Goal: Task Accomplishment & Management: Use online tool/utility

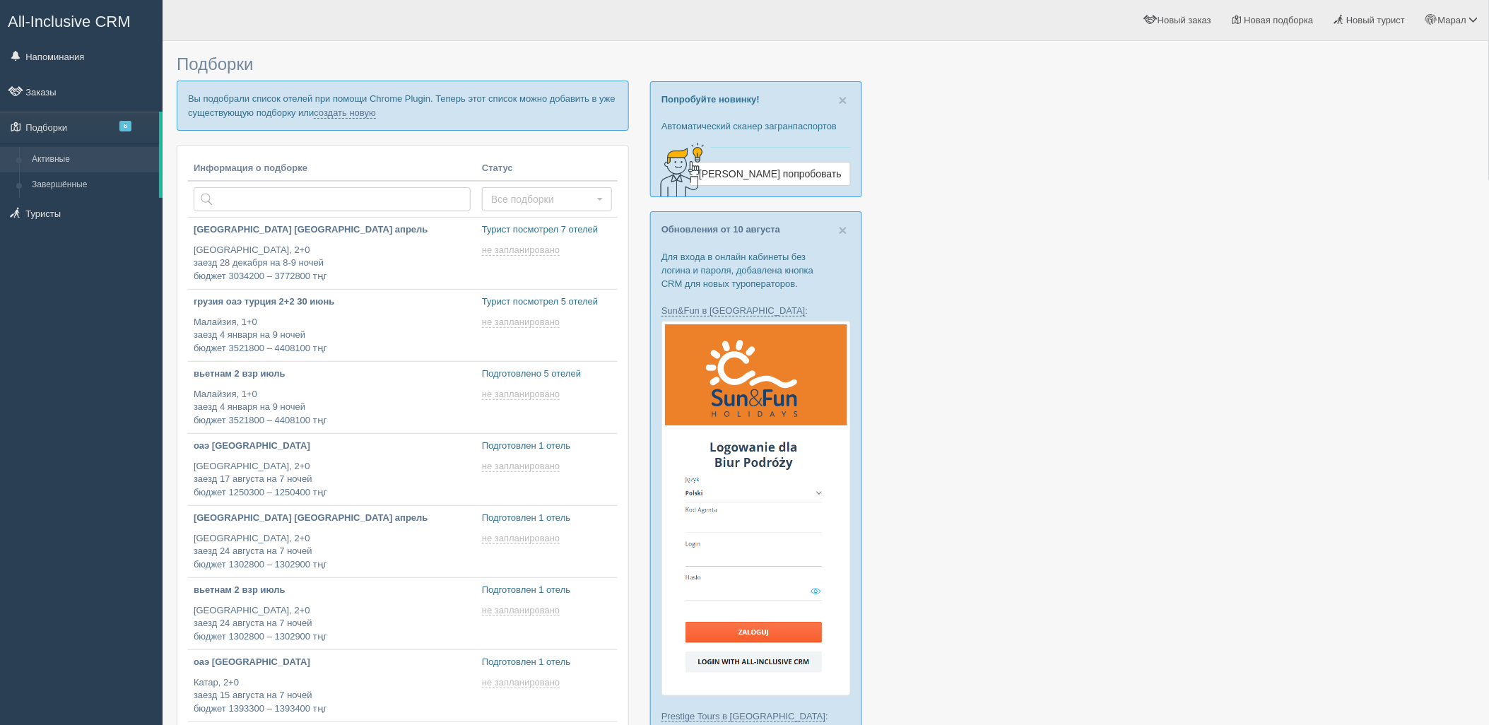
type input "2025-08-14 18:00"
type input "2025-08-14 17:55"
click at [349, 109] on link "создать новую" at bounding box center [345, 112] width 62 height 11
type input "2025-08-14 17:55"
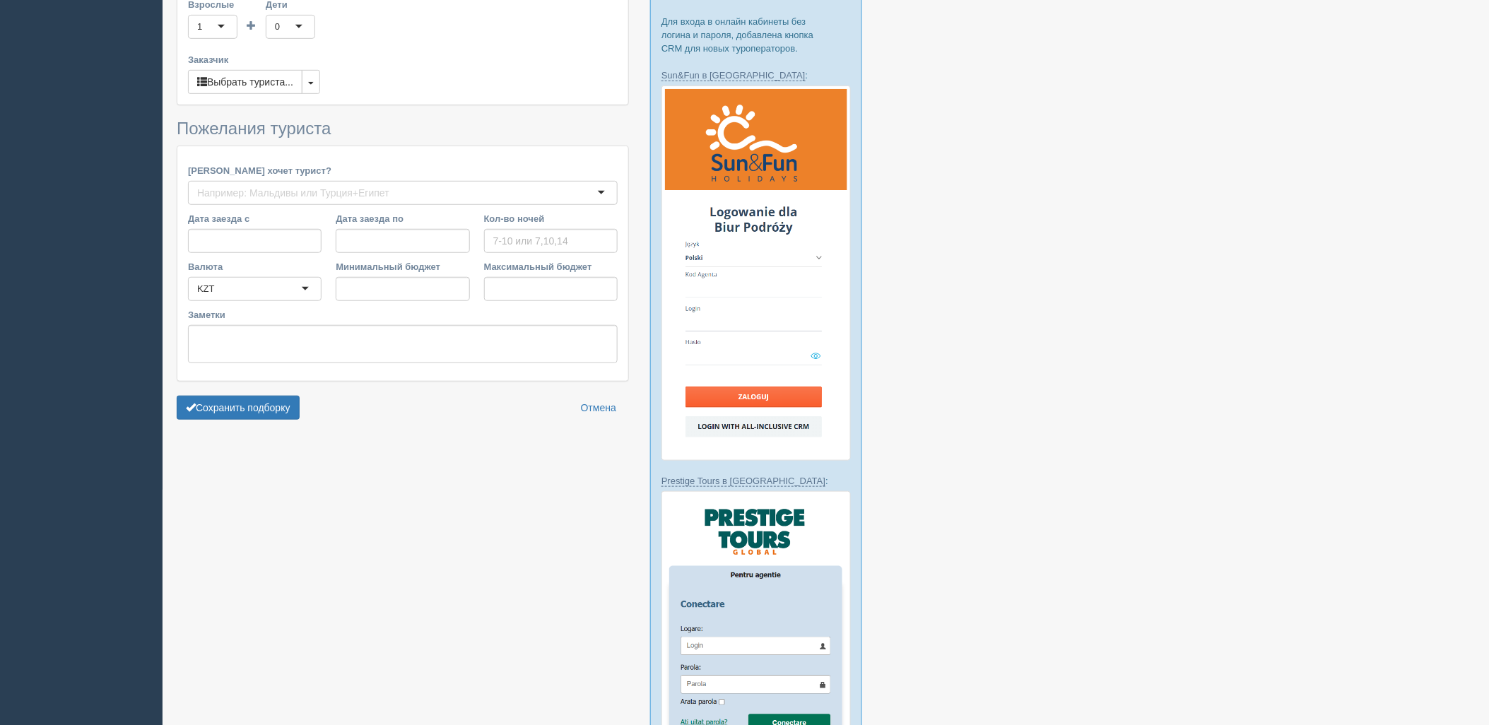
type input "7"
type input "2665500"
type input "3938400"
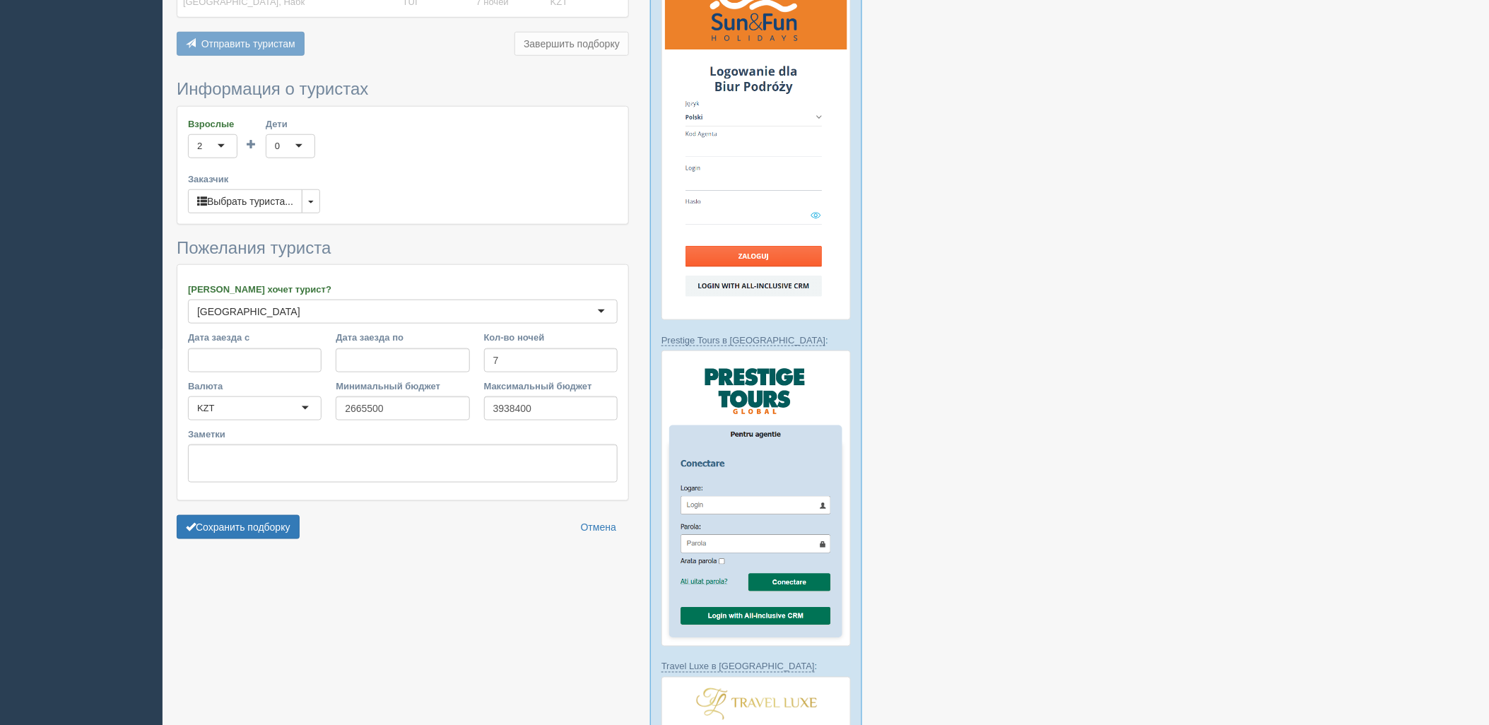
scroll to position [392, 0]
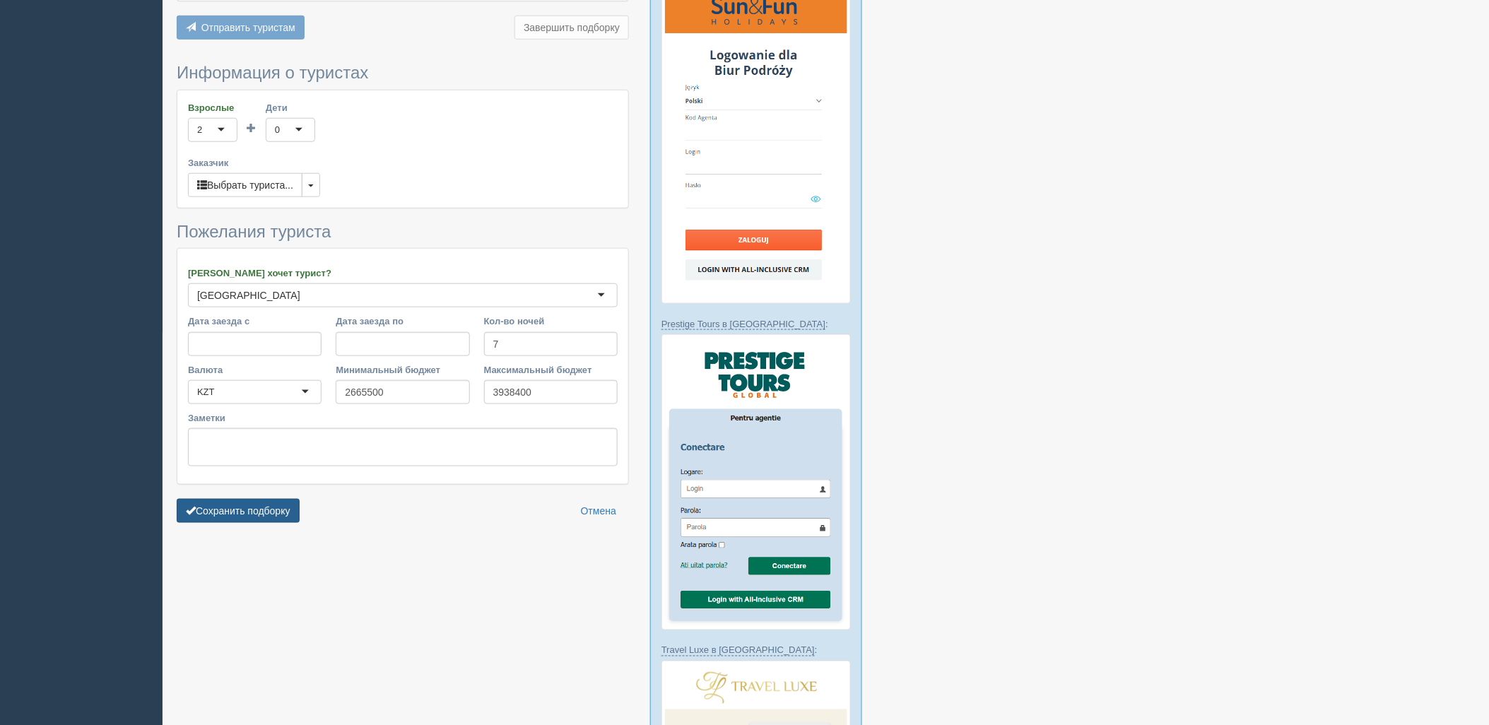
click at [271, 502] on button "Сохранить подборку" at bounding box center [238, 511] width 123 height 24
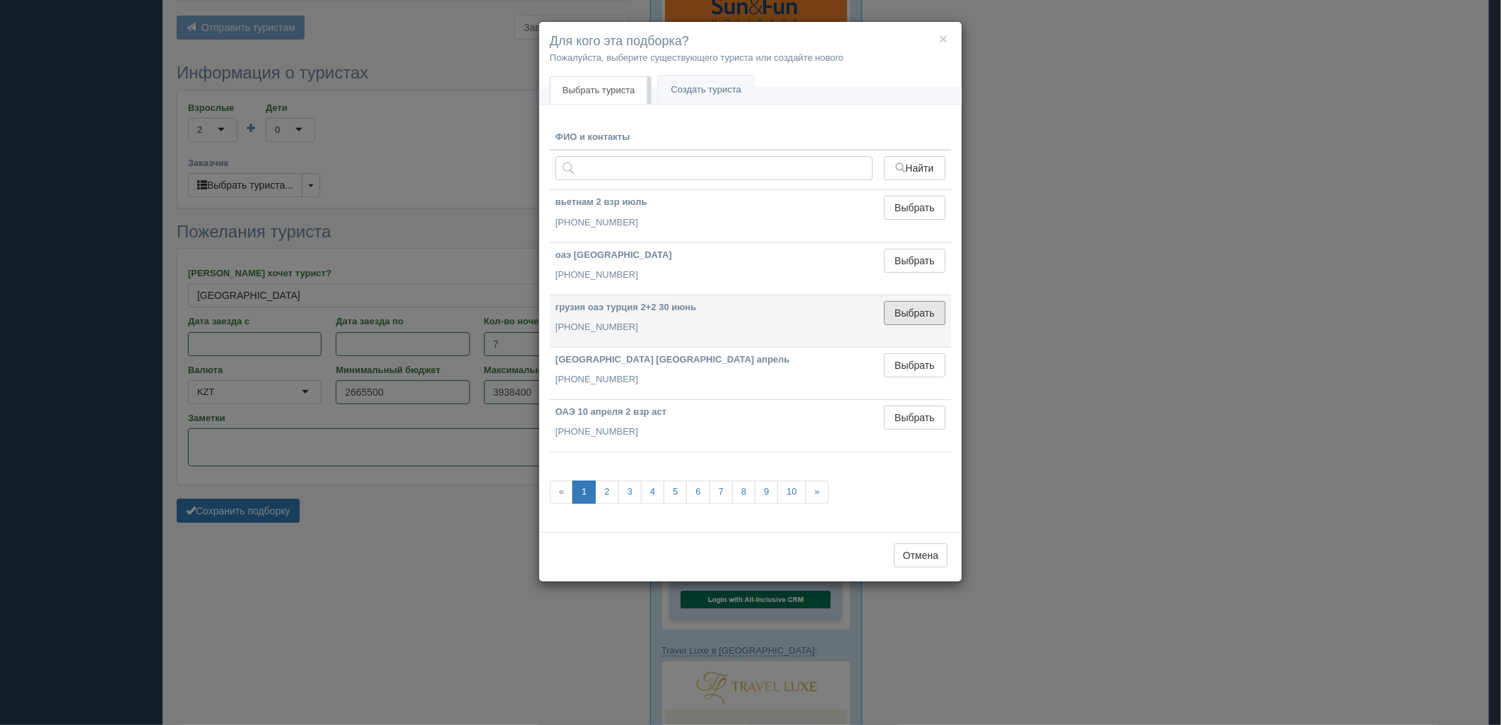
drag, startPoint x: 903, startPoint y: 324, endPoint x: 885, endPoint y: 328, distance: 18.9
click at [903, 325] on td "Выбрать Выбран" at bounding box center [914, 321] width 73 height 52
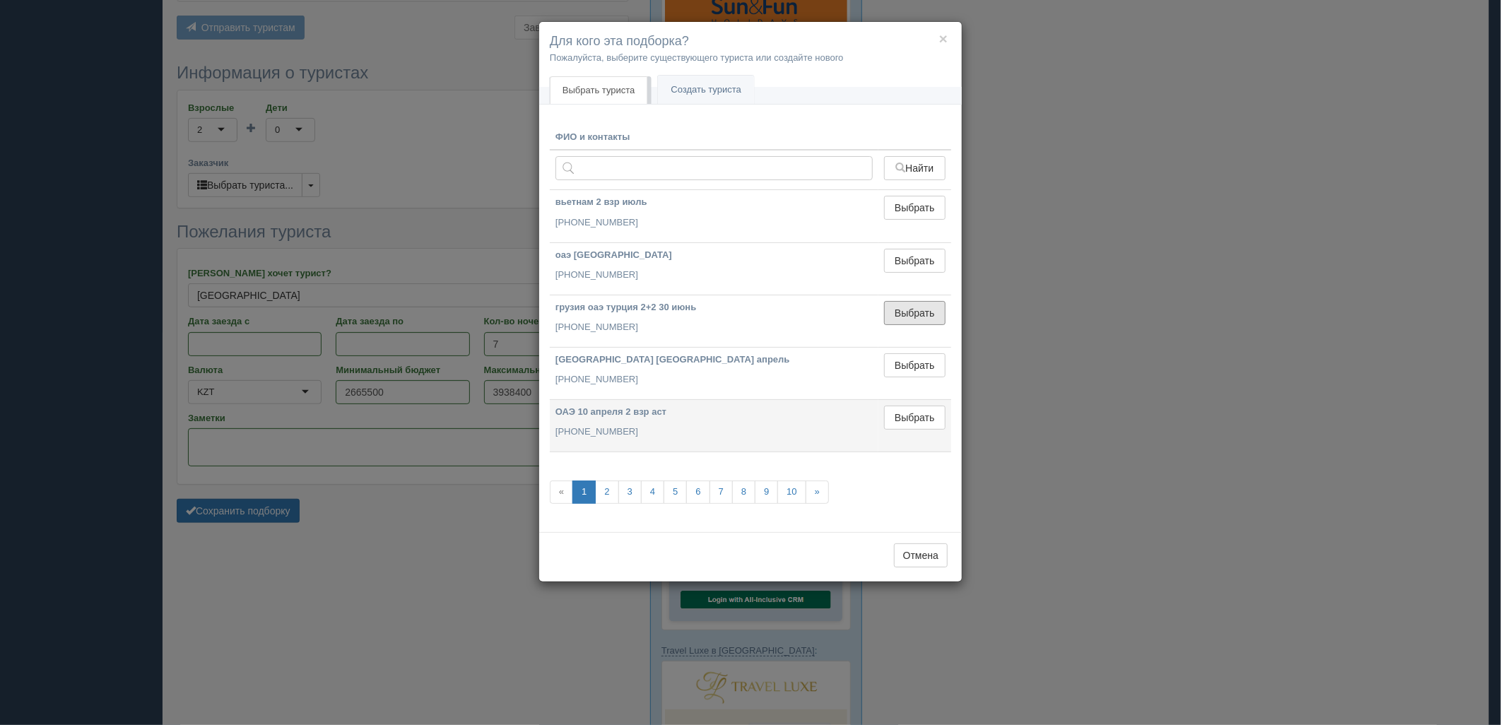
drag, startPoint x: 926, startPoint y: 311, endPoint x: 632, endPoint y: 387, distance: 304.4
click at [926, 311] on button "Выбрать" at bounding box center [914, 313] width 61 height 24
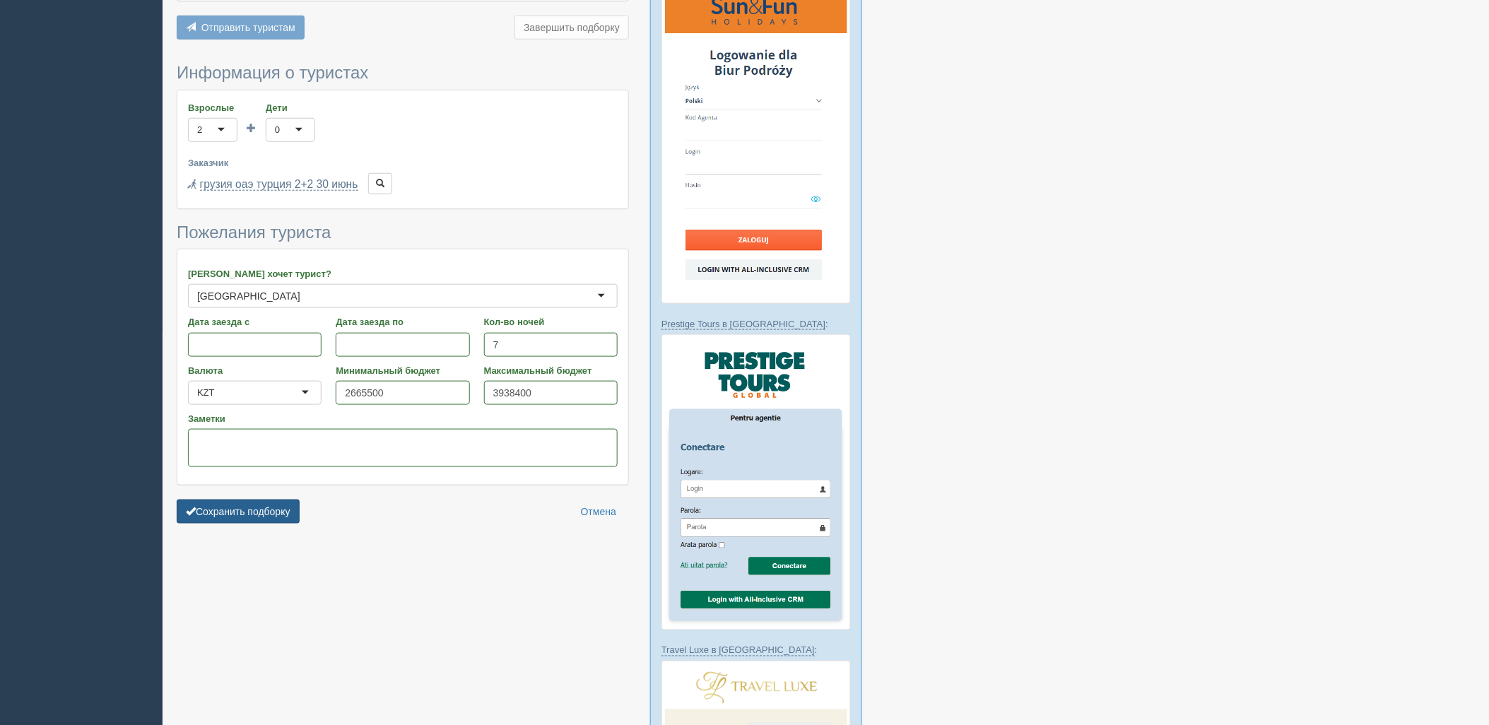
click at [283, 500] on button "Сохранить подборку" at bounding box center [238, 512] width 123 height 24
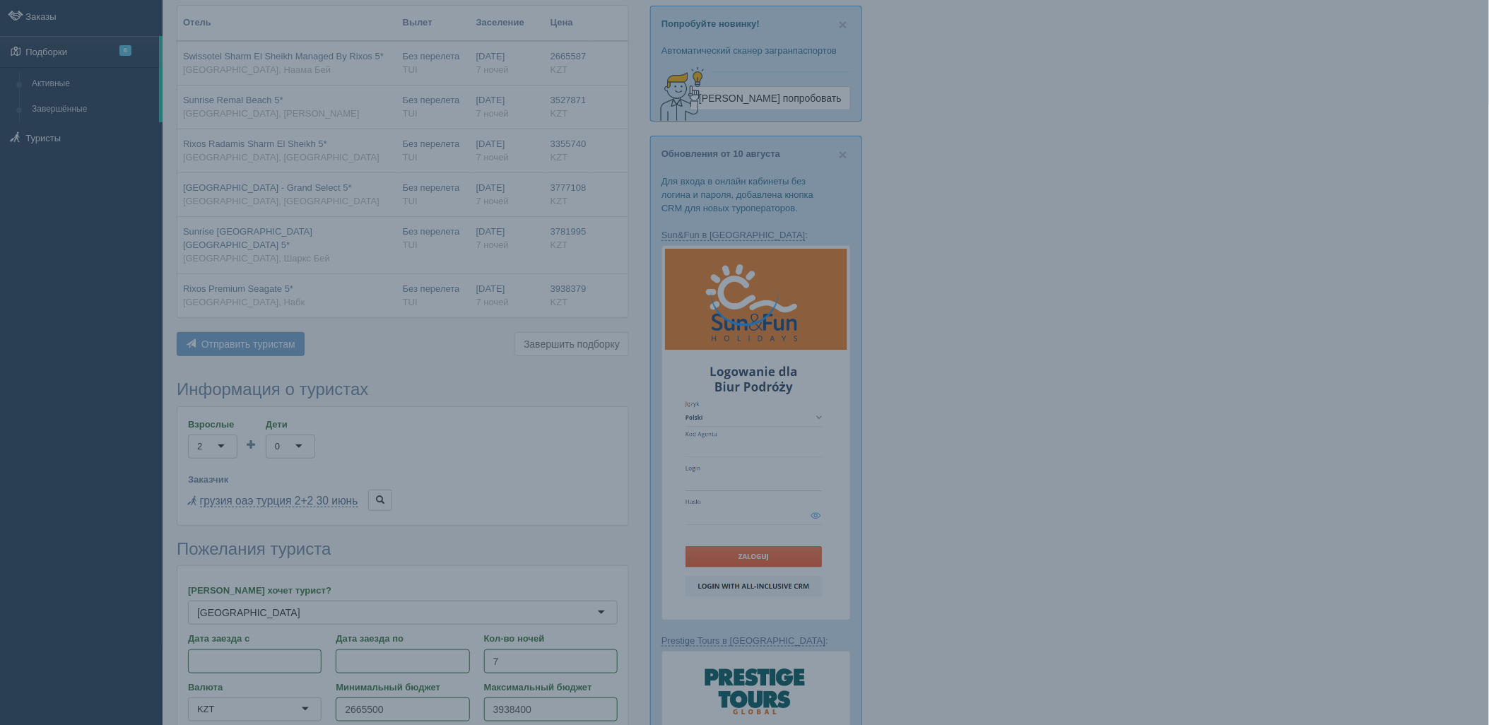
scroll to position [0, 0]
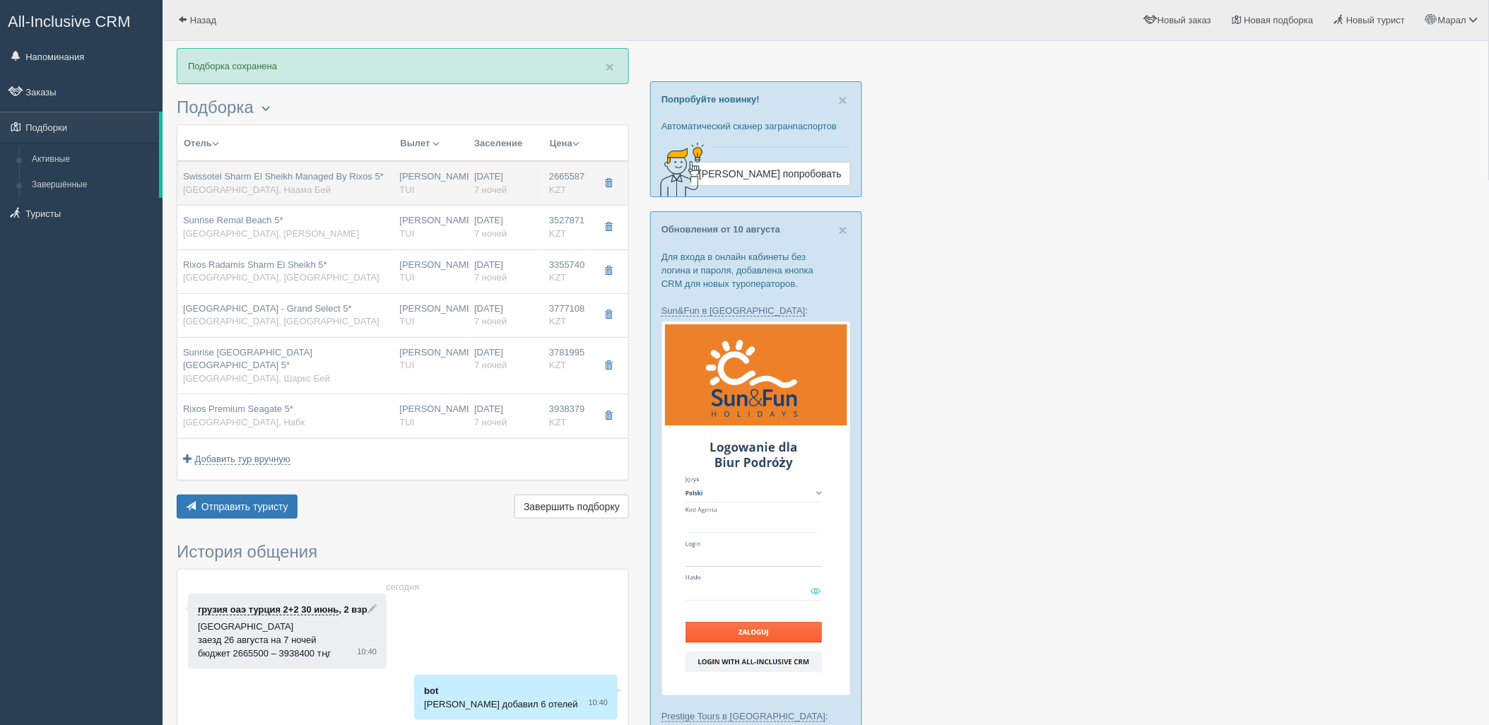
click at [319, 178] on span "Swissotel Sharm El Sheikh Managed By Rixos 5*" at bounding box center [283, 176] width 201 height 11
type input "Swissotel Sharm El Sheikh Managed By Rixos 5*"
type input "https://tophotels.ru/hotel/al331990"
type input "[GEOGRAPHIC_DATA]"
type input "Наама Бей"
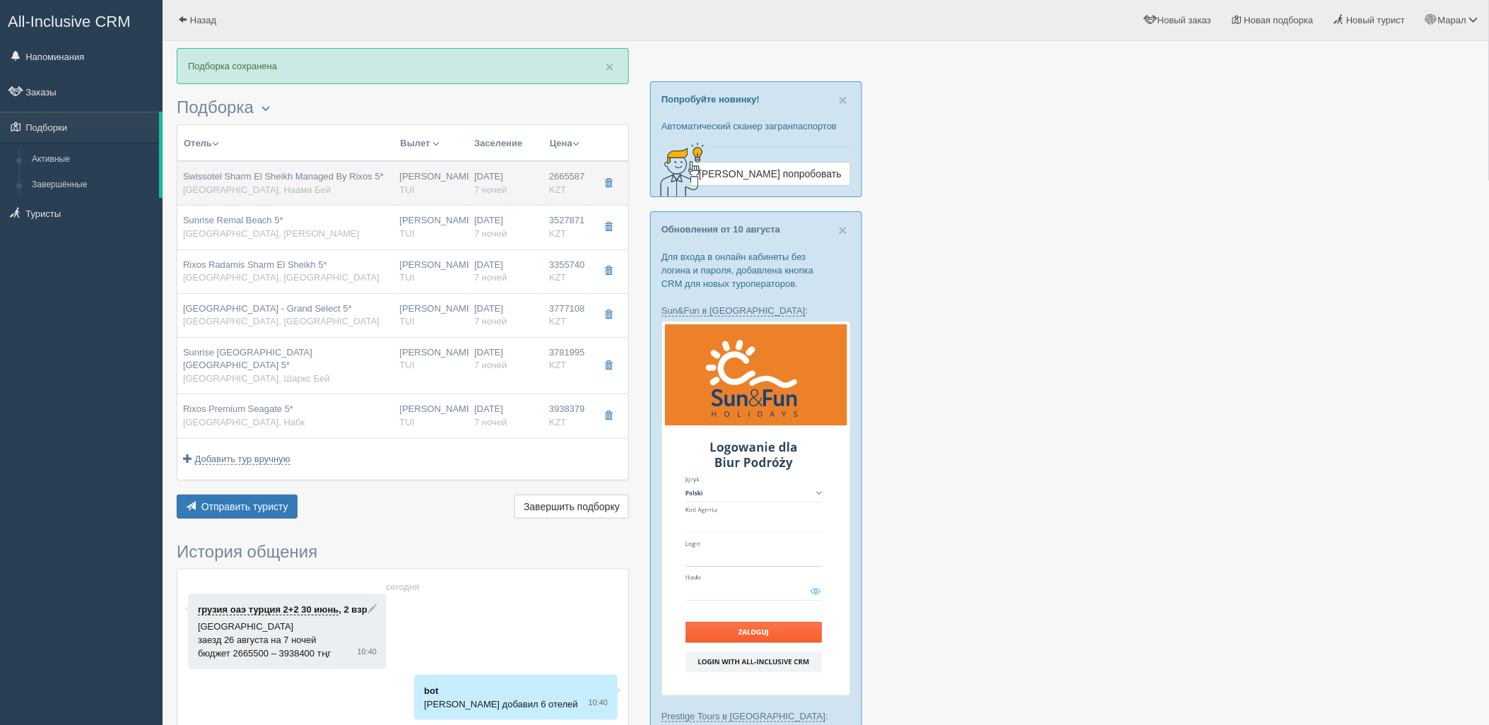
type input "2665587.00"
type input "1447095.00"
type input "[PERSON_NAME]"
type input "Шарм-эль-Шейх SSH"
type input "09:20"
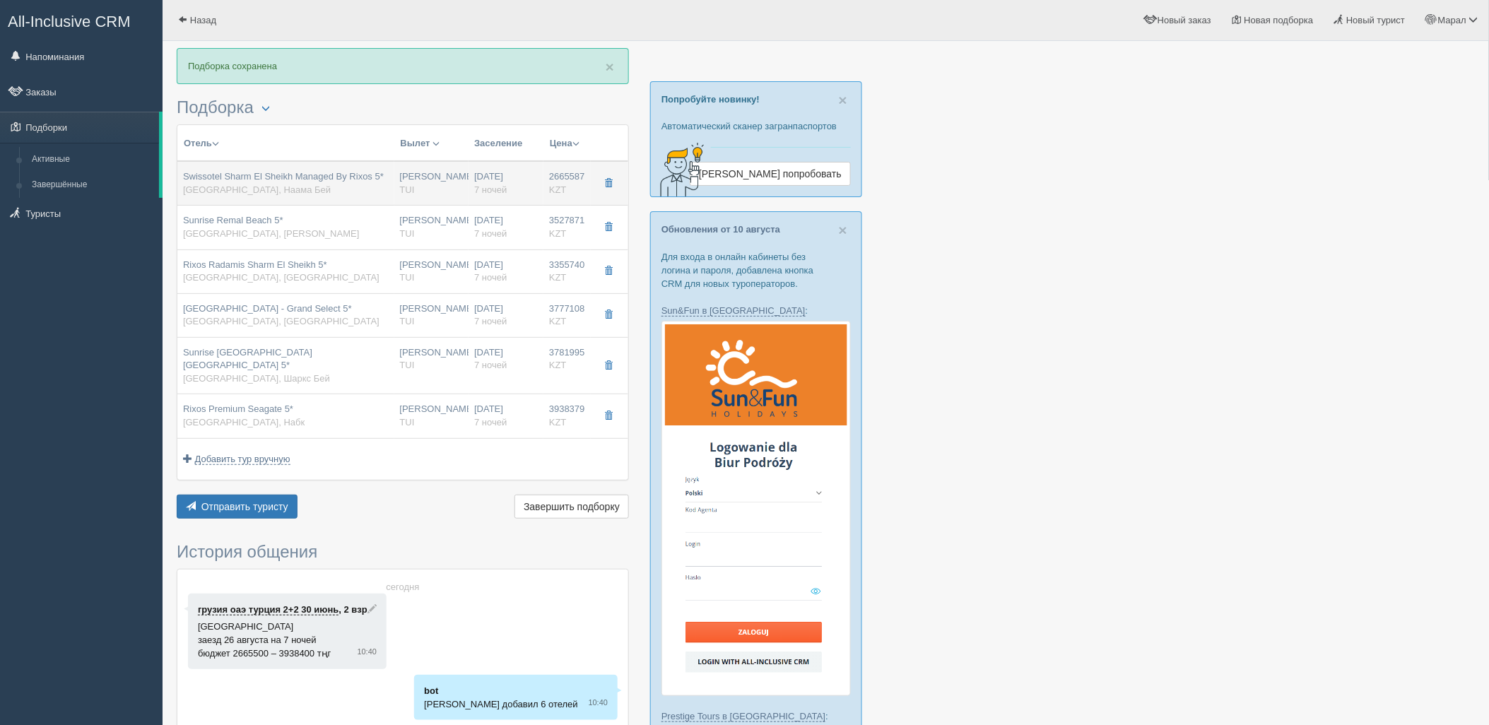
type input "13:30"
type input "Air Astana"
type input "14:30"
type input "22:40"
type input "7"
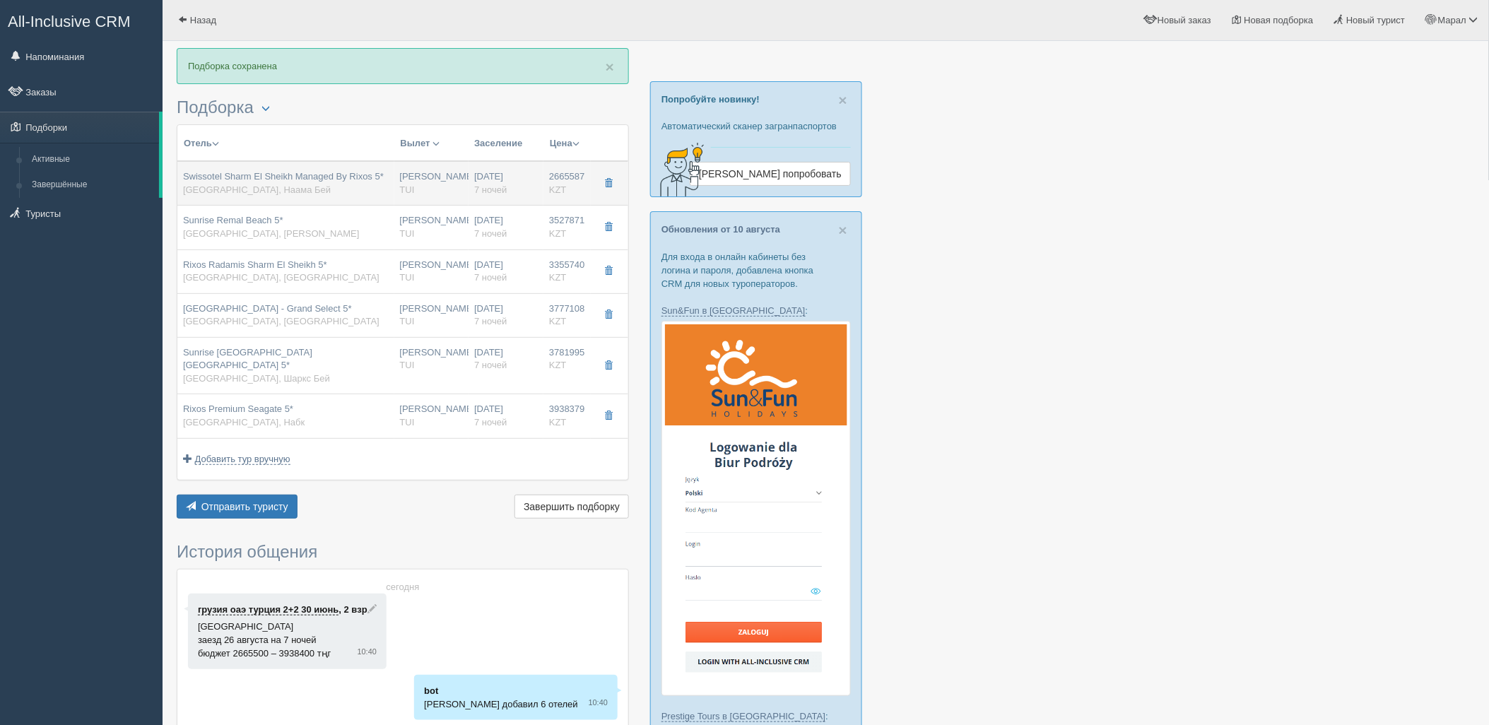
type input "Deluxe Room Aqua"
type input "Ultra All Inclusive"
type input "TUI"
type input "https://newb2b.fstravel.com/hotel/846168"
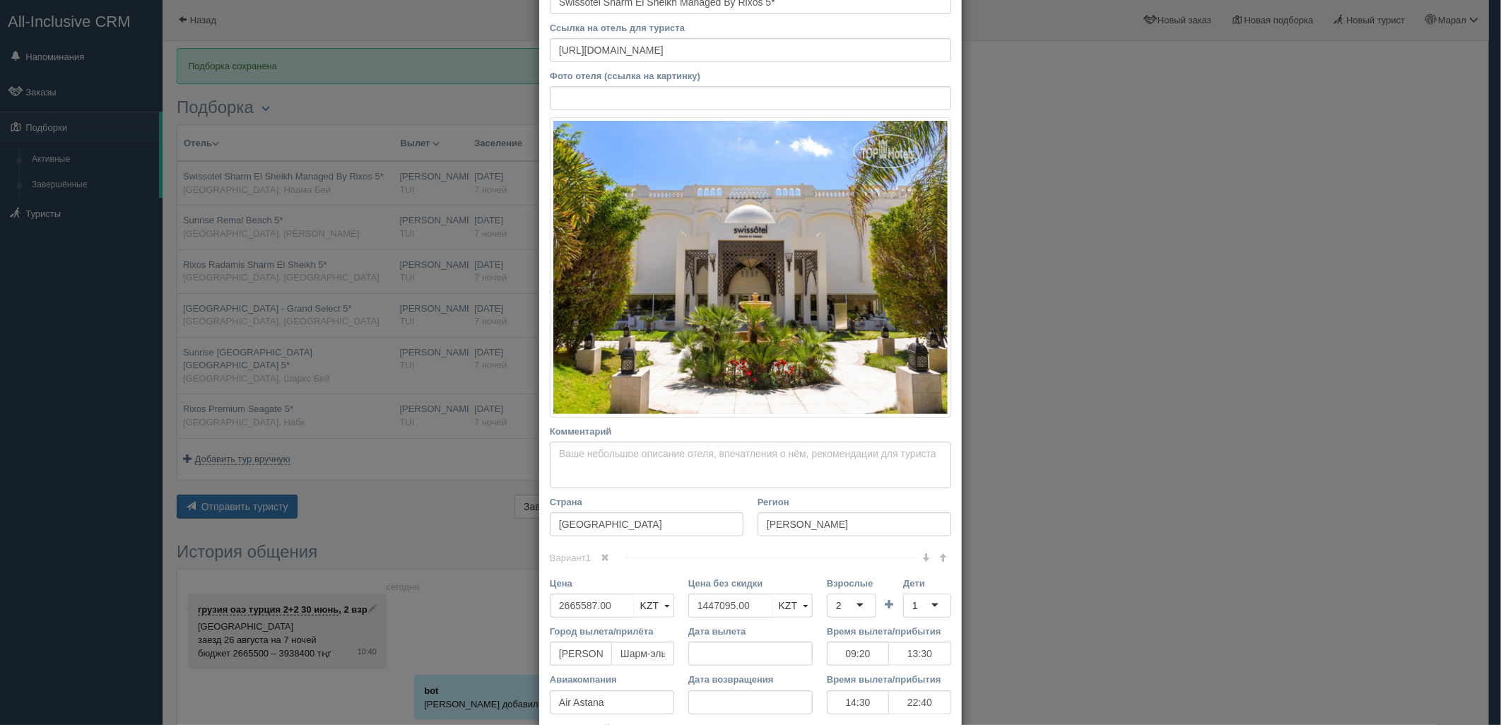
scroll to position [301, 0]
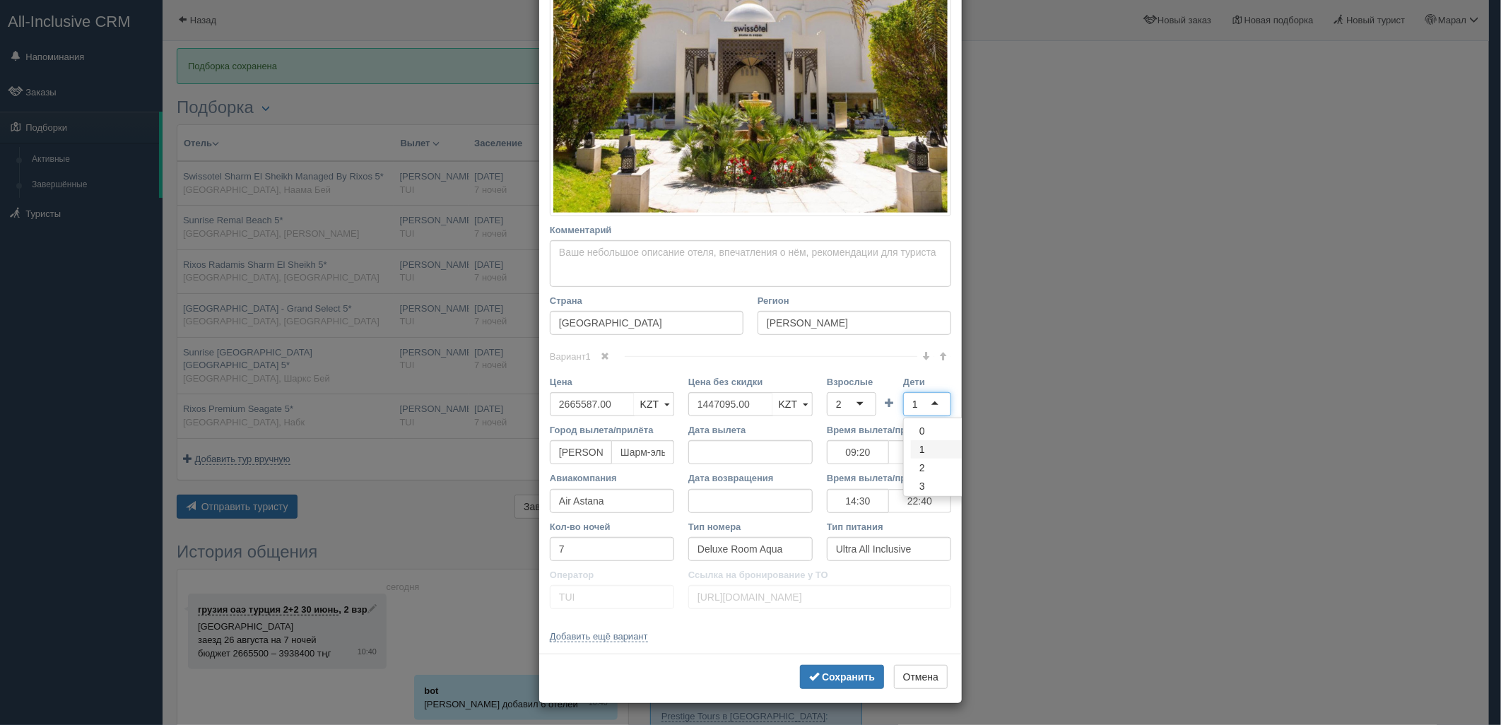
click at [905, 401] on div "1" at bounding box center [927, 404] width 48 height 24
drag, startPoint x: 758, startPoint y: 401, endPoint x: 615, endPoint y: 421, distance: 144.2
click at [615, 420] on div "Цена 2665587.00 KZT USD EUR KZT KZT USD EUR Цена без скидки 1447095.00 KZT USD …" at bounding box center [751, 399] width 416 height 48
drag, startPoint x: 860, startPoint y: 677, endPoint x: 825, endPoint y: 616, distance: 70.3
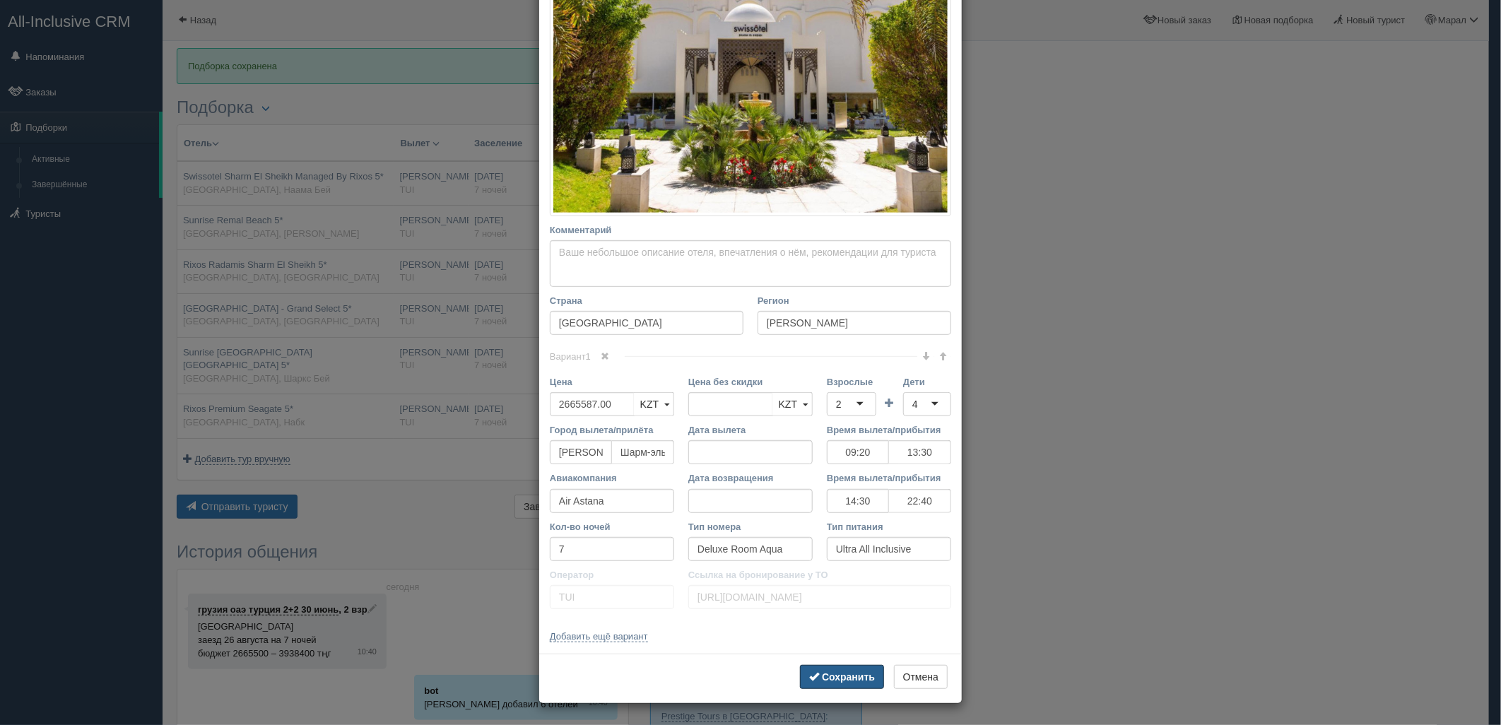
click at [859, 676] on b "Сохранить" at bounding box center [848, 676] width 53 height 11
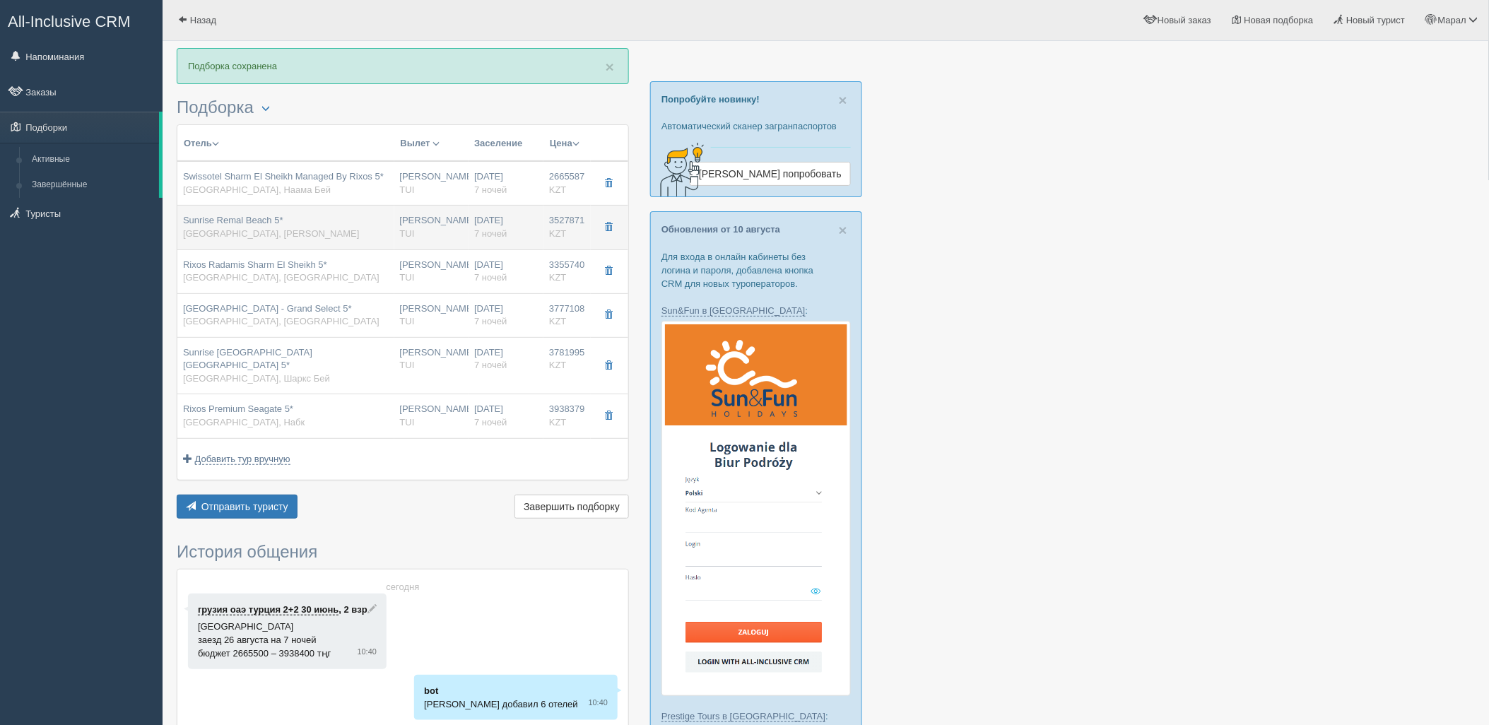
click at [479, 234] on span "7 ночей" at bounding box center [490, 233] width 33 height 11
type input "Sunrise Remal Beach 5*"
type input "https://tophotels.ru/hotel/al13627"
type input "Рас Насрани"
type input "3527871.00"
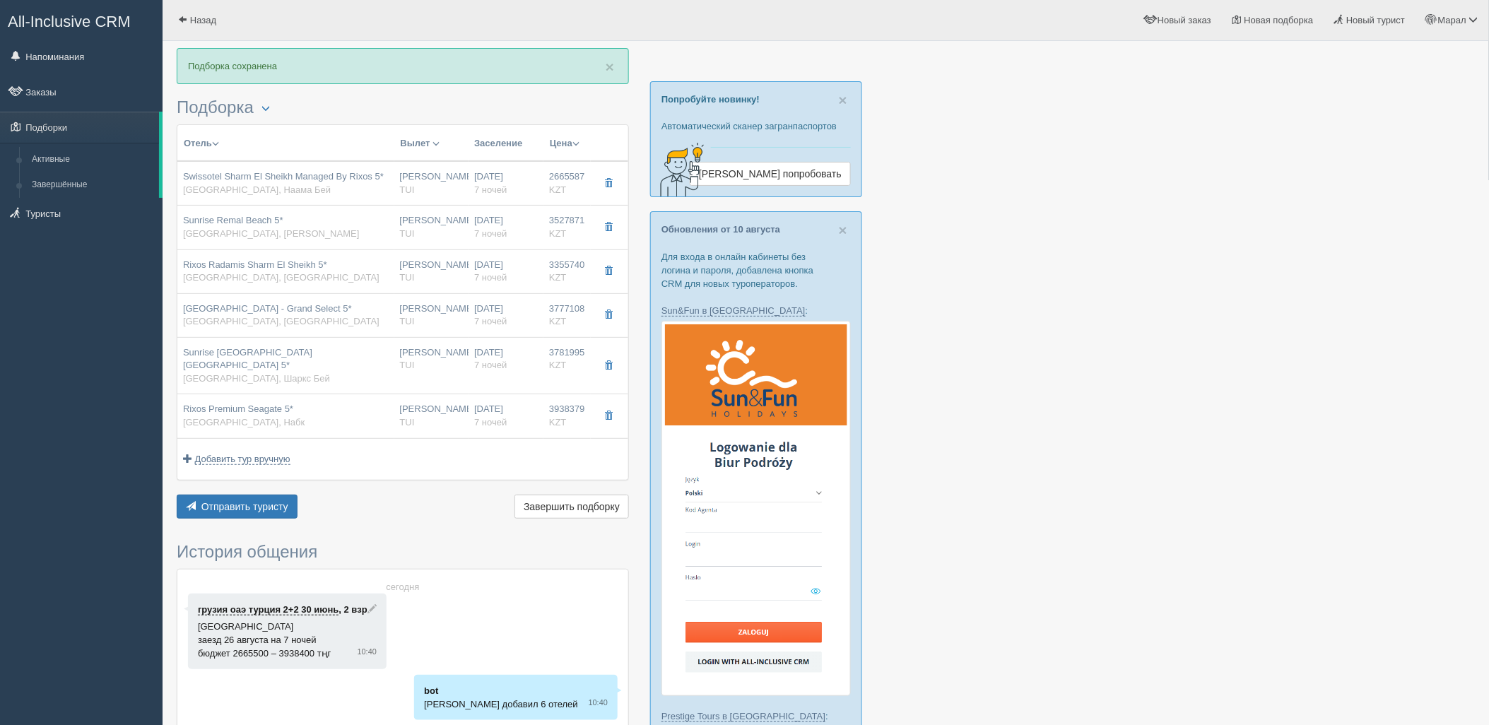
type input "1661580.00"
type input "09:20"
type input "13:30"
type input "14:30"
type input "22:40"
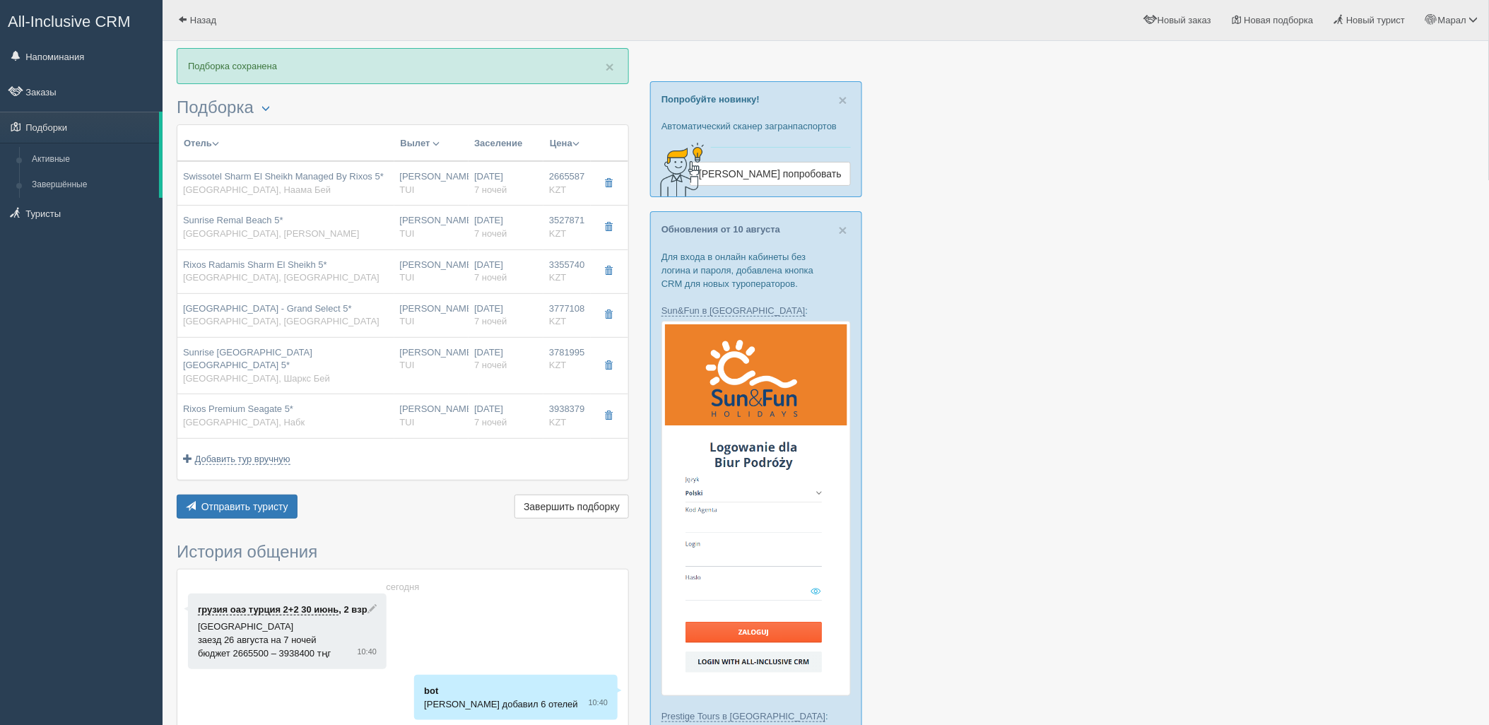
type input "JUNIOR SUITE GARDEN/POOL/PARTIAL SEA"
type input "All Inclusive"
type input "https://newb2b.fstravel.com/hotel/815546"
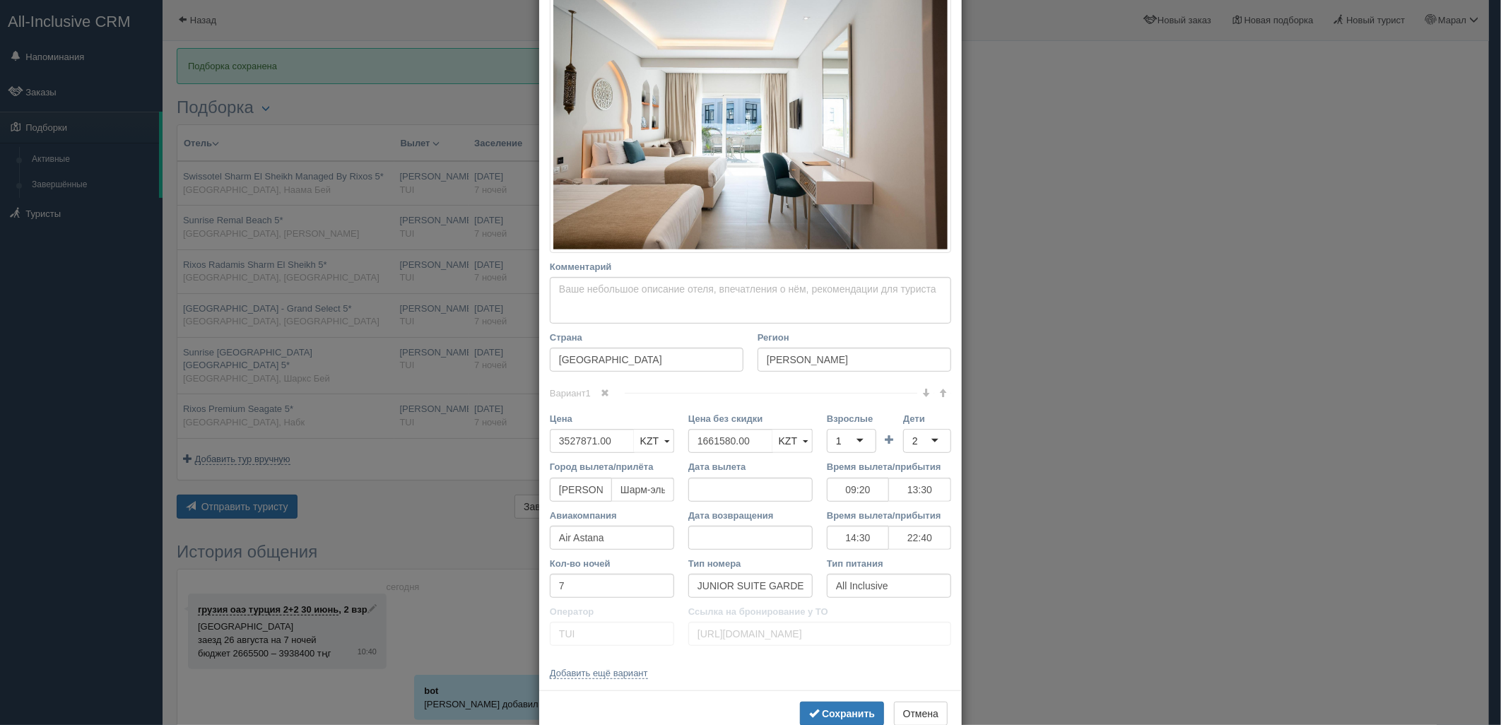
scroll to position [235, 0]
drag, startPoint x: 759, startPoint y: 444, endPoint x: 694, endPoint y: 436, distance: 65.5
click at [694, 436] on input "1661580.00" at bounding box center [730, 440] width 85 height 24
click at [856, 437] on div "1" at bounding box center [851, 440] width 49 height 24
click at [921, 435] on div "2" at bounding box center [927, 440] width 48 height 24
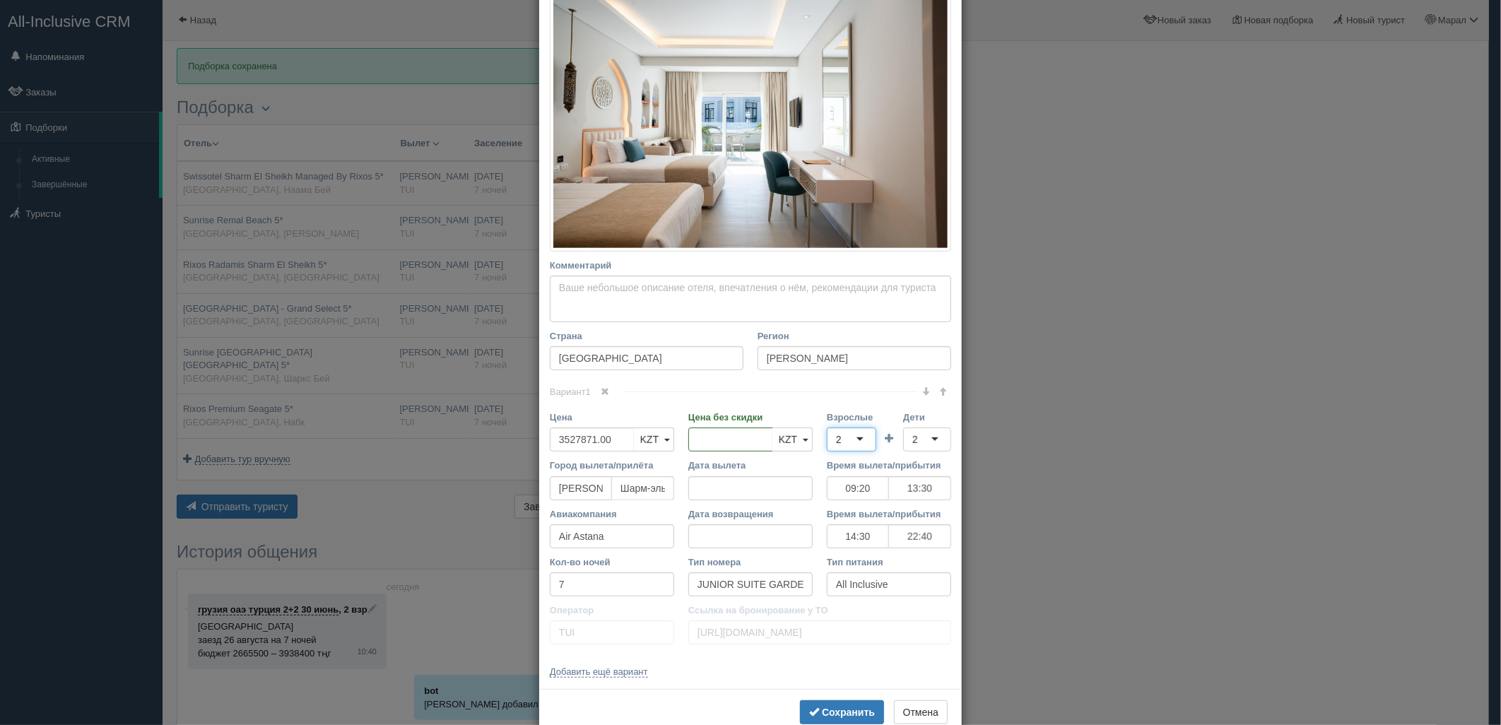
scroll to position [40, 0]
drag, startPoint x: 919, startPoint y: 495, endPoint x: 878, endPoint y: 617, distance: 128.3
drag, startPoint x: 825, startPoint y: 714, endPoint x: 802, endPoint y: 697, distance: 28.3
click at [825, 712] on b "Сохранить" at bounding box center [848, 712] width 53 height 11
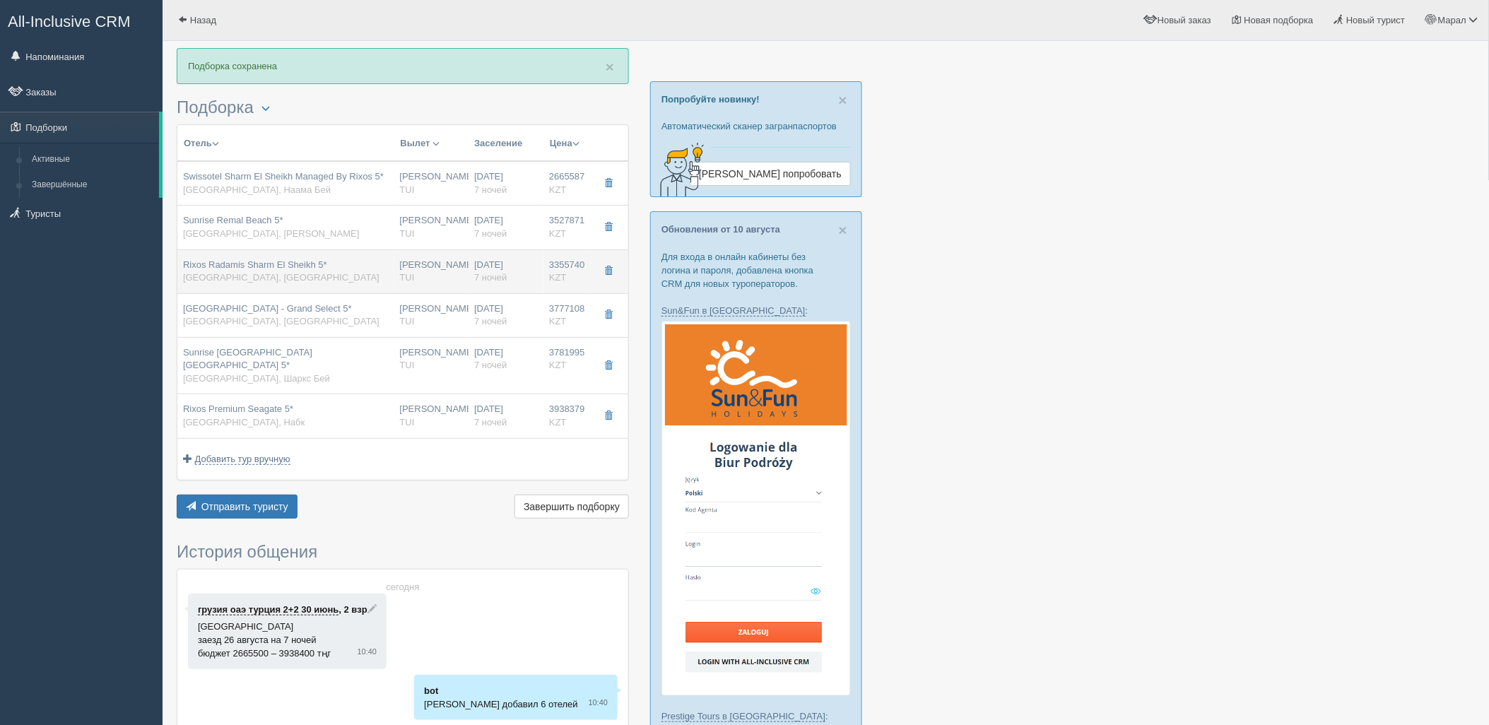
click at [404, 273] on span "TUI" at bounding box center [407, 277] width 15 height 11
type input "Rixos Radamis Sharm El Sheikh 5*"
type input "Шарм-эль-Шейх"
type input "3355740.00"
type input "1731084.00"
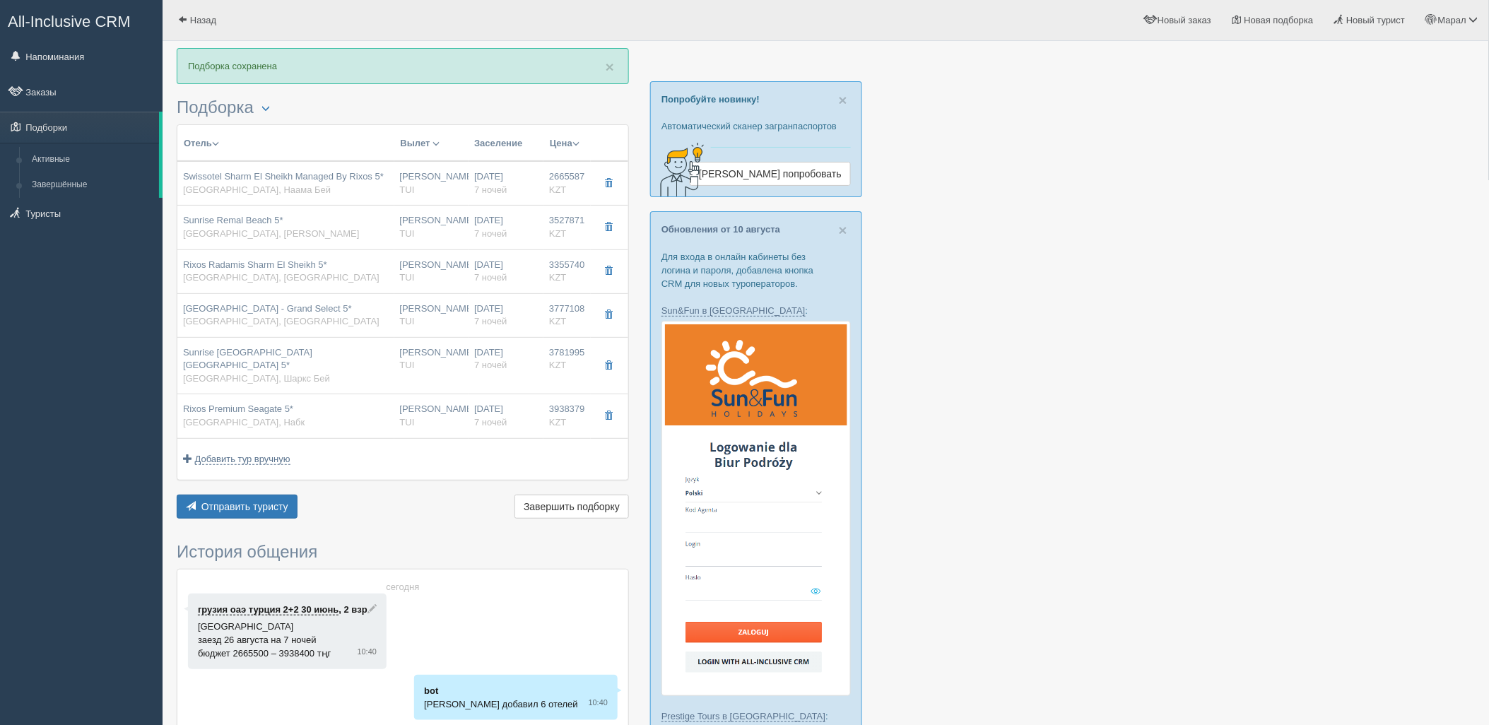
type input "09:20"
type input "13:30"
type input "14:30"
type input "22:40"
type input "SUPERIOR ROOM BLUE PLANET"
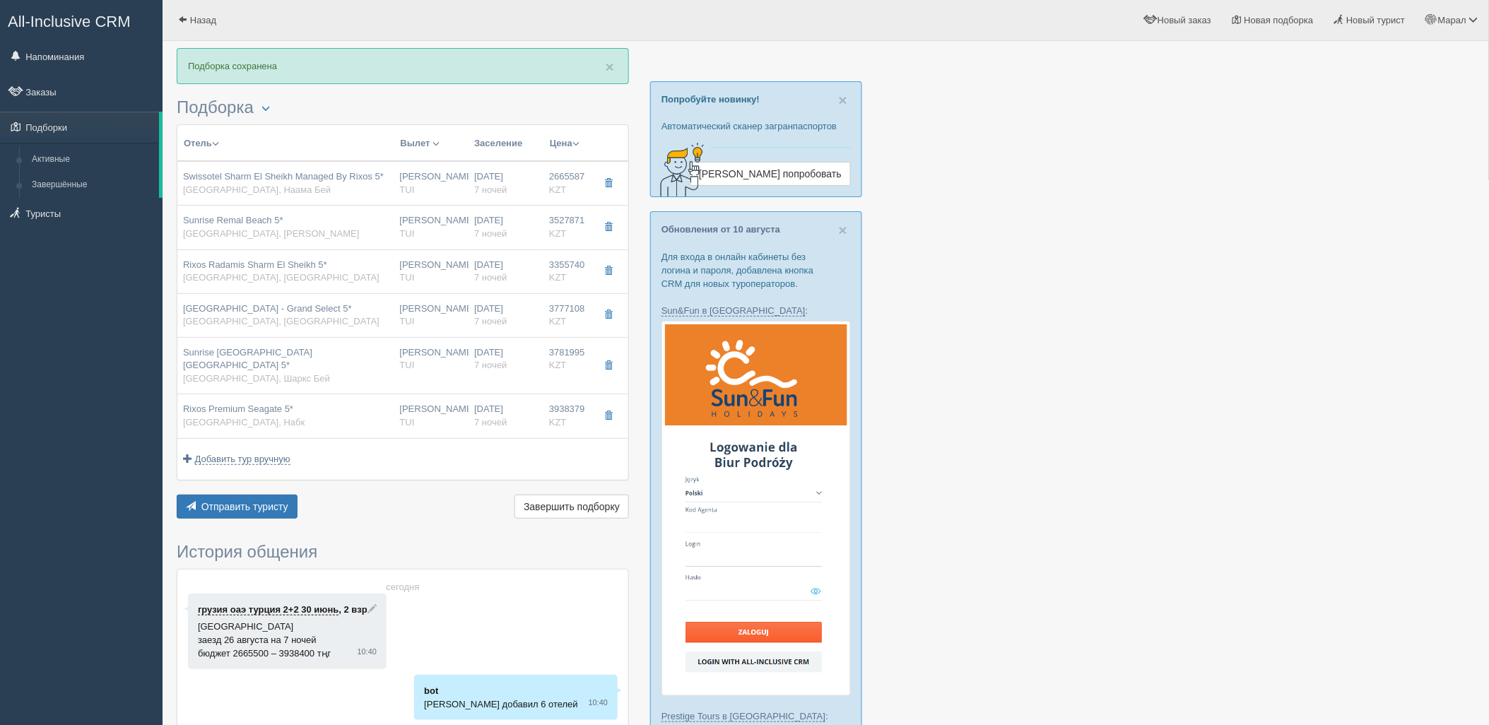
type input "Ultra All Inclusive"
type input "https://newb2b.fstravel.com/hotel/851819"
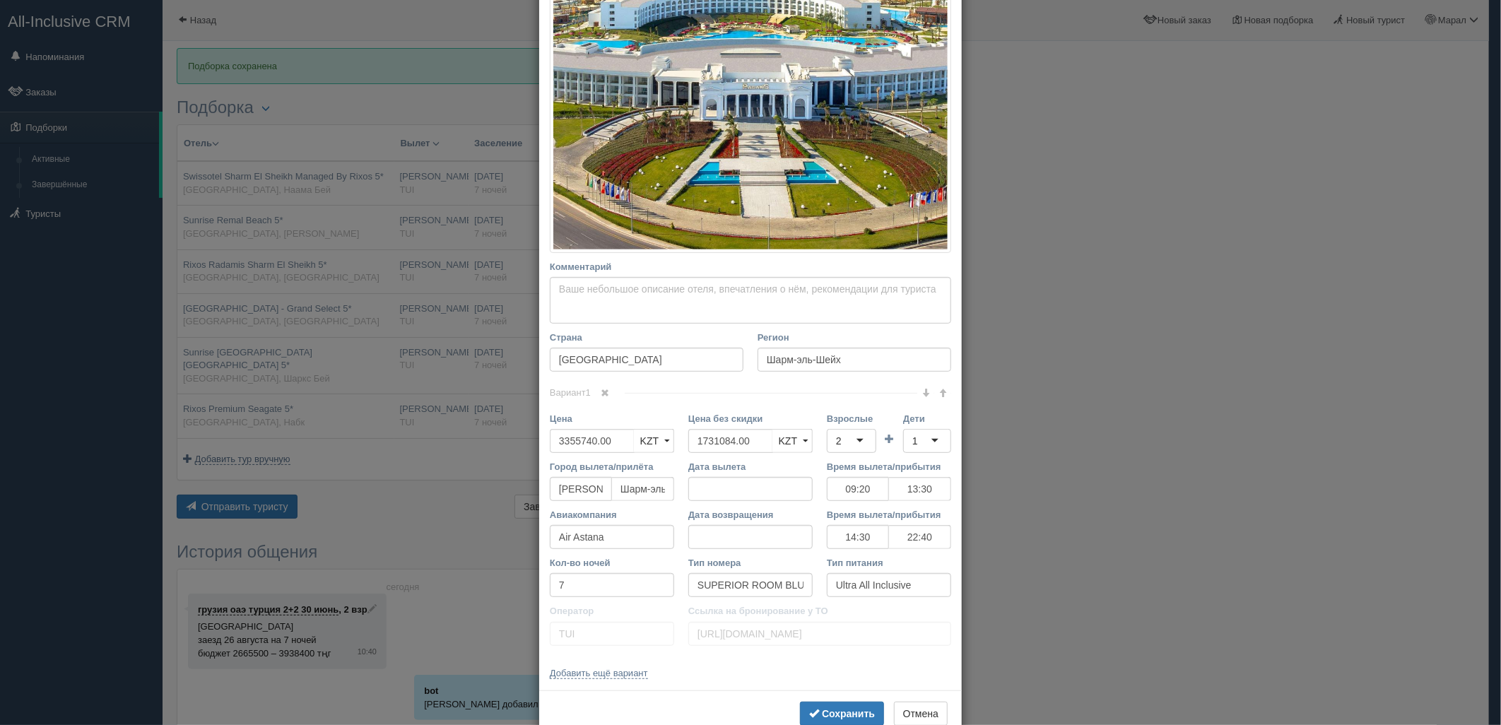
scroll to position [271, 0]
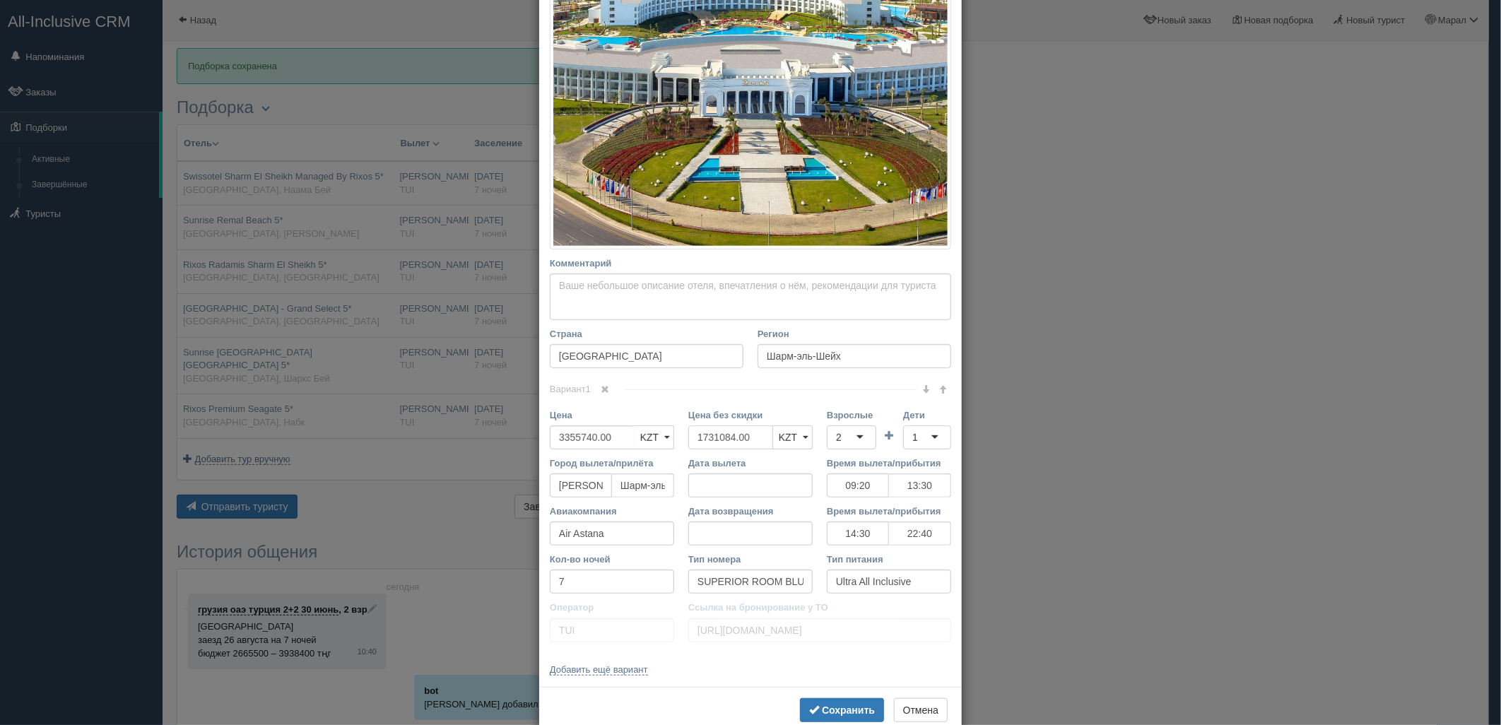
drag, startPoint x: 731, startPoint y: 440, endPoint x: 839, endPoint y: 448, distance: 108.4
click at [643, 441] on div "Цена 3355740.00 KZT USD EUR KZT KZT USD EUR Цена без скидки 1731084.00 KZT USD …" at bounding box center [751, 432] width 416 height 48
click at [936, 435] on div "1" at bounding box center [927, 437] width 48 height 24
click at [837, 710] on b "Сохранить" at bounding box center [848, 710] width 53 height 11
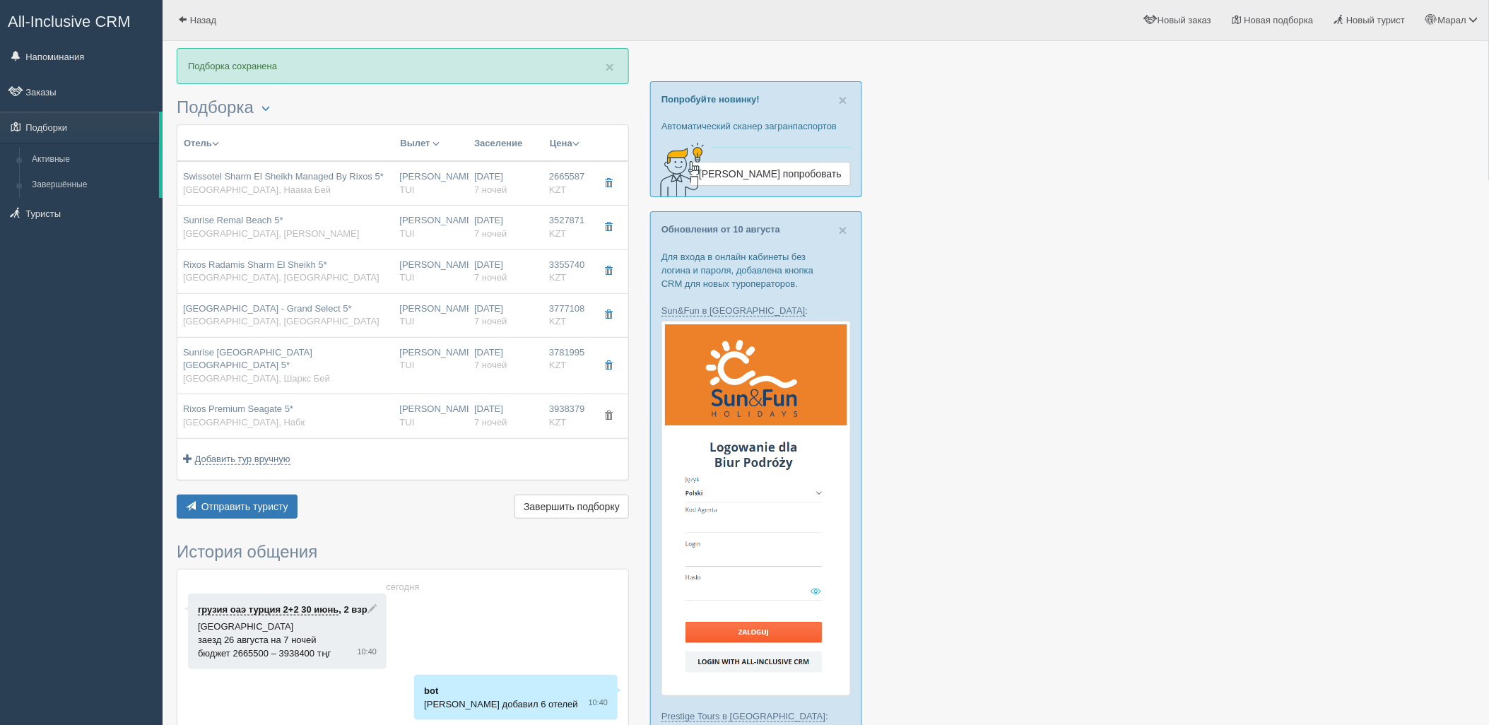
click at [422, 314] on div "Нурсултан Назарбаев NQZ TUI" at bounding box center [432, 315] width 64 height 26
type input "[GEOGRAPHIC_DATA] - Grand Select 5*"
type input "https://tophotels.ru/hotel/al29940"
type textarea "Отель расположен на берегу моря в районе Шарм-эль-Шейха, в 4 км от центра город…"
type input "Хадаба"
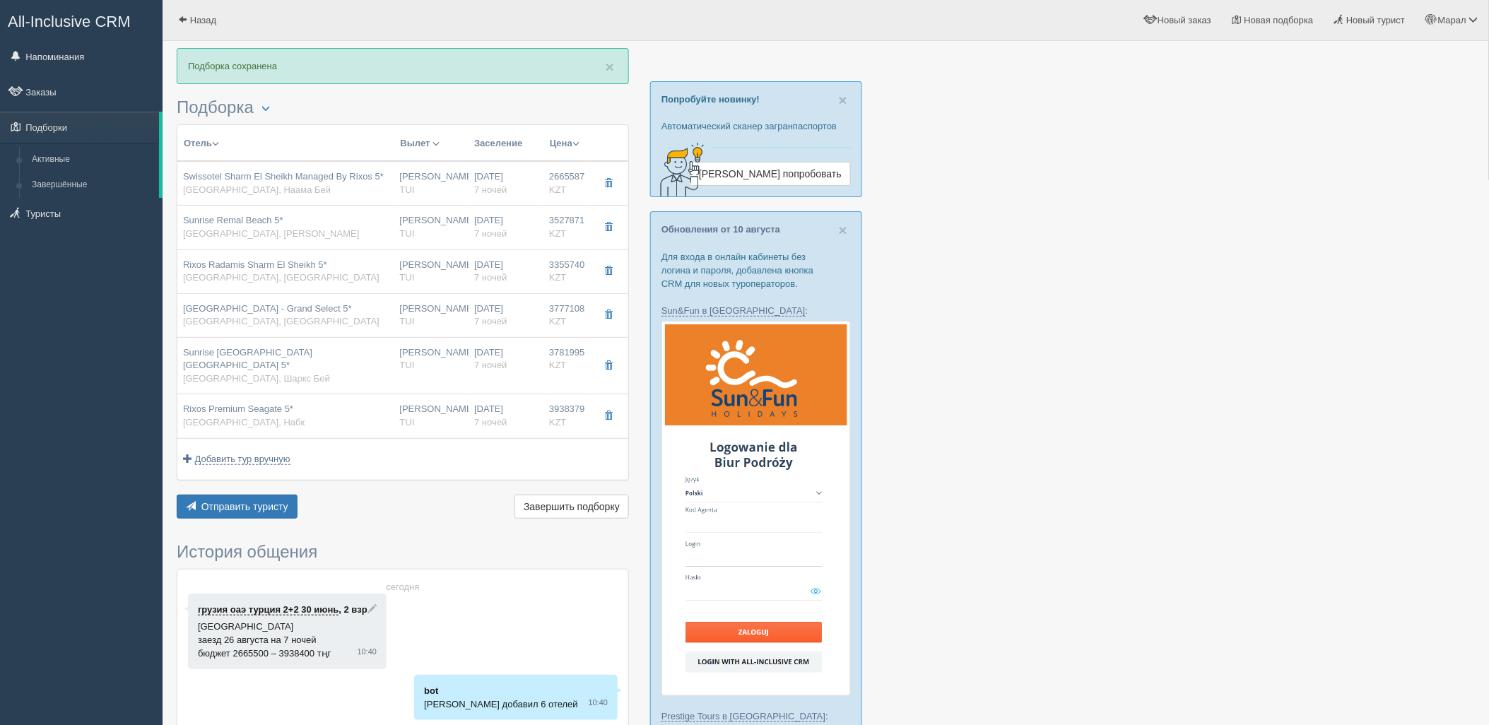
type input "3777108.00"
type input "2055798.00"
type input "09:20"
type input "13:30"
type input "14:30"
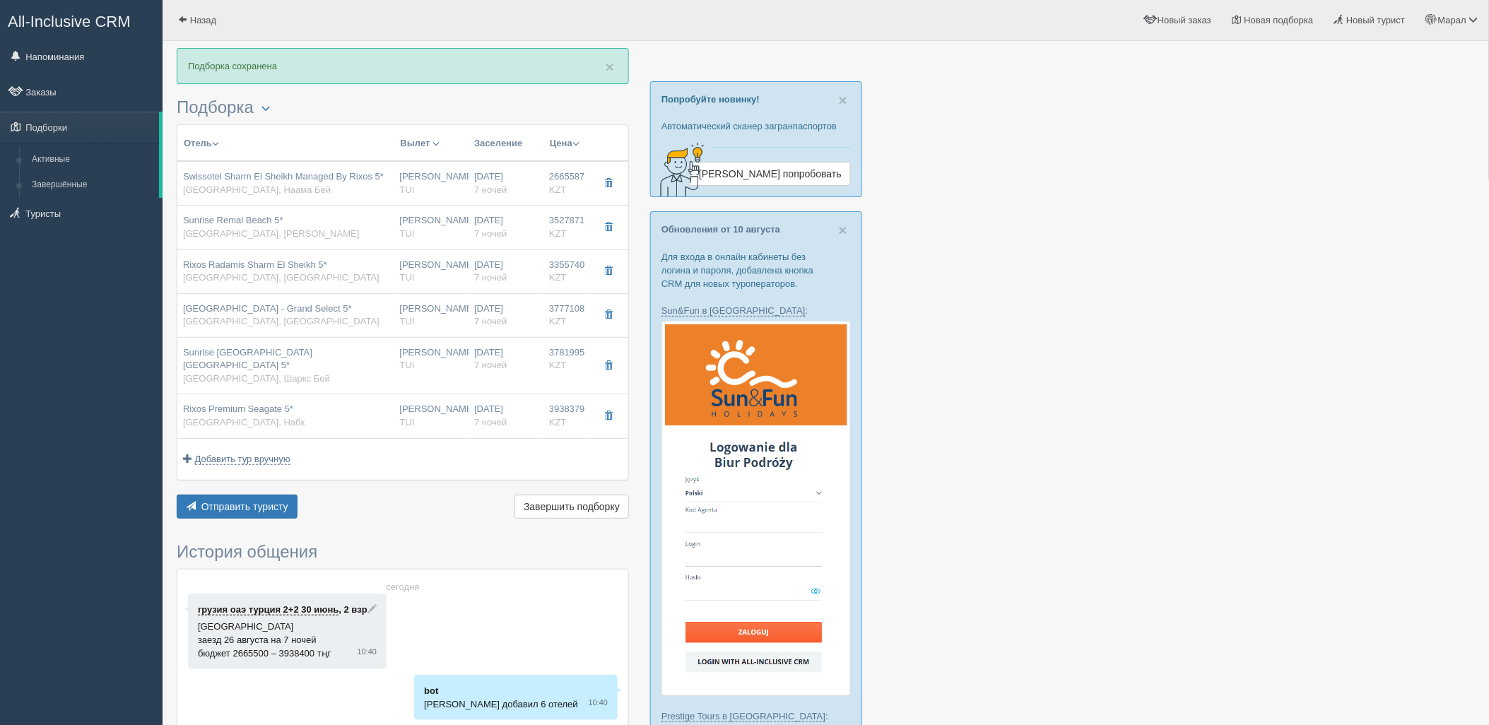
type input "22:40"
type input "Deluxe Sea View Room"
type input "All Inclusive"
type input "https://newb2b.fstravel.com/hotel/754950"
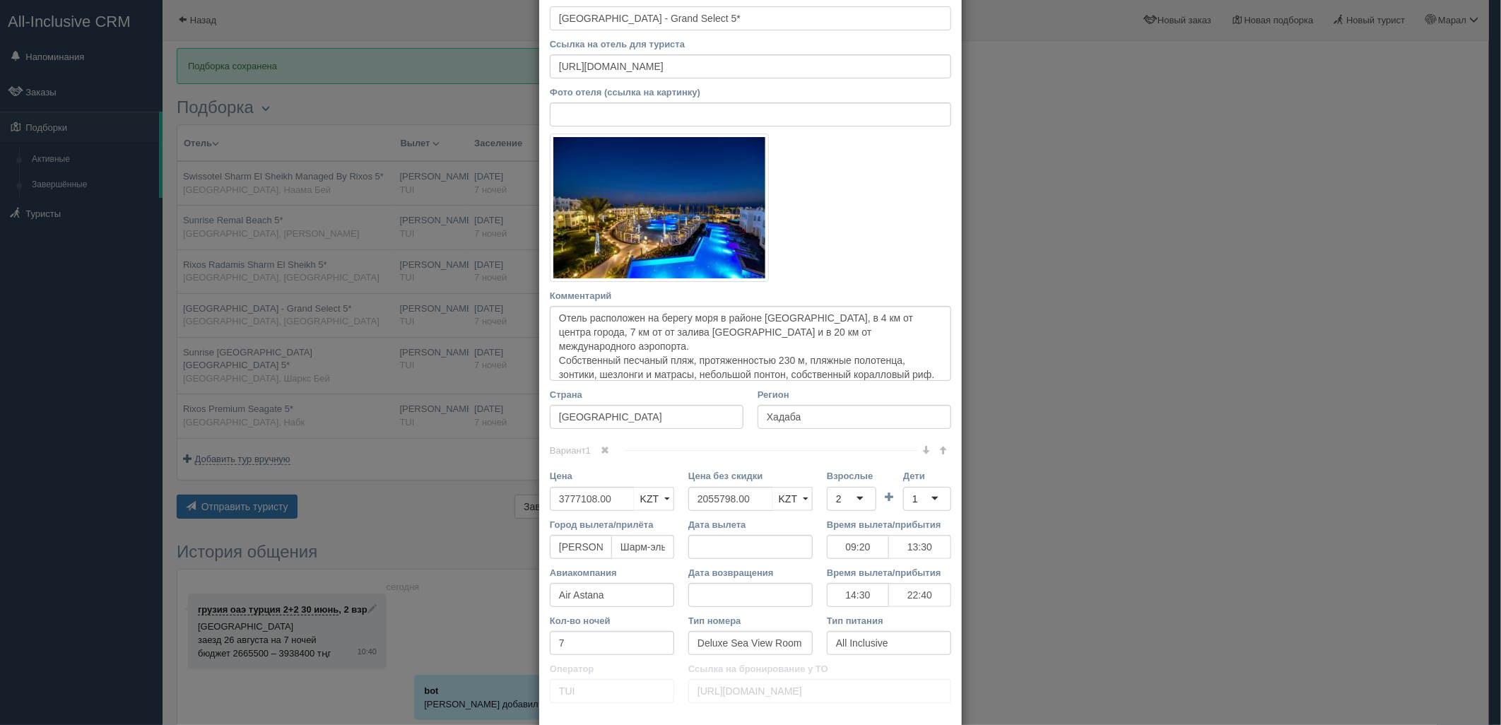
scroll to position [178, 0]
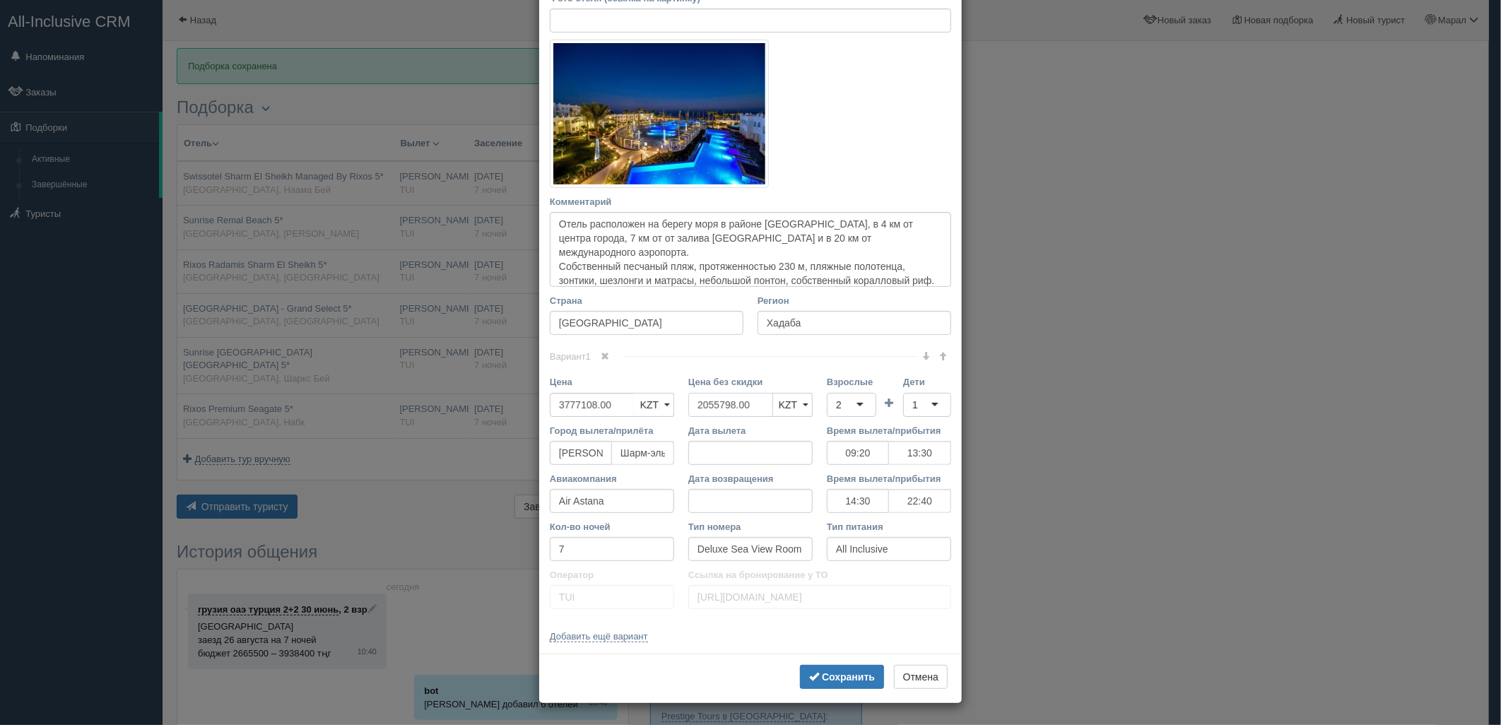
drag, startPoint x: 749, startPoint y: 403, endPoint x: 872, endPoint y: 413, distance: 123.4
click at [623, 401] on div "Цена 3777108.00 KZT USD EUR KZT KZT USD EUR Цена без скидки 2055798.00 KZT USD …" at bounding box center [751, 399] width 416 height 48
click at [919, 406] on div "1" at bounding box center [927, 405] width 48 height 24
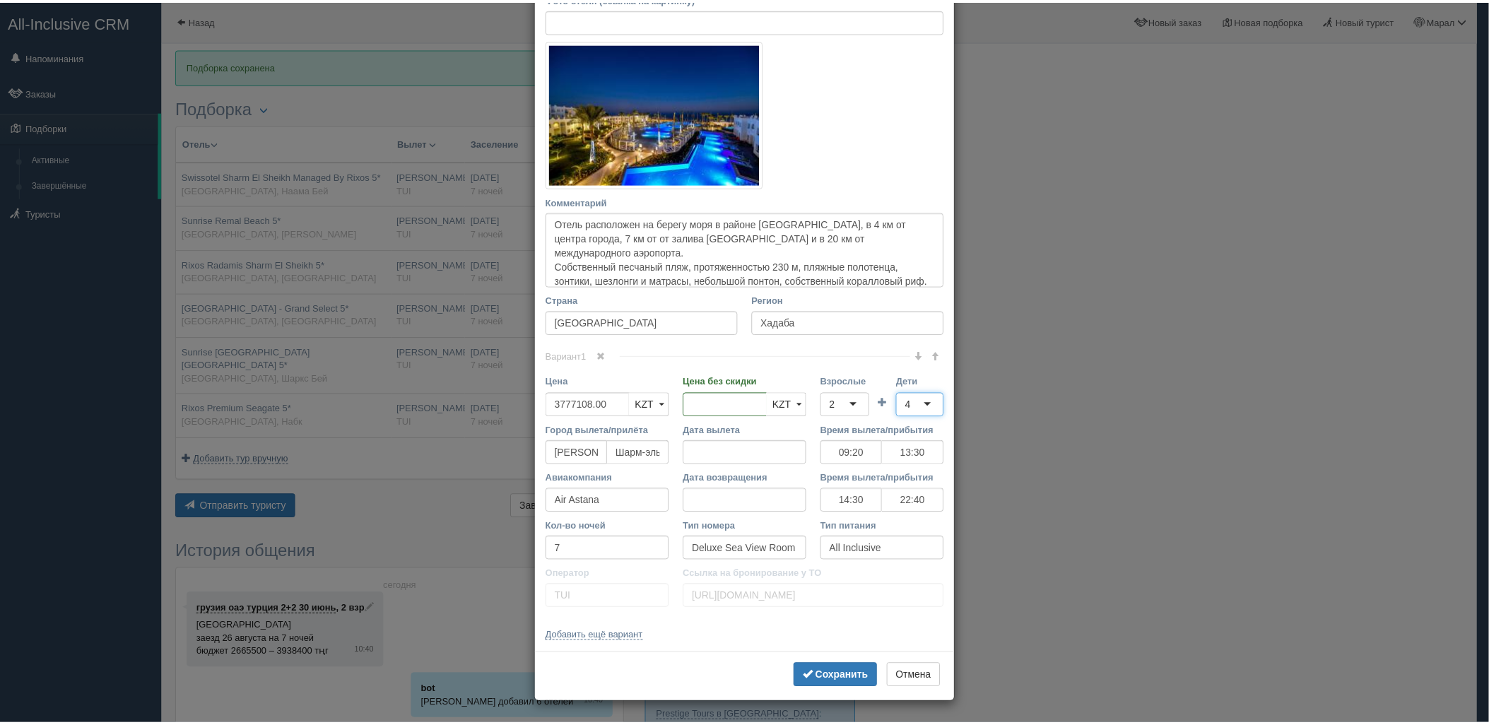
scroll to position [0, 0]
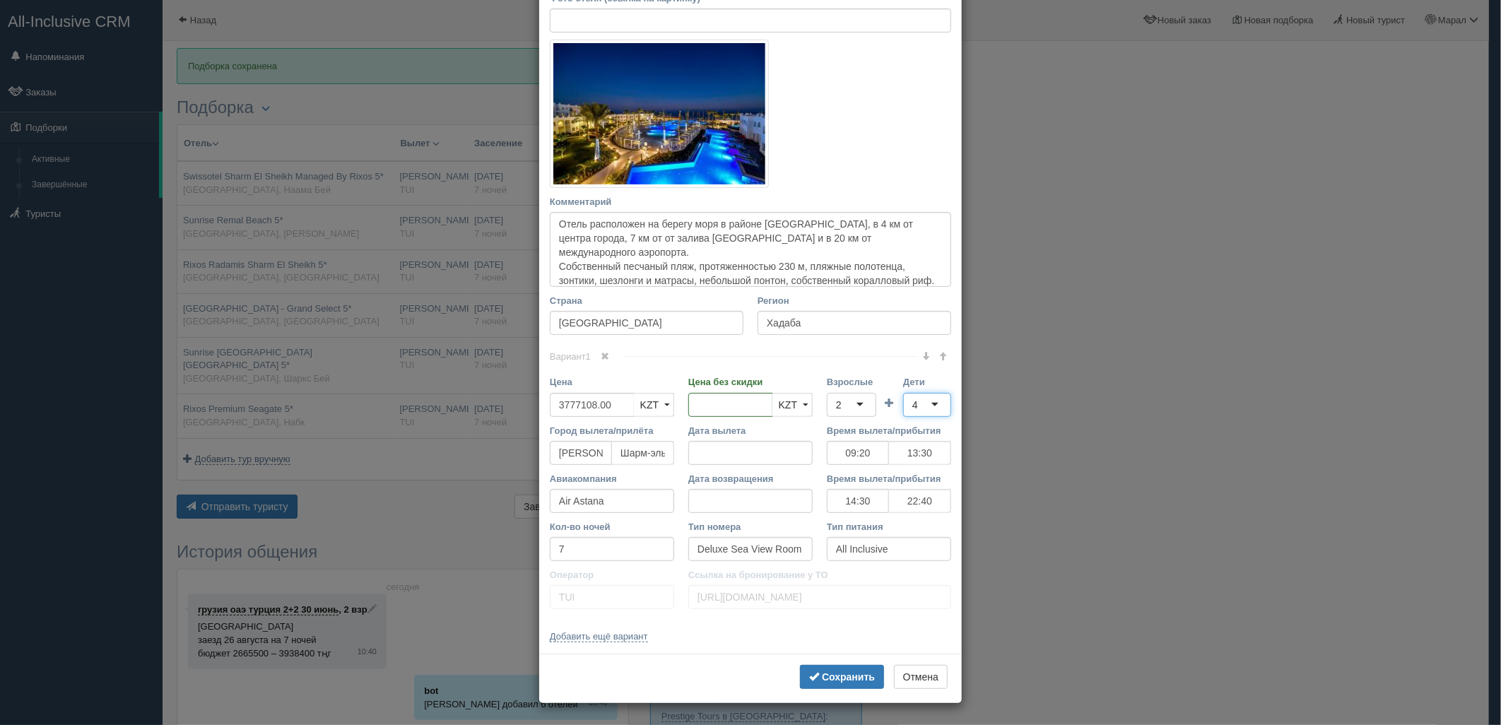
click at [849, 663] on div "Сохранить Отмена" at bounding box center [750, 678] width 423 height 49
click at [849, 671] on b "Сохранить" at bounding box center [848, 676] width 53 height 11
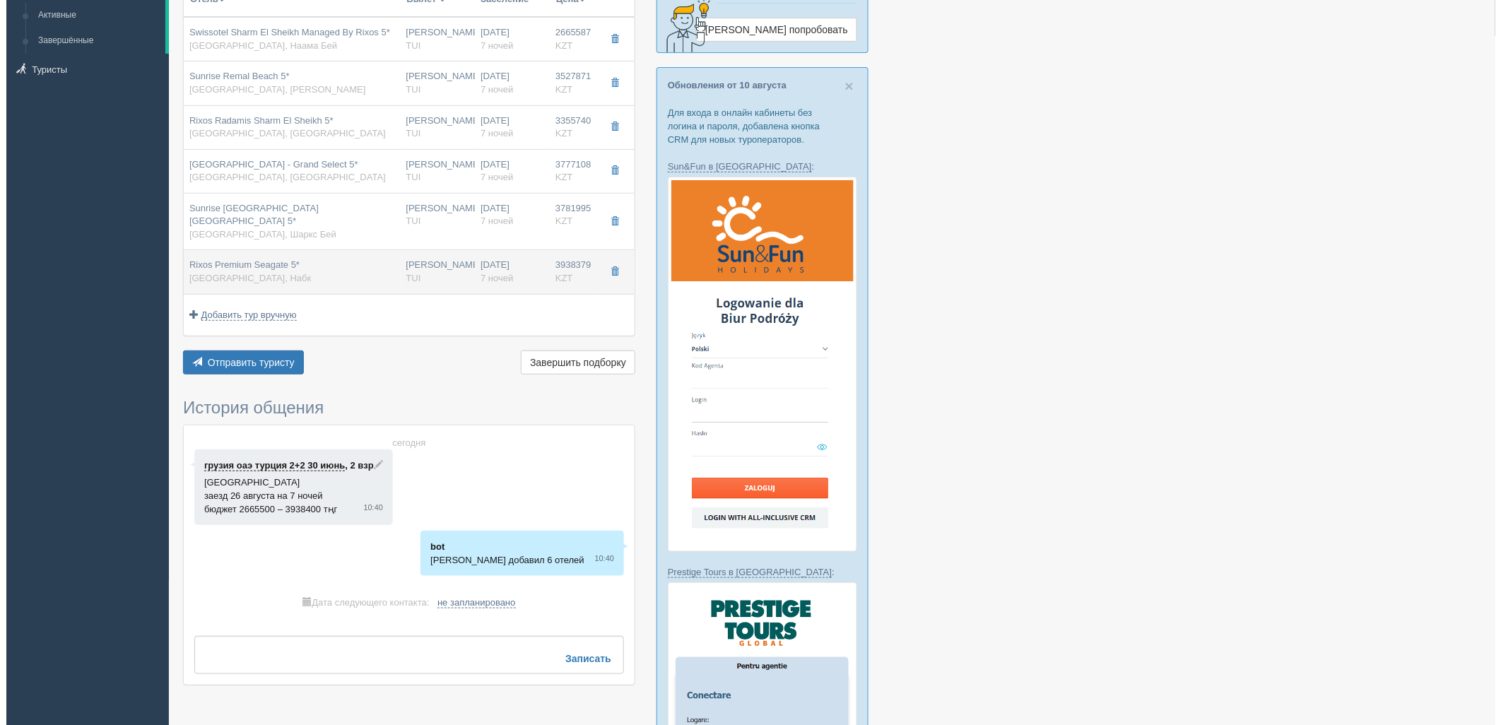
scroll to position [157, 0]
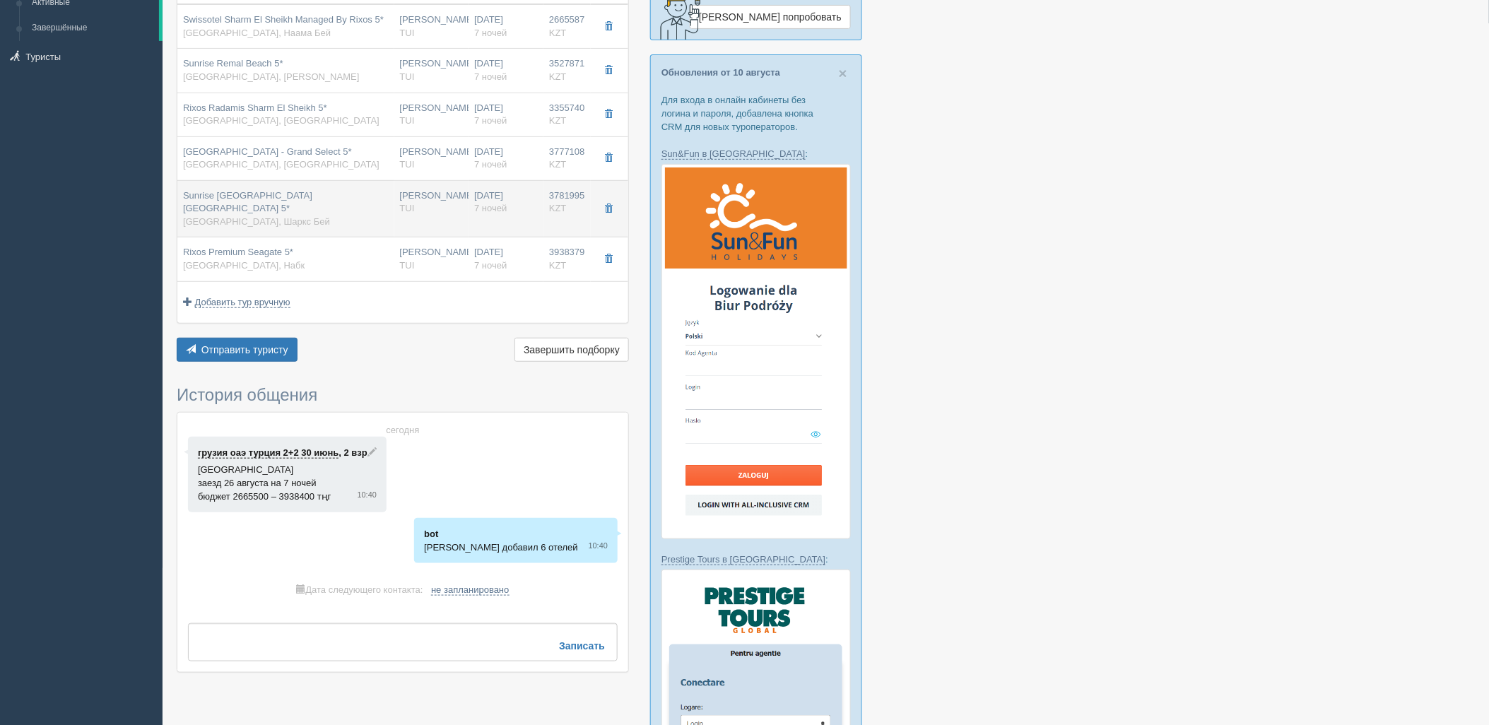
click at [464, 204] on td "Нурсултан Назарбаев NQZ TUI" at bounding box center [431, 208] width 75 height 57
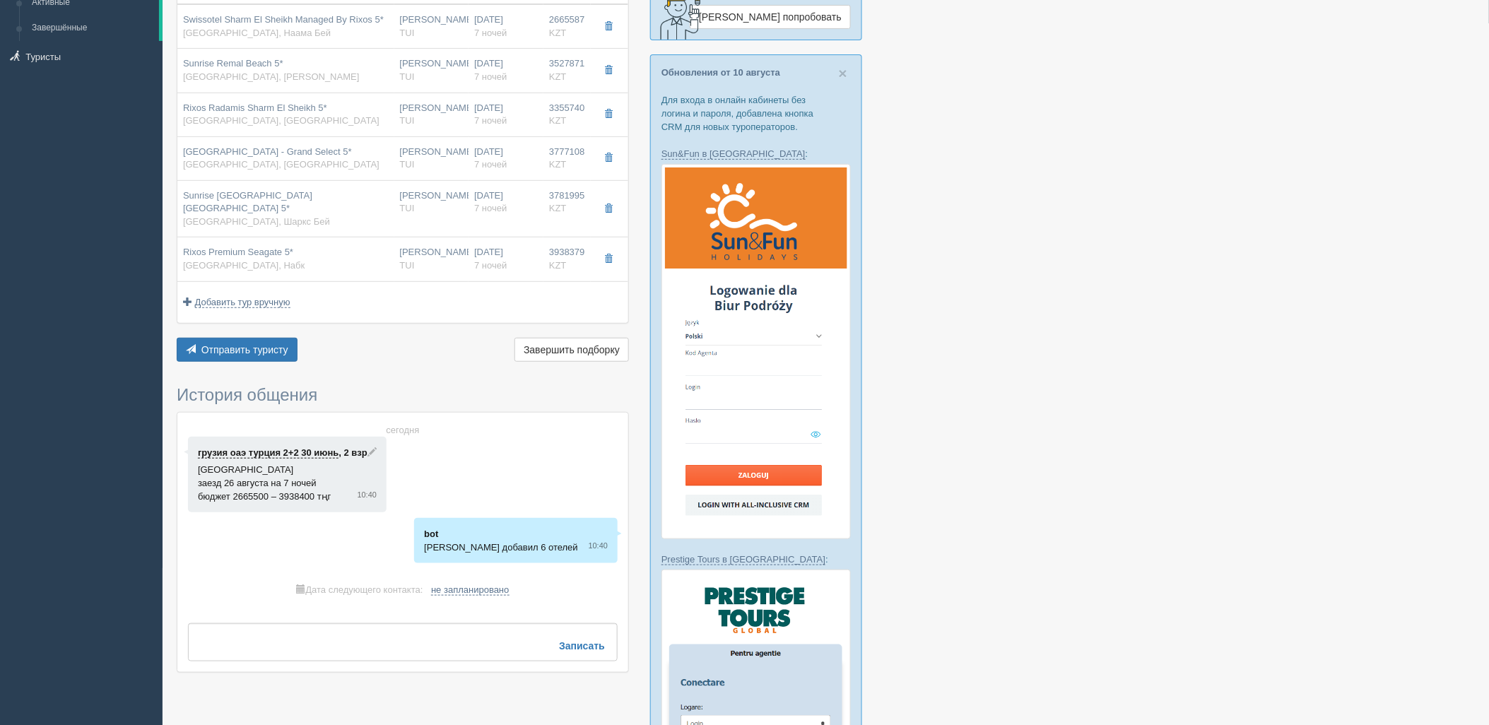
type input "Sunrise [GEOGRAPHIC_DATA] [GEOGRAPHIC_DATA] 5*"
type input "https://tophotels.ru/hotel/al330089"
type textarea "Отель и его рестораны ПОТРЯСАЮЩИЕ и очень чистые. Это новый отель."
type input "Шаркс Бей"
type input "3781995.00"
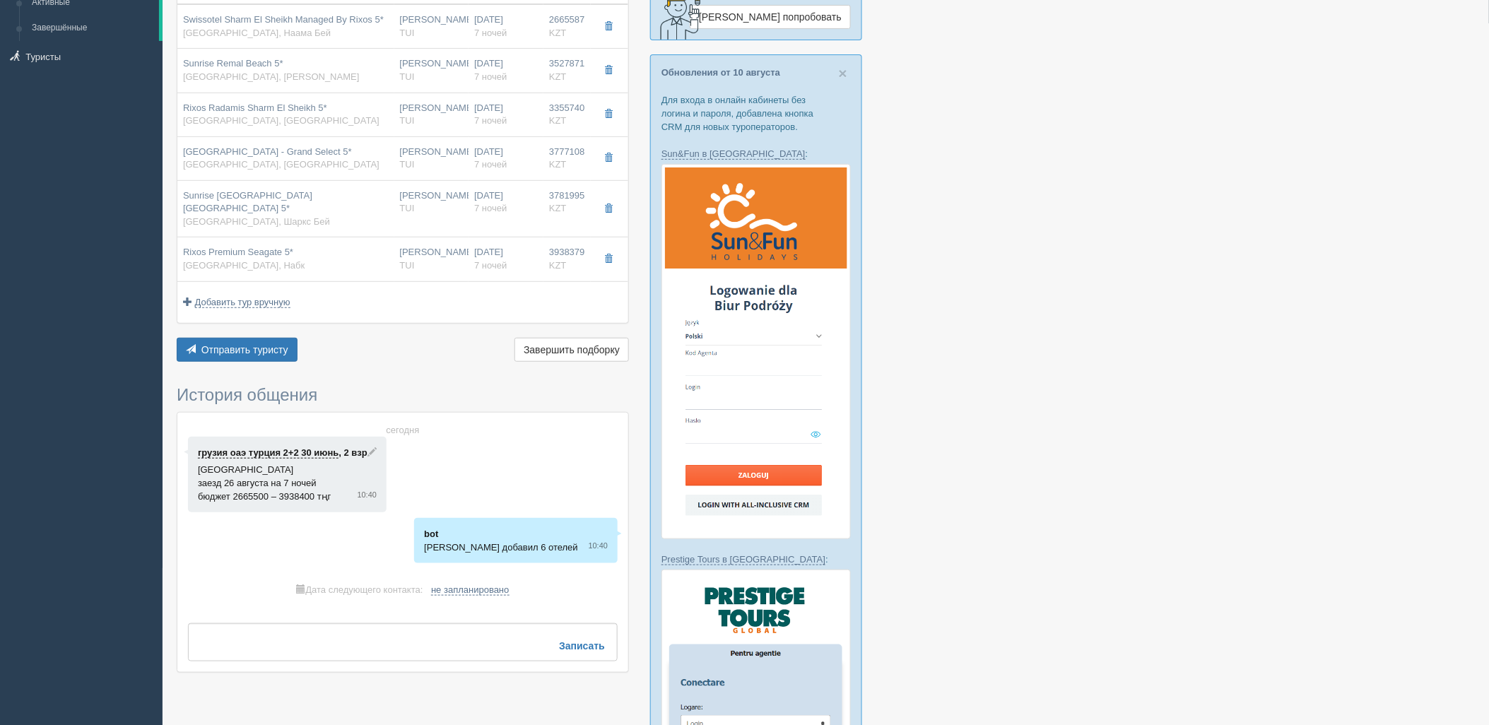
type input "2058513.00"
type input "09:20"
type input "13:30"
type input "14:30"
type input "22:40"
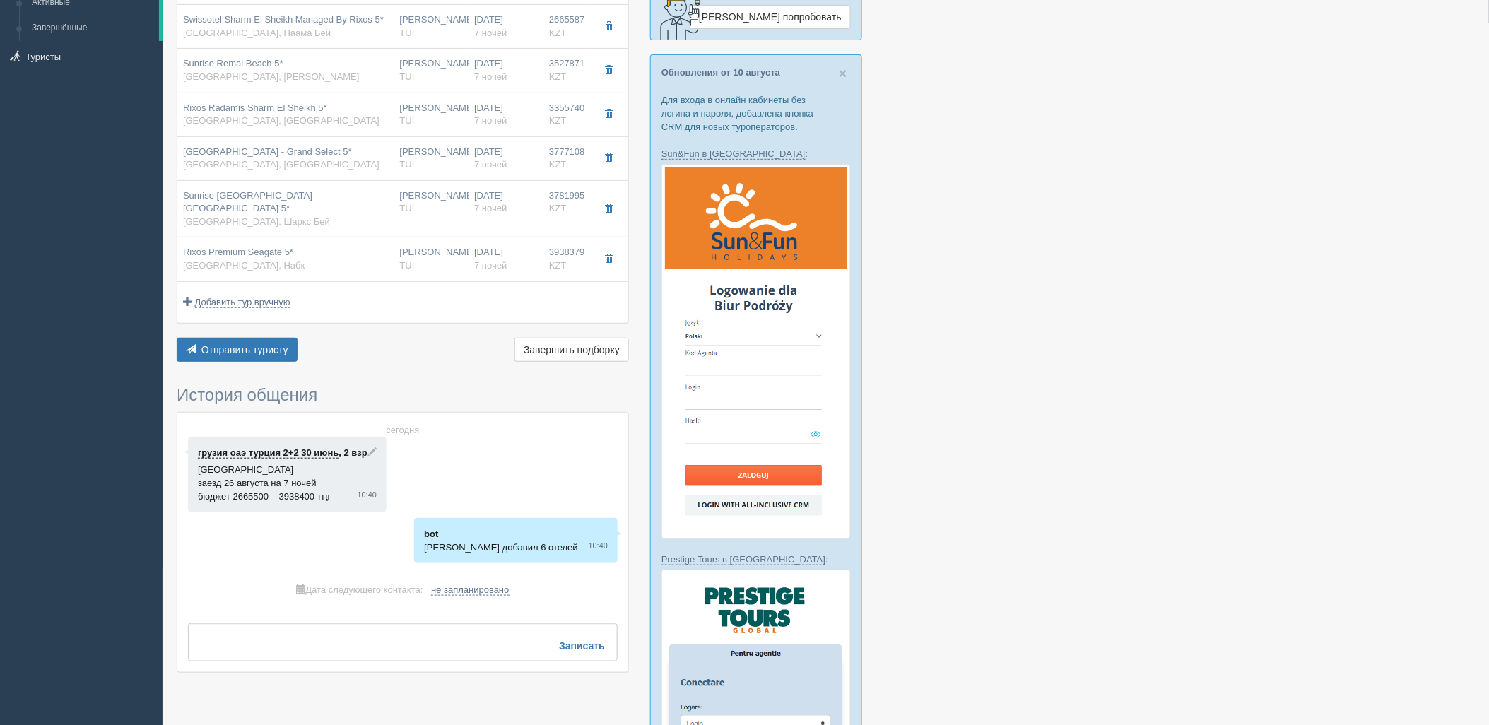
type input "DELUXE GARDEN/POOL VIEW"
type input "https://newb2b.fstravel.com/hotel/840431"
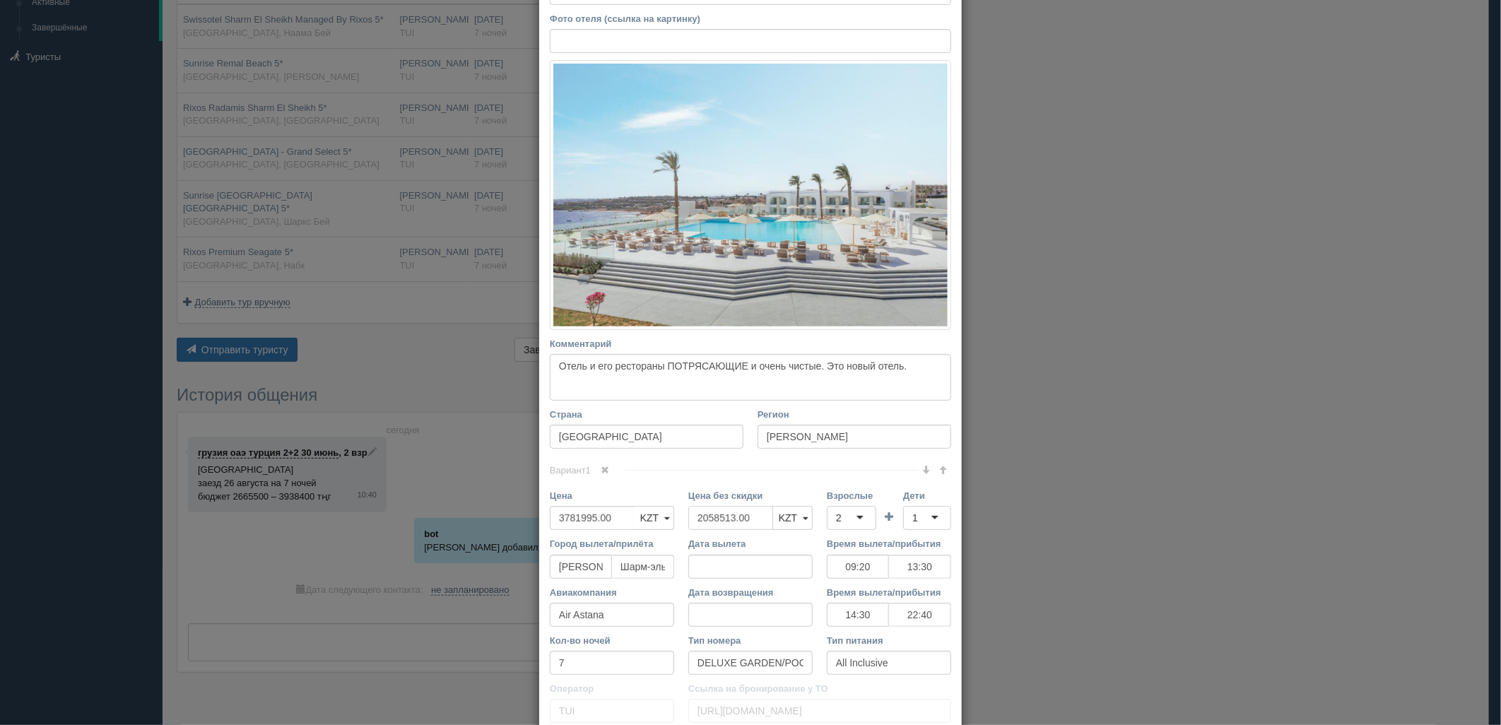
click at [661, 510] on div "Цена 3781995.00 KZT USD EUR KZT KZT USD EUR Цена без скидки 2058513.00 KZT USD …" at bounding box center [751, 513] width 416 height 48
click at [922, 518] on div "1" at bounding box center [927, 518] width 48 height 24
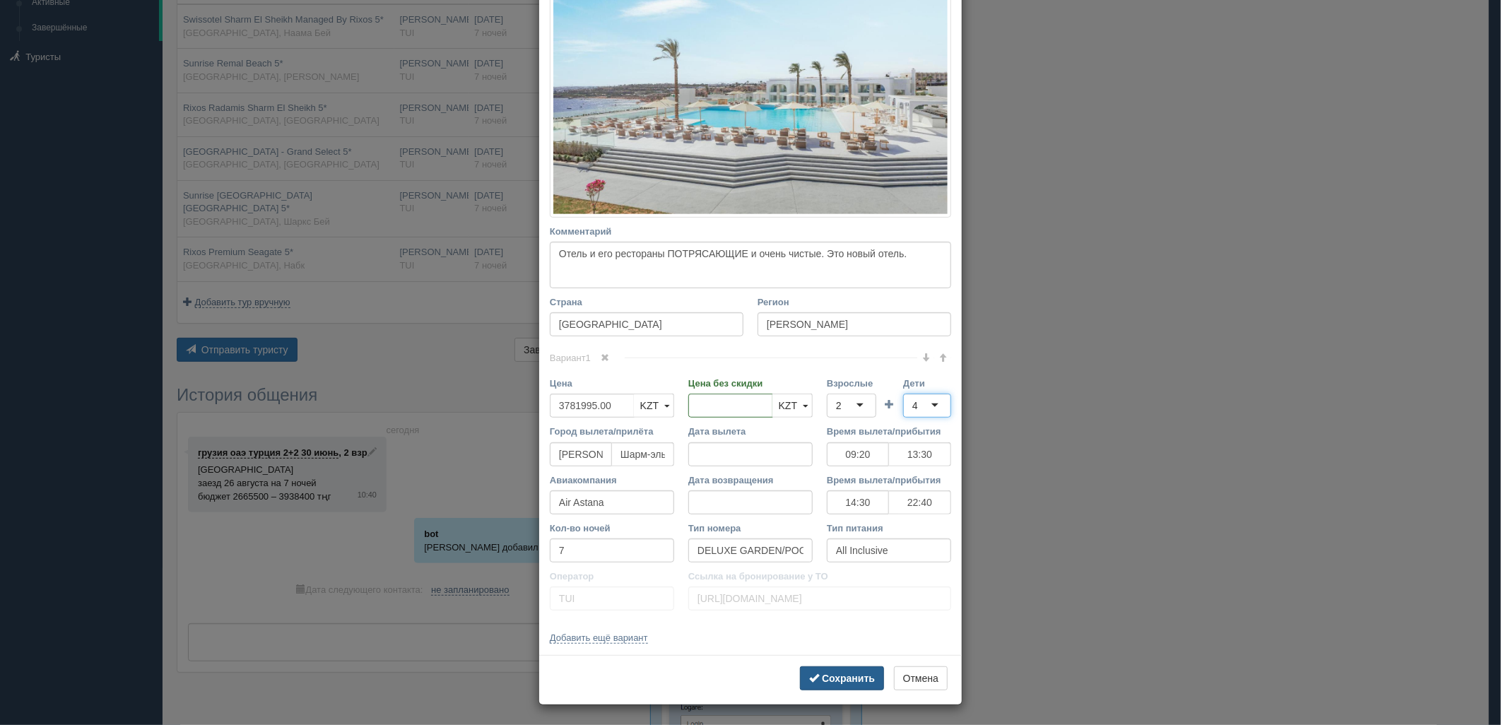
scroll to position [271, 0]
click at [850, 676] on b "Сохранить" at bounding box center [848, 676] width 53 height 11
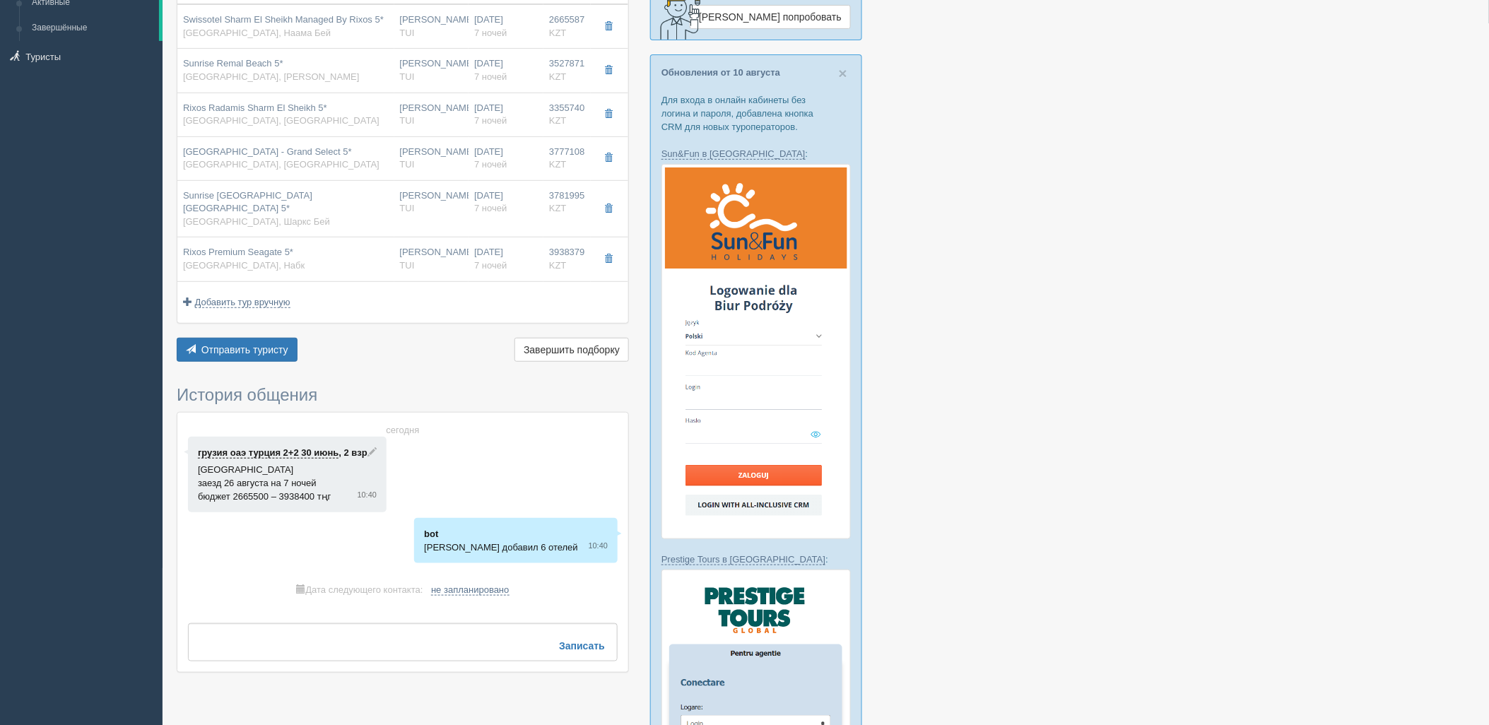
click at [385, 246] on div "Rixos Premium Seagate 5* Египет, Набк" at bounding box center [286, 259] width 206 height 26
type input "Rixos Premium Seagate 5*"
type input "https://tophotels.ru/hotel/al189422"
type input "Набк"
type input "3938379.00"
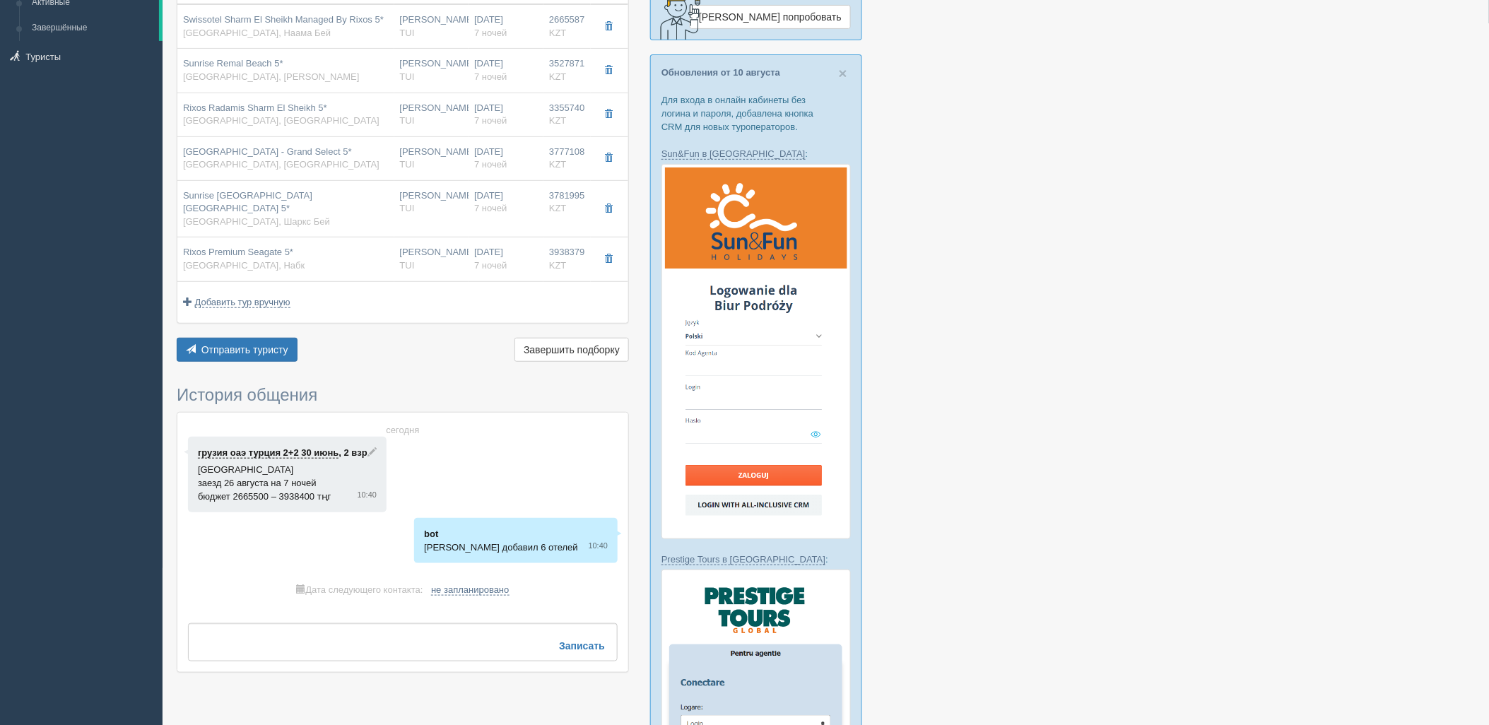
type input "2149194.00"
type input "09:20"
type input "13:30"
type input "14:30"
type input "22:40"
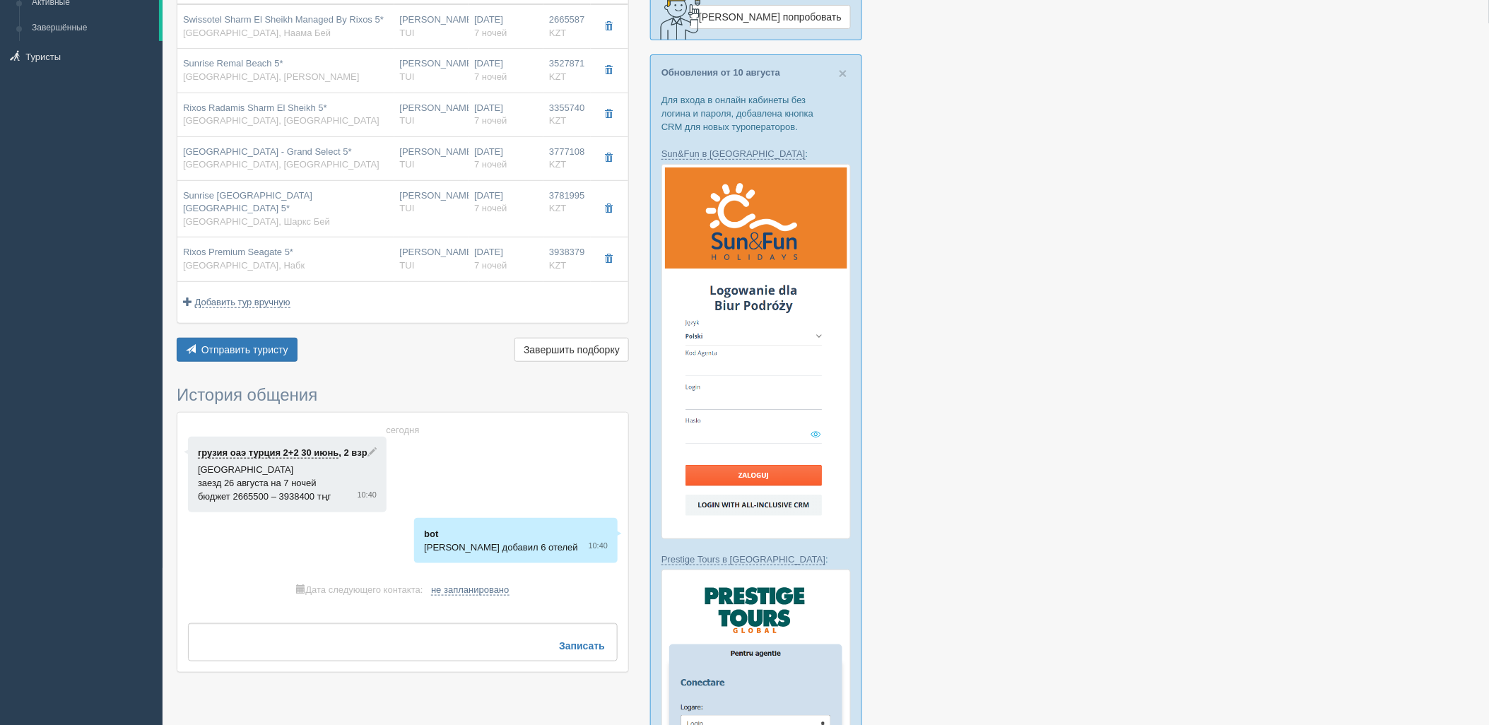
type input "Superior Room"
type input "Ultra All Inclusive"
type input "https://newb2b.fstravel.com/hotel/214712"
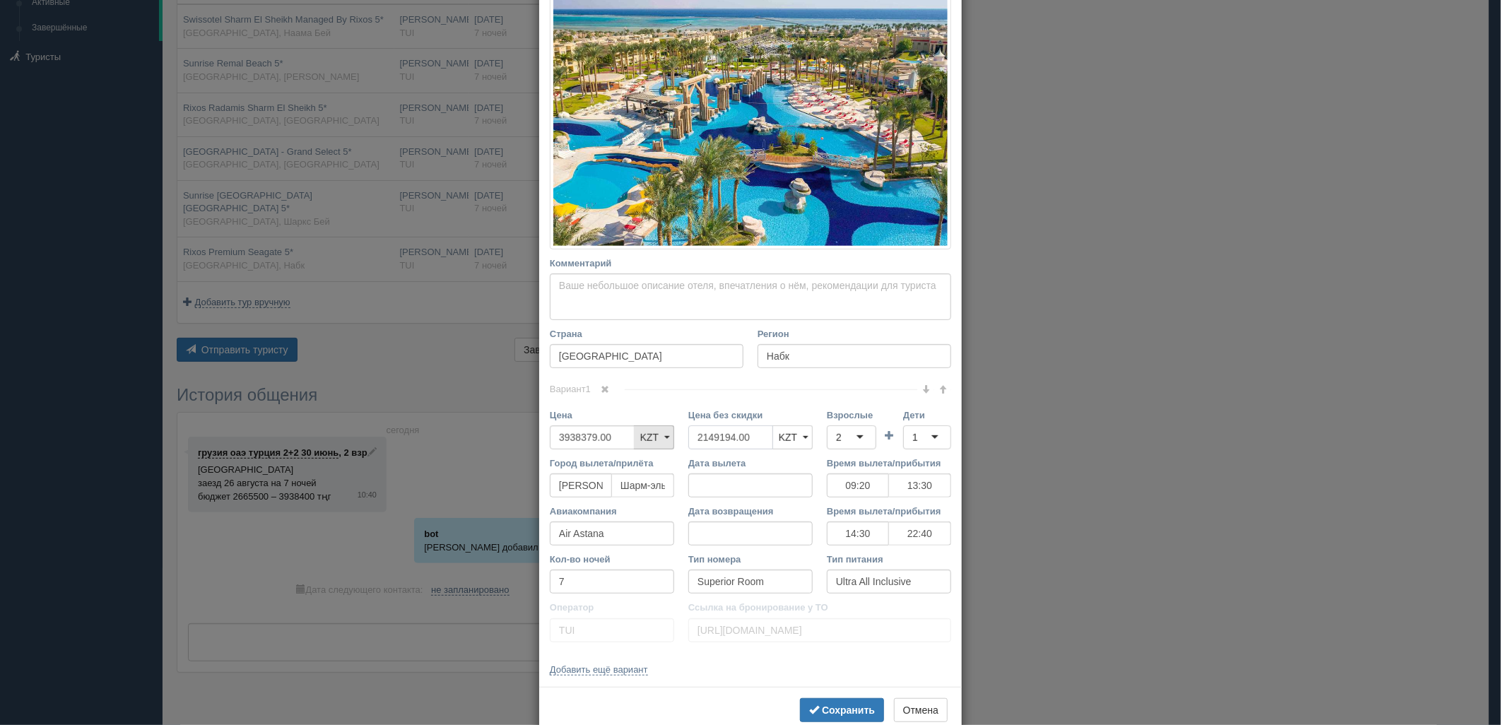
drag, startPoint x: 750, startPoint y: 435, endPoint x: 650, endPoint y: 436, distance: 99.7
click at [650, 436] on div "Цена 3938379.00 KZT USD EUR KZT KZT USD EUR Цена без скидки 2149194.00 KZT USD …" at bounding box center [751, 432] width 416 height 48
click at [912, 436] on div "1" at bounding box center [915, 437] width 6 height 14
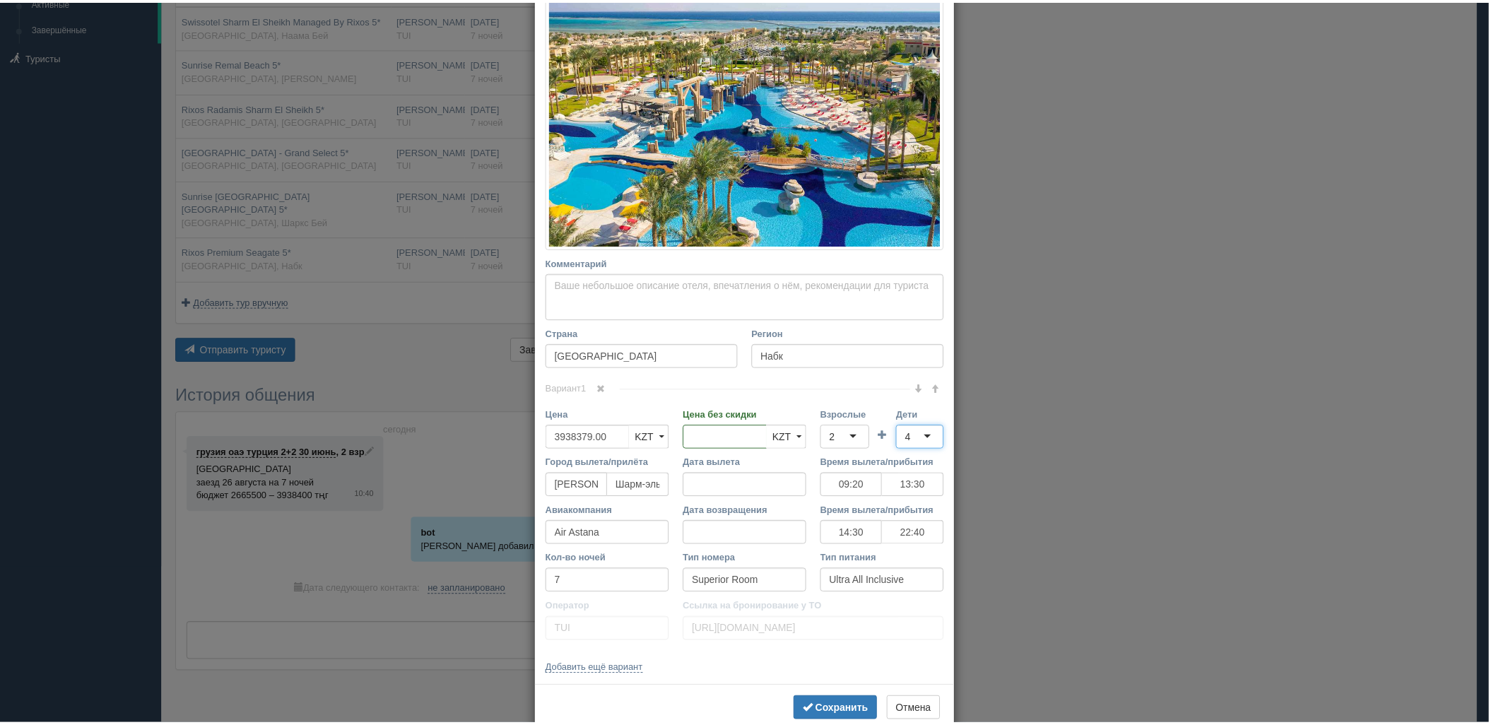
scroll to position [0, 0]
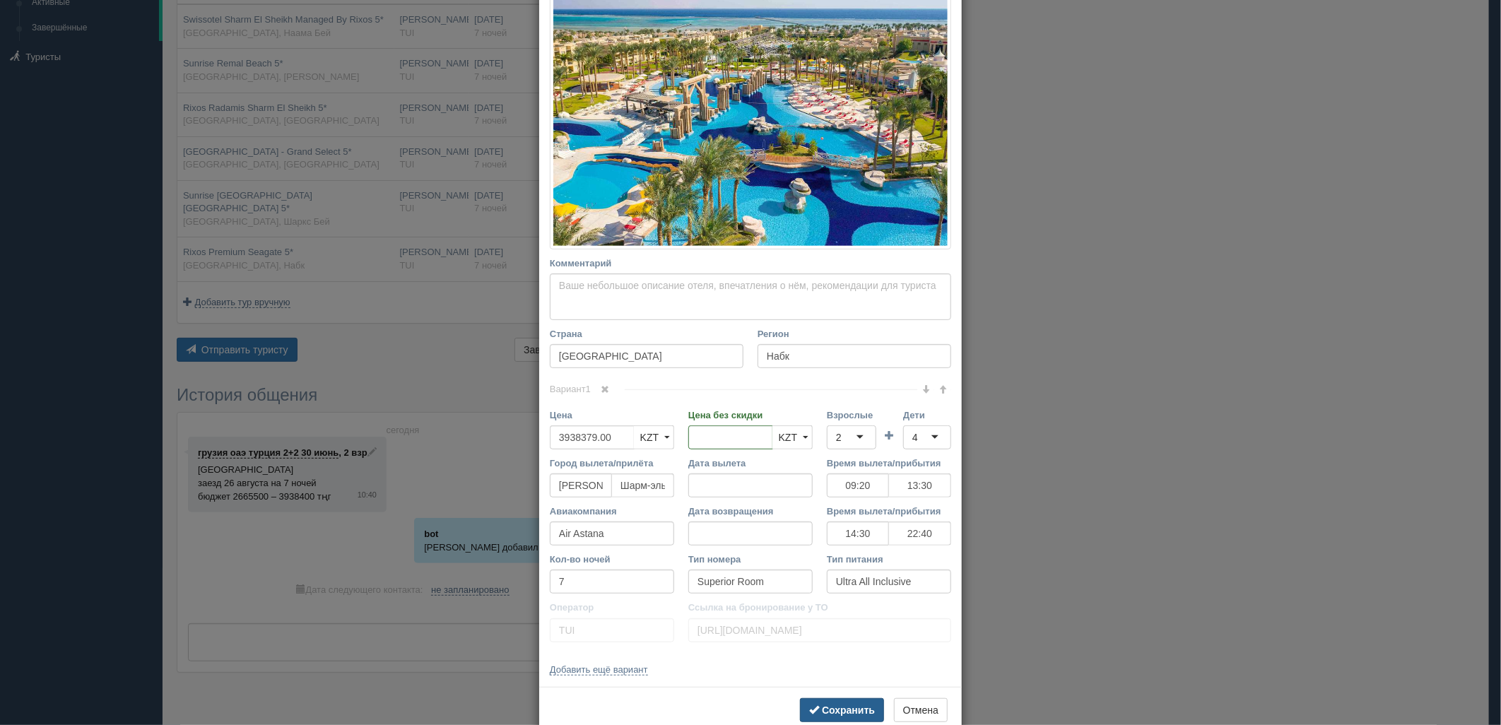
click at [852, 705] on b "Сохранить" at bounding box center [848, 710] width 53 height 11
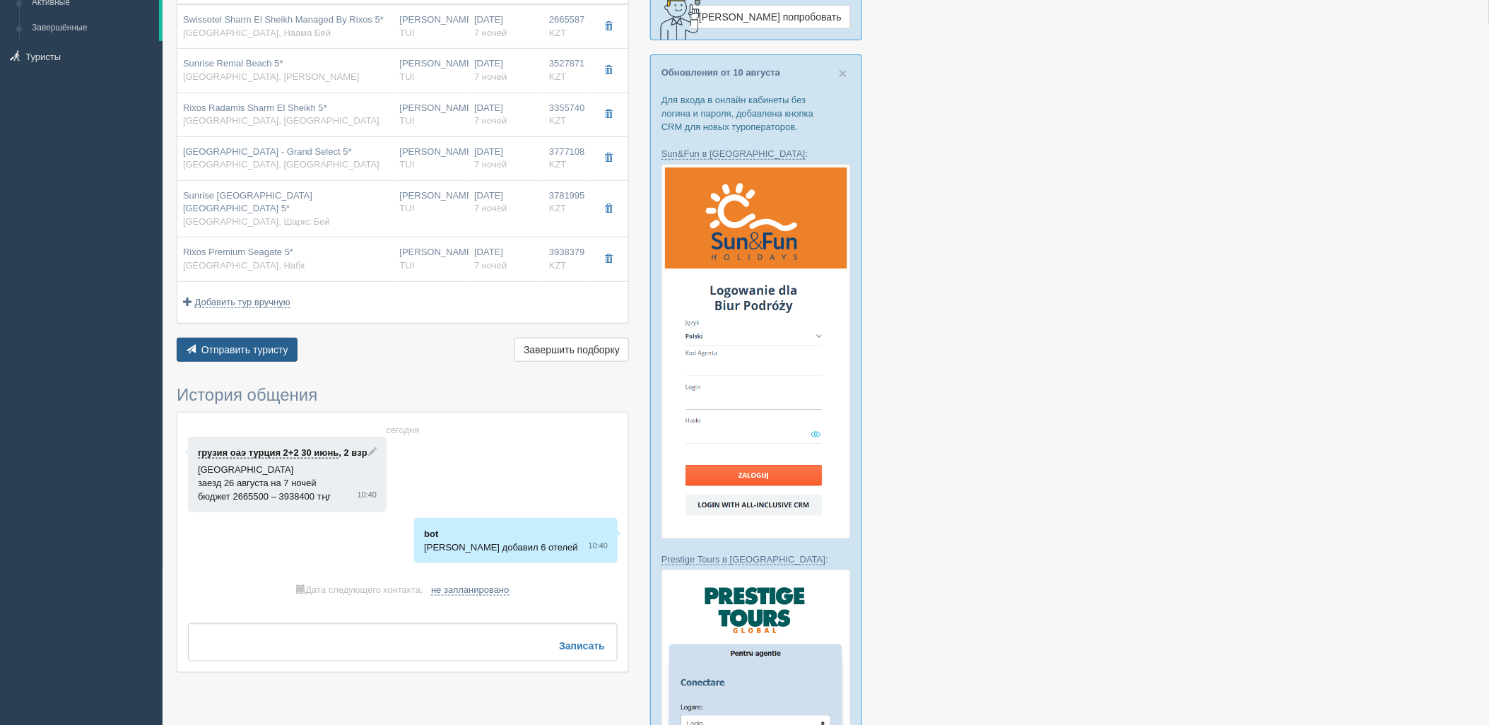
click at [278, 344] on span "Отправить туристу" at bounding box center [244, 349] width 87 height 11
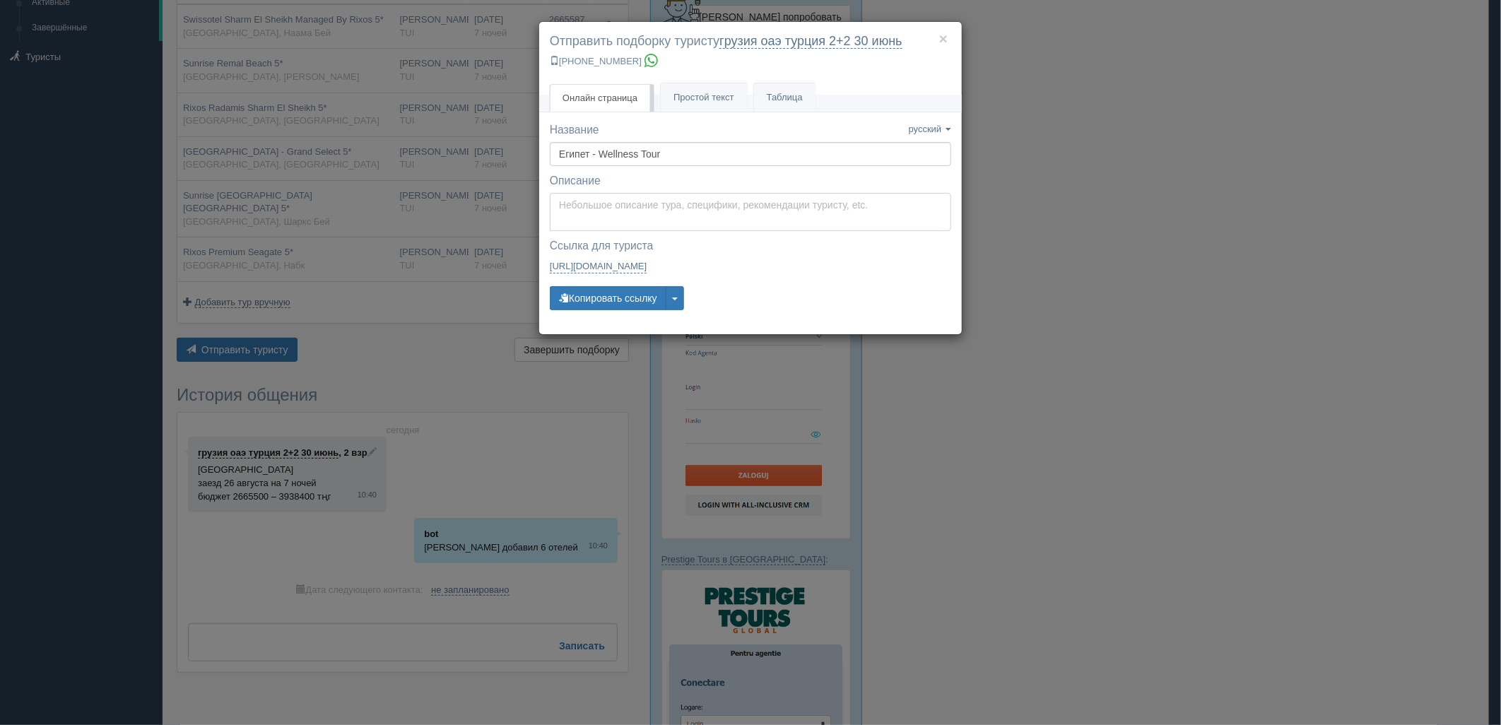
type textarea "Здравствуйте! Ниже представлены варианты туров для Вас. Для просмотра описания …"
click at [700, 193] on textarea "Здравствуйте! Ниже представлены варианты туров для Вас. Для просмотра описания …" at bounding box center [750, 212] width 401 height 38
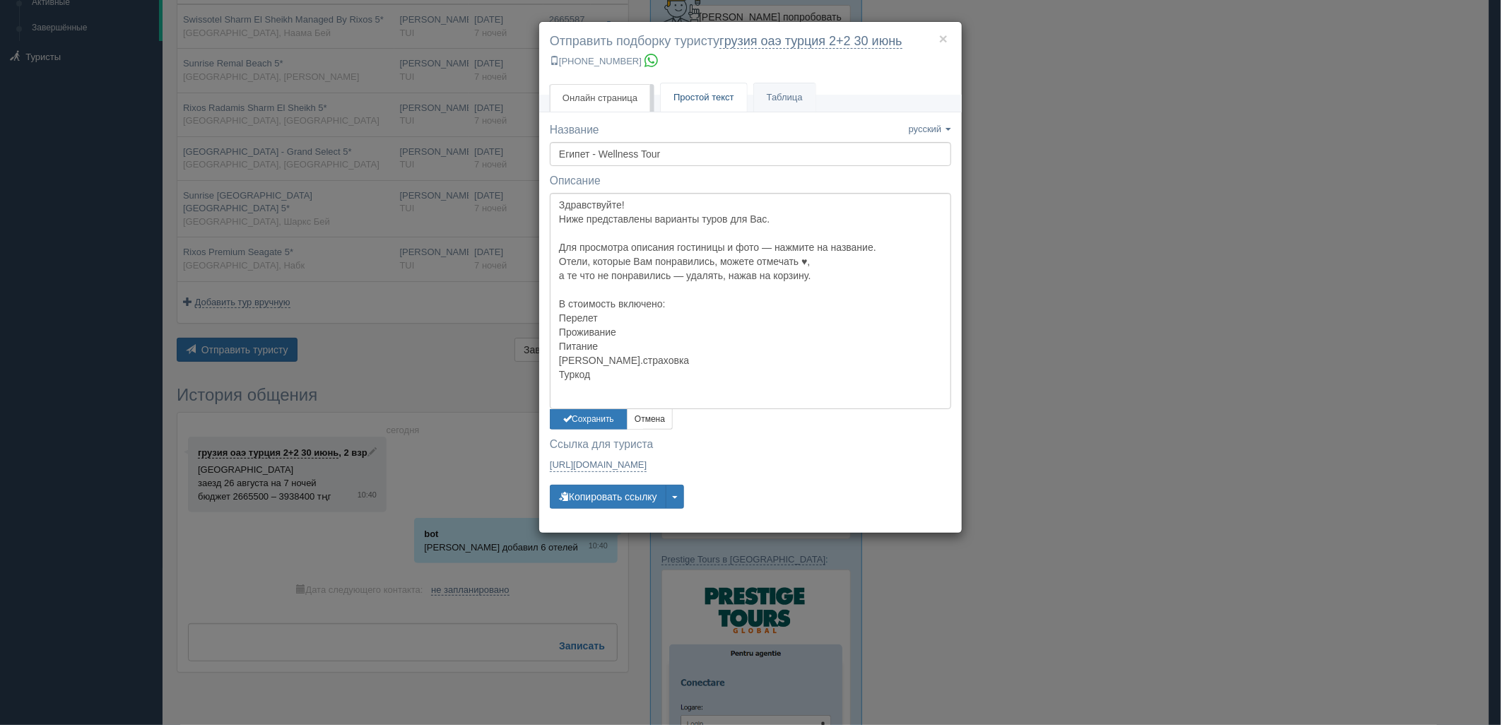
click at [697, 90] on link "Простой текст Текст" at bounding box center [704, 97] width 86 height 29
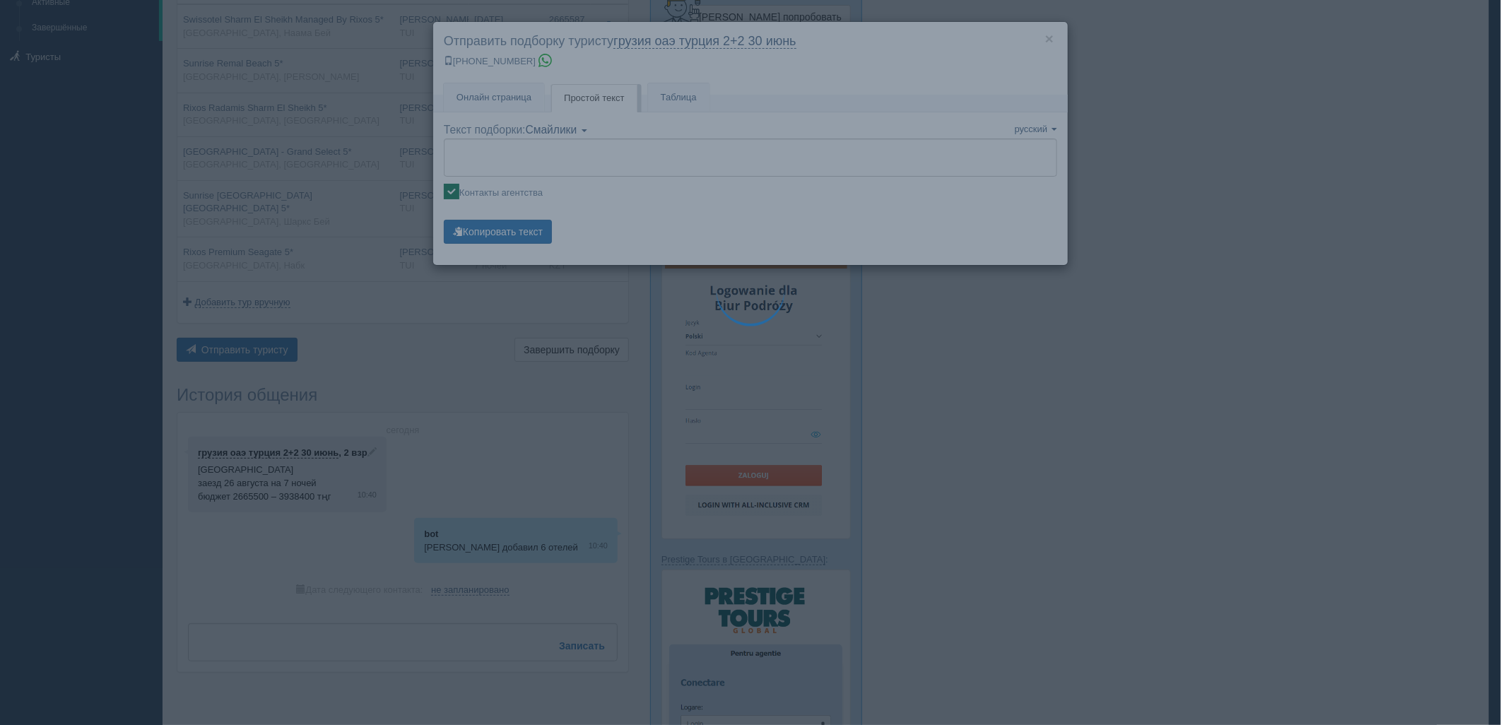
type textarea "🌞 Добрый день! Предлагаем Вам рассмотреть следующие варианты: 🌎 Египет, Наама Б…"
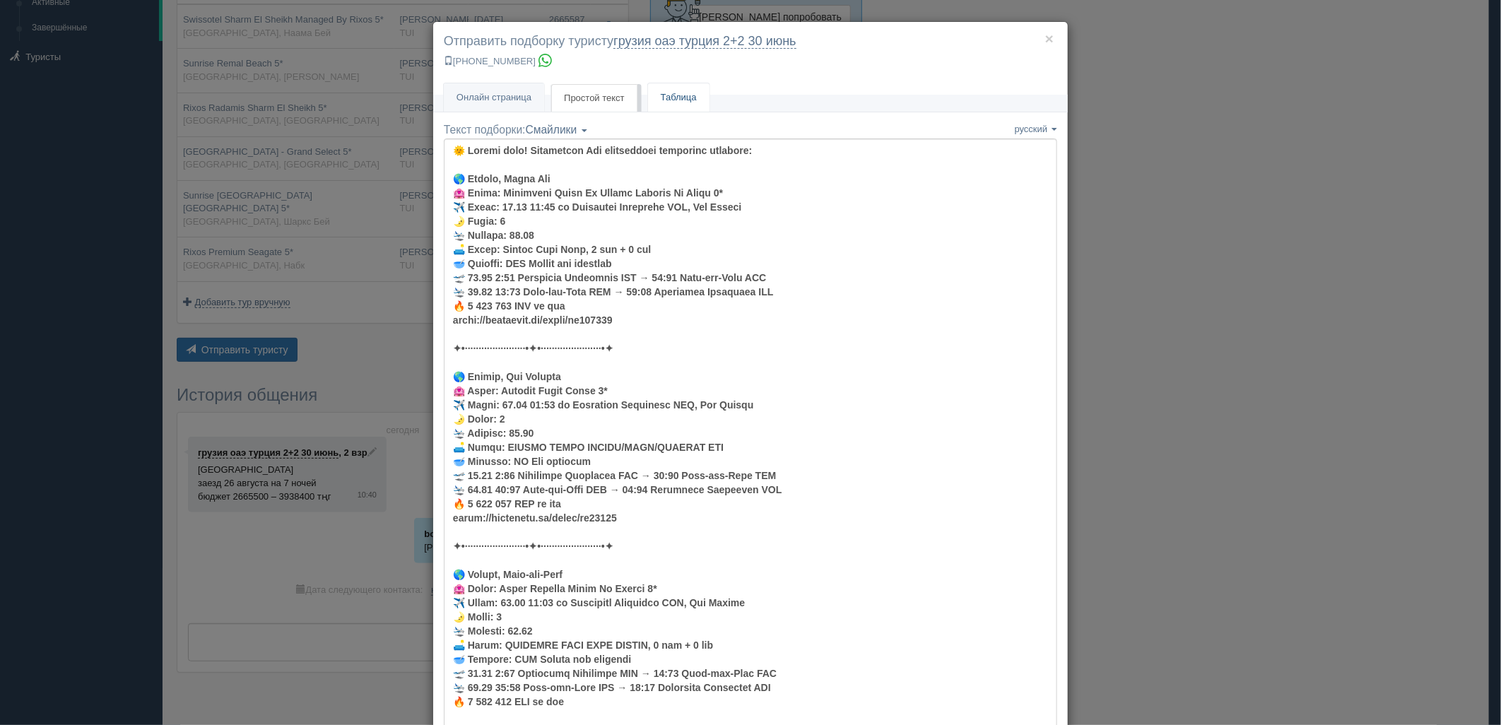
click at [676, 104] on link "Таблица" at bounding box center [678, 97] width 61 height 29
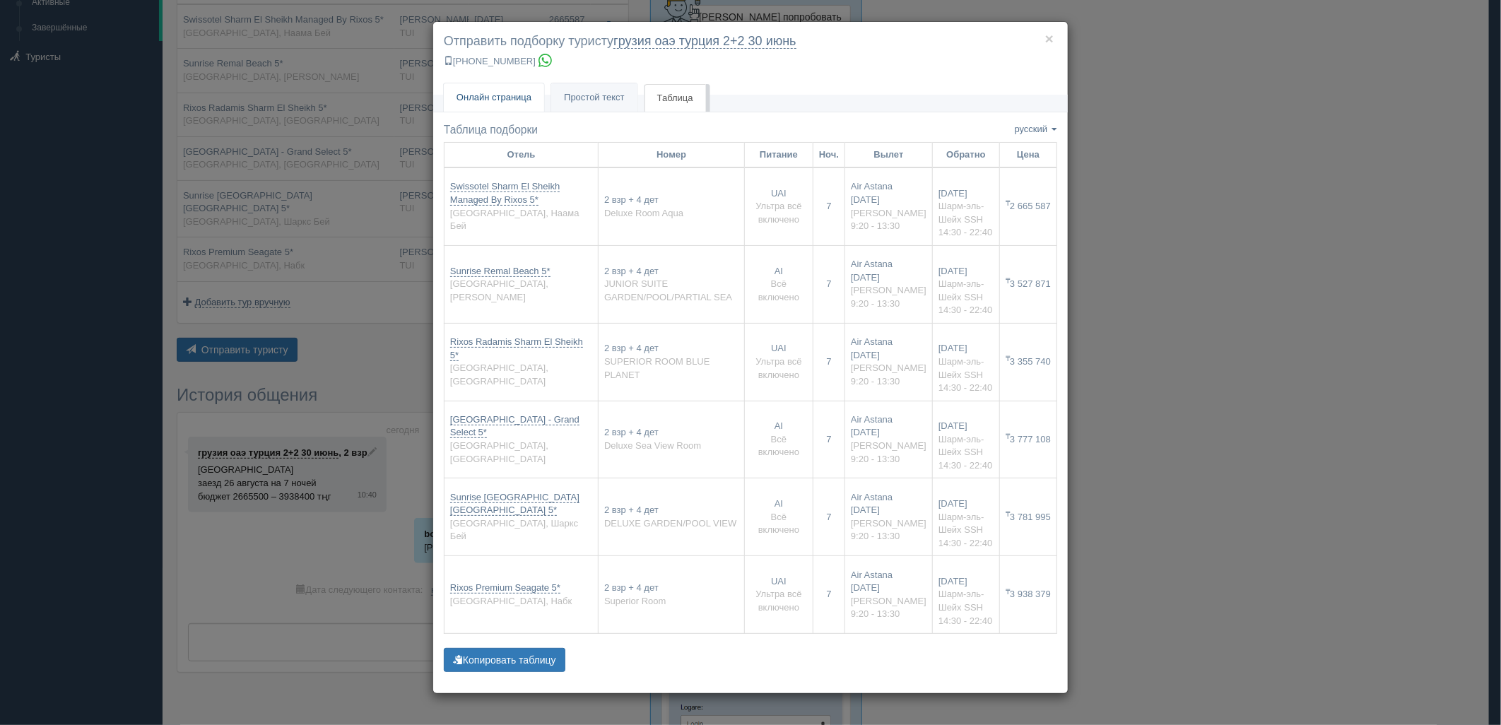
click at [499, 90] on link "Онлайн страница Онлайн" at bounding box center [494, 97] width 100 height 29
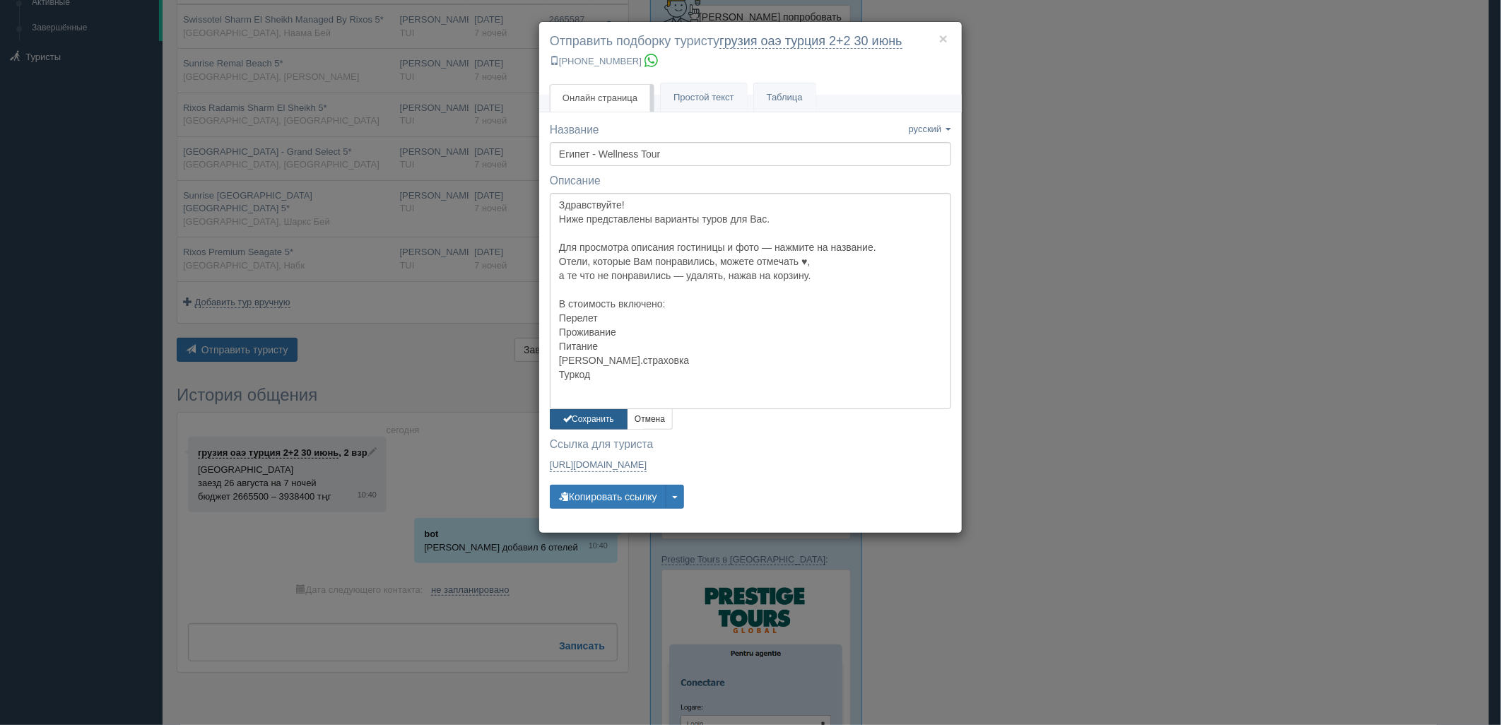
click at [604, 425] on button "Сохранить" at bounding box center [589, 419] width 78 height 20
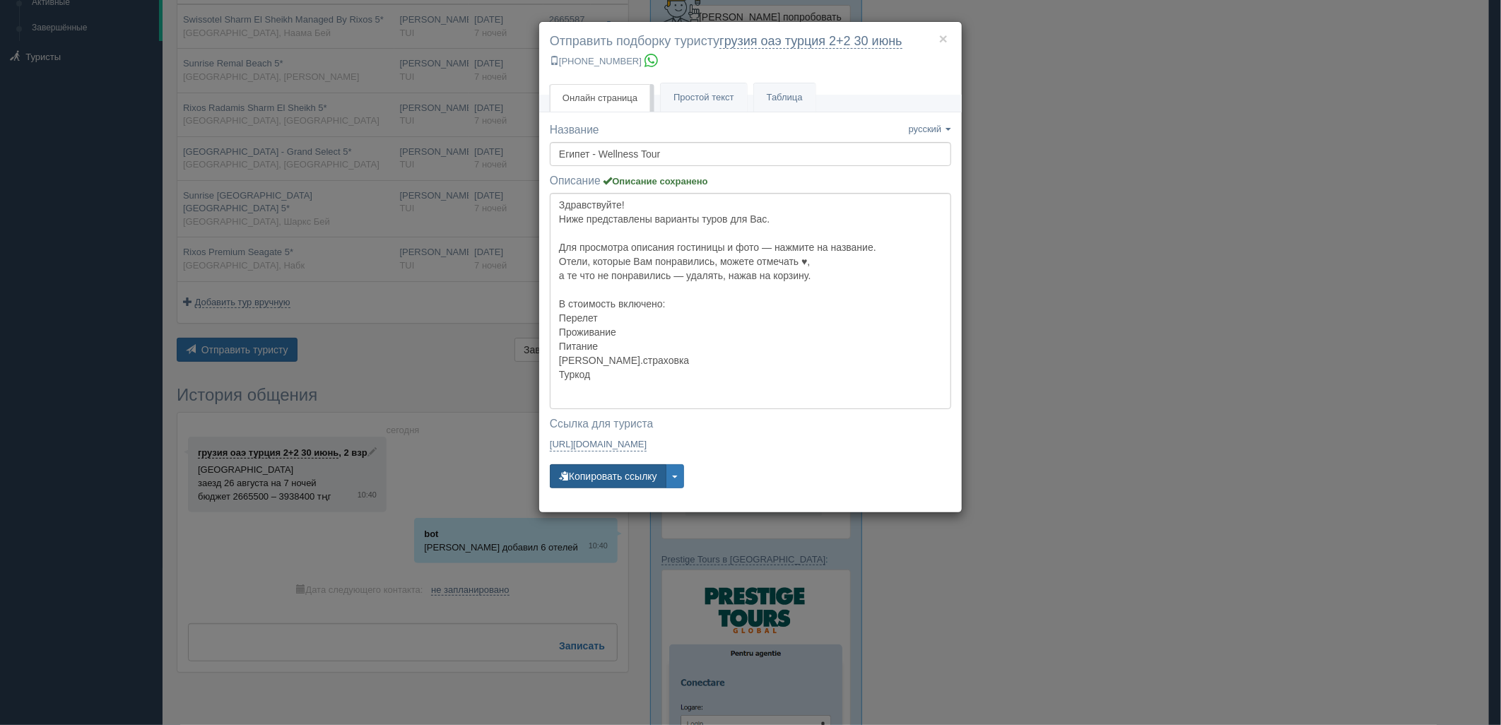
click at [594, 478] on button "Копировать ссылку" at bounding box center [608, 476] width 117 height 24
click at [595, 478] on button "Копировать ссылку" at bounding box center [608, 476] width 117 height 24
drag, startPoint x: 1372, startPoint y: 196, endPoint x: 1217, endPoint y: 44, distance: 217.4
click at [1369, 196] on div "× Отправить подборку туристу грузия оаэ турция 2+2 30 июнь +7 701 880 5580 Онла…" at bounding box center [750, 362] width 1501 height 725
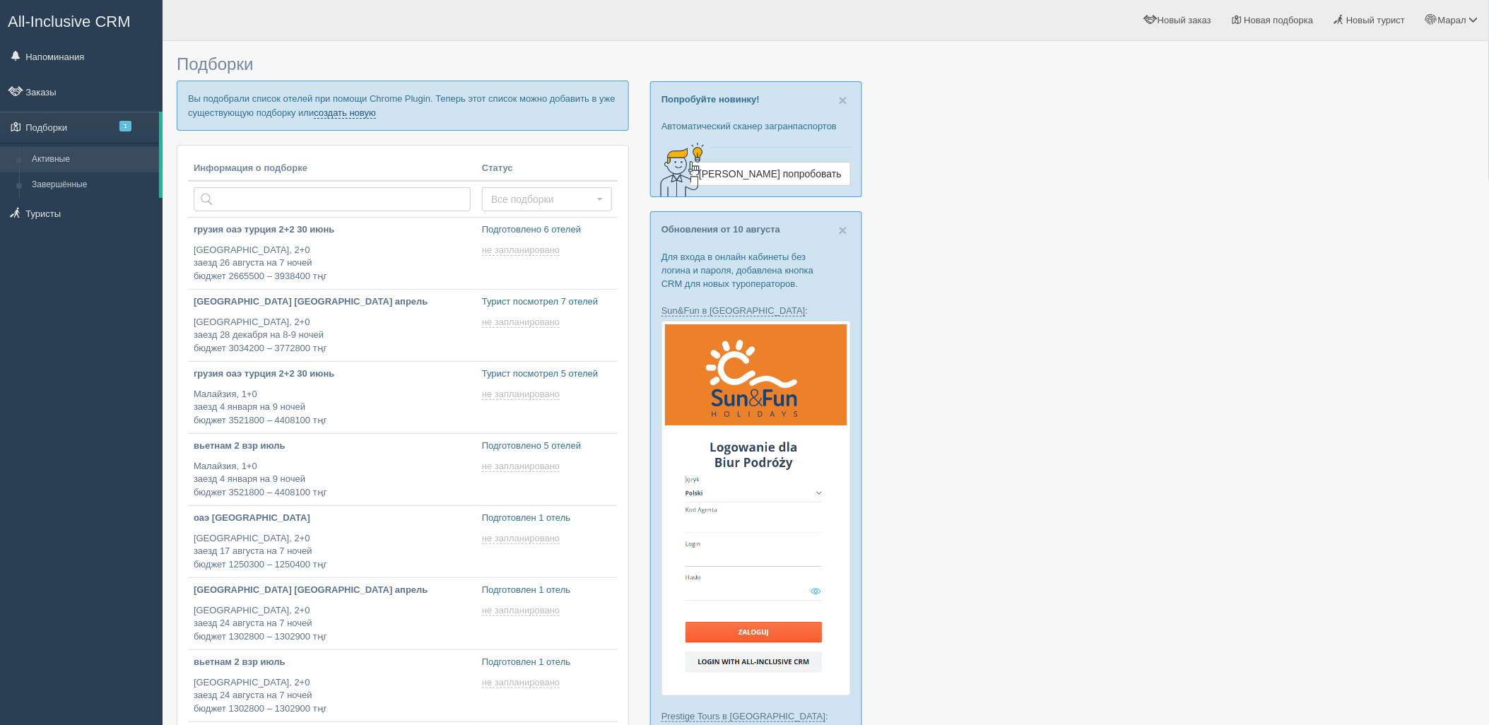
click at [356, 115] on link "создать новую" at bounding box center [345, 112] width 62 height 11
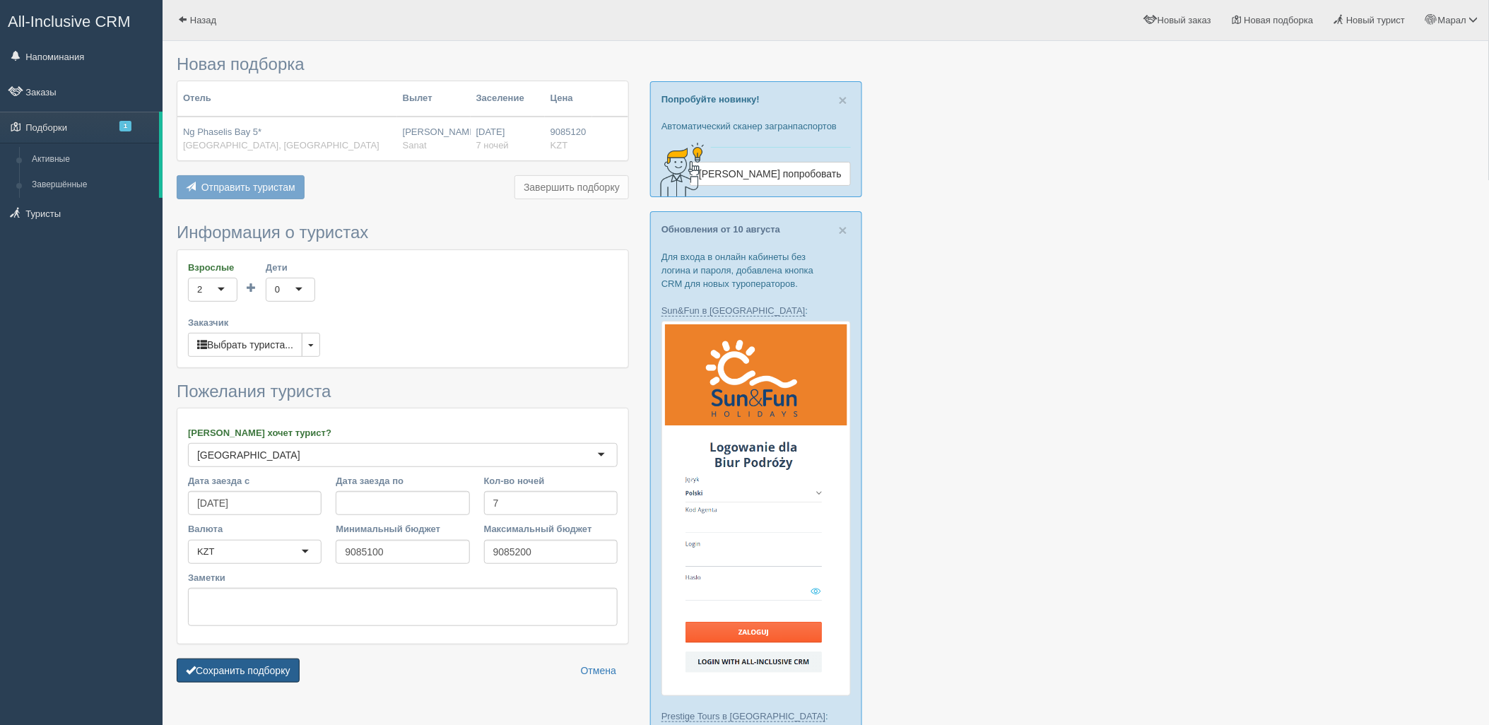
click at [272, 658] on form "Информация о туристах Взрослые 2 2 1 2 3 4 5 6 7 8 9 10 11 12 13 14 15 16 17 18…" at bounding box center [403, 456] width 452 height 466
click at [266, 670] on button "Сохранить подборку" at bounding box center [238, 671] width 123 height 24
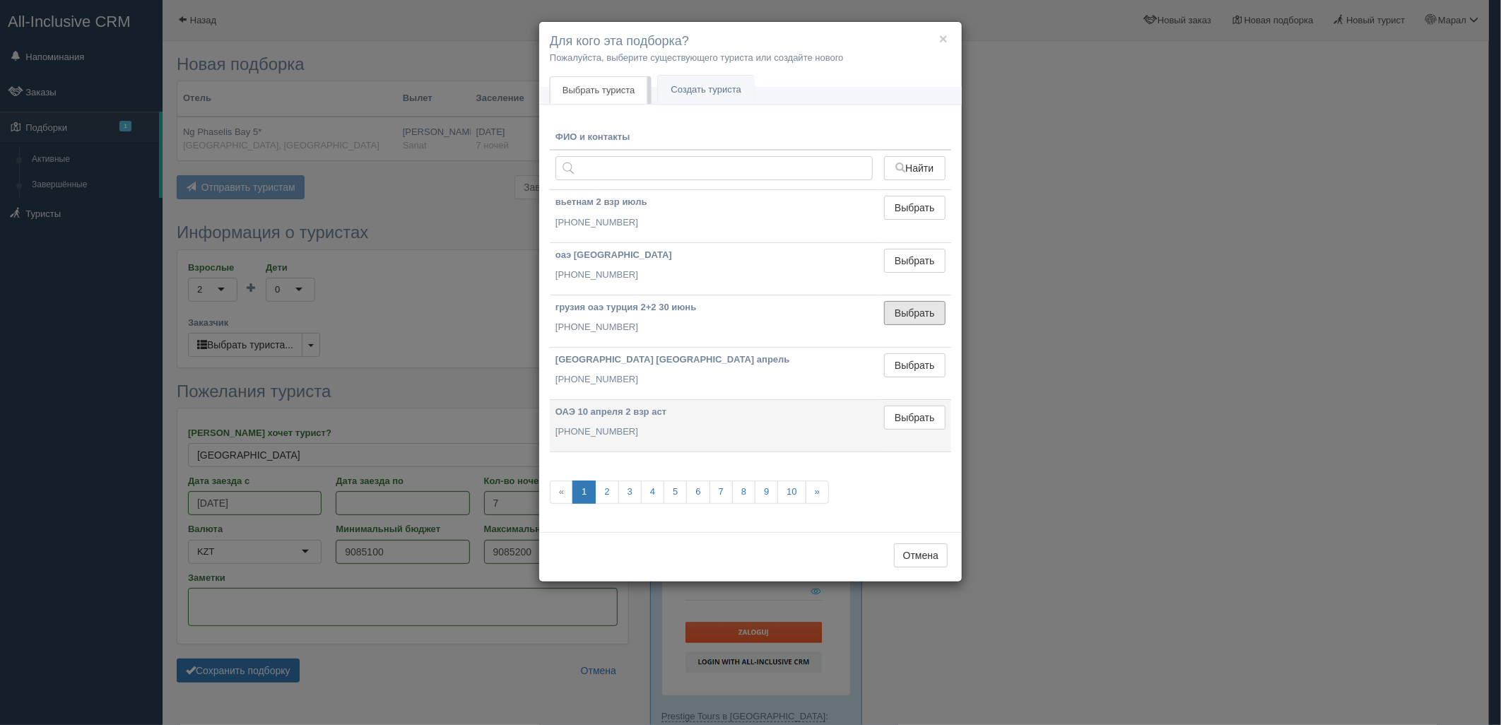
click at [927, 312] on button "Выбрать" at bounding box center [914, 313] width 61 height 24
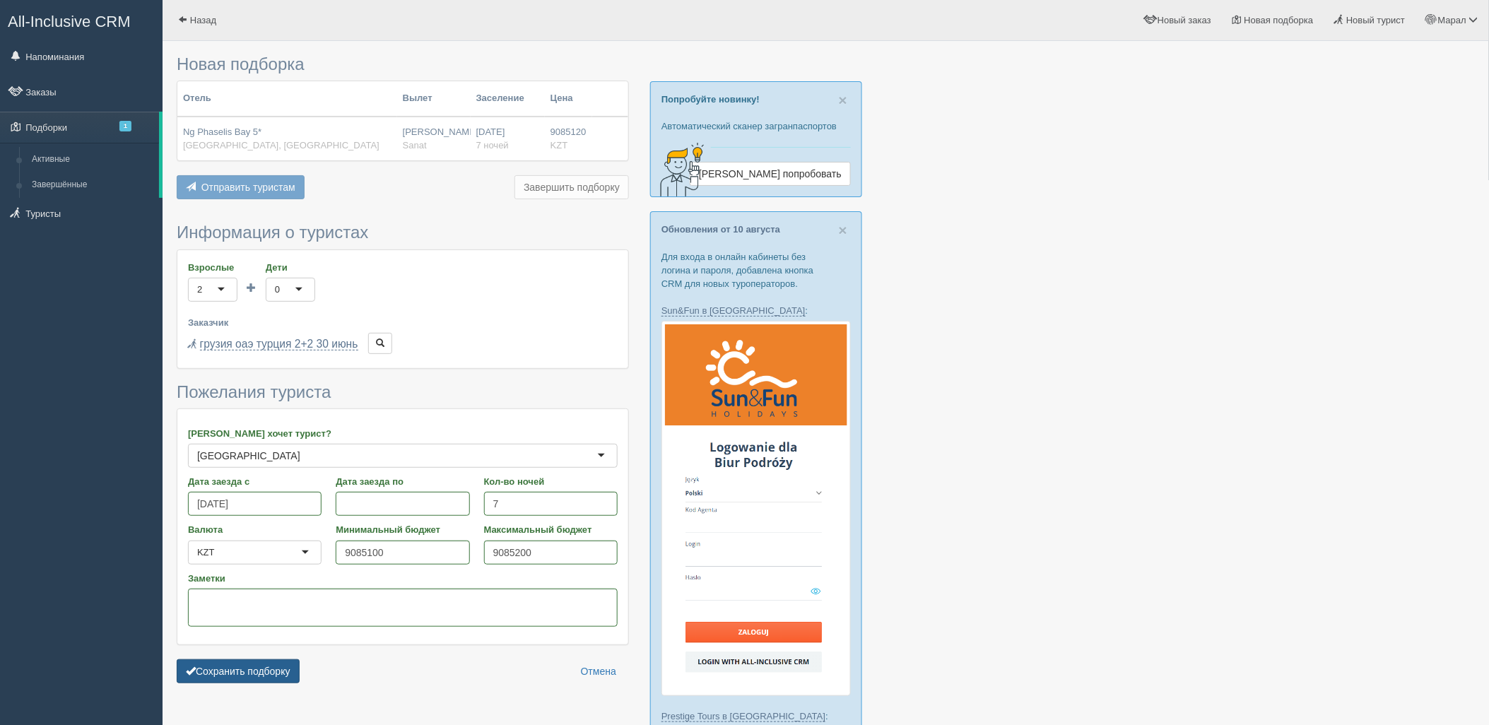
click at [249, 667] on button "Сохранить подборку" at bounding box center [238, 671] width 123 height 24
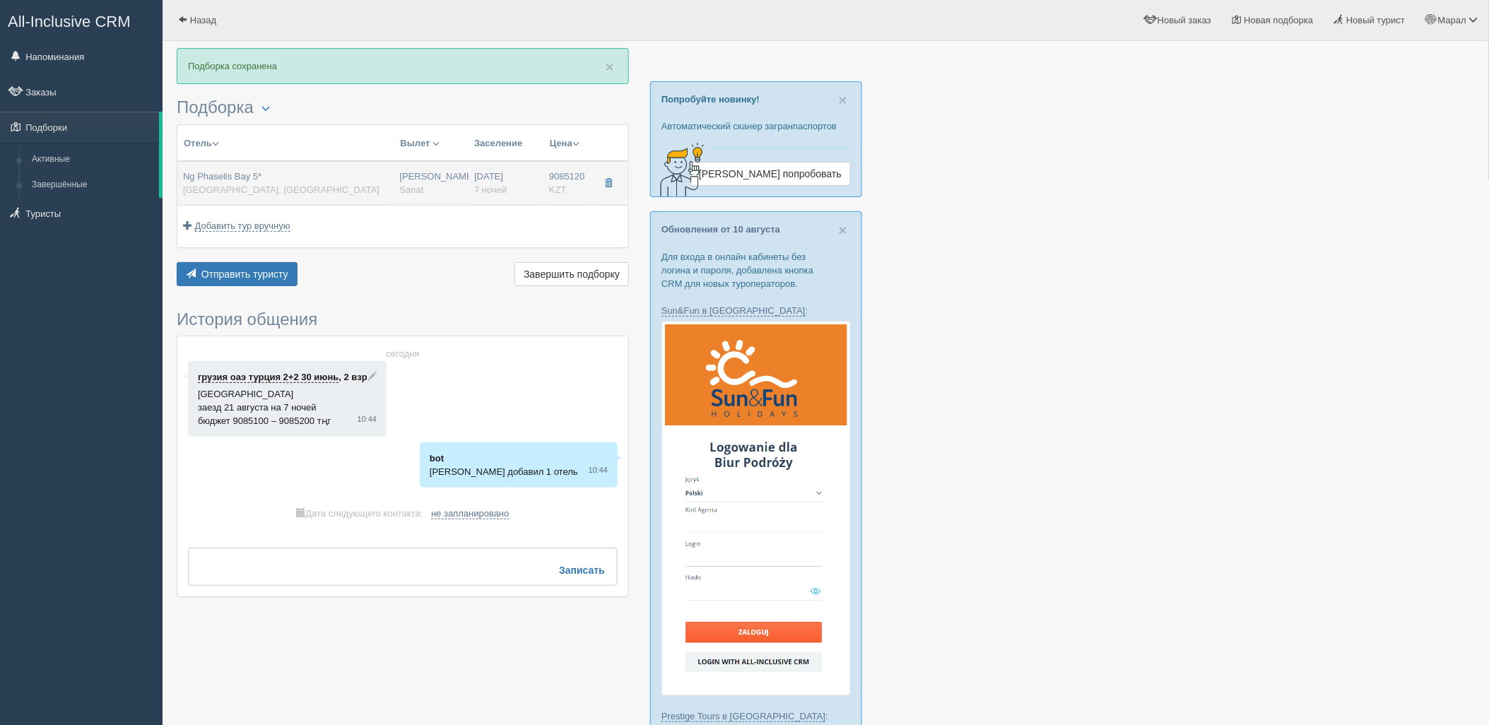
click at [264, 181] on div "Ng Phaselis Bay 5* Турция, Гойнюк" at bounding box center [286, 183] width 206 height 26
type input "Ng Phaselis Bay 5*"
type input "https://tophotels.ru/hotel/al325435"
type input "Турция"
type input "Гойнюк"
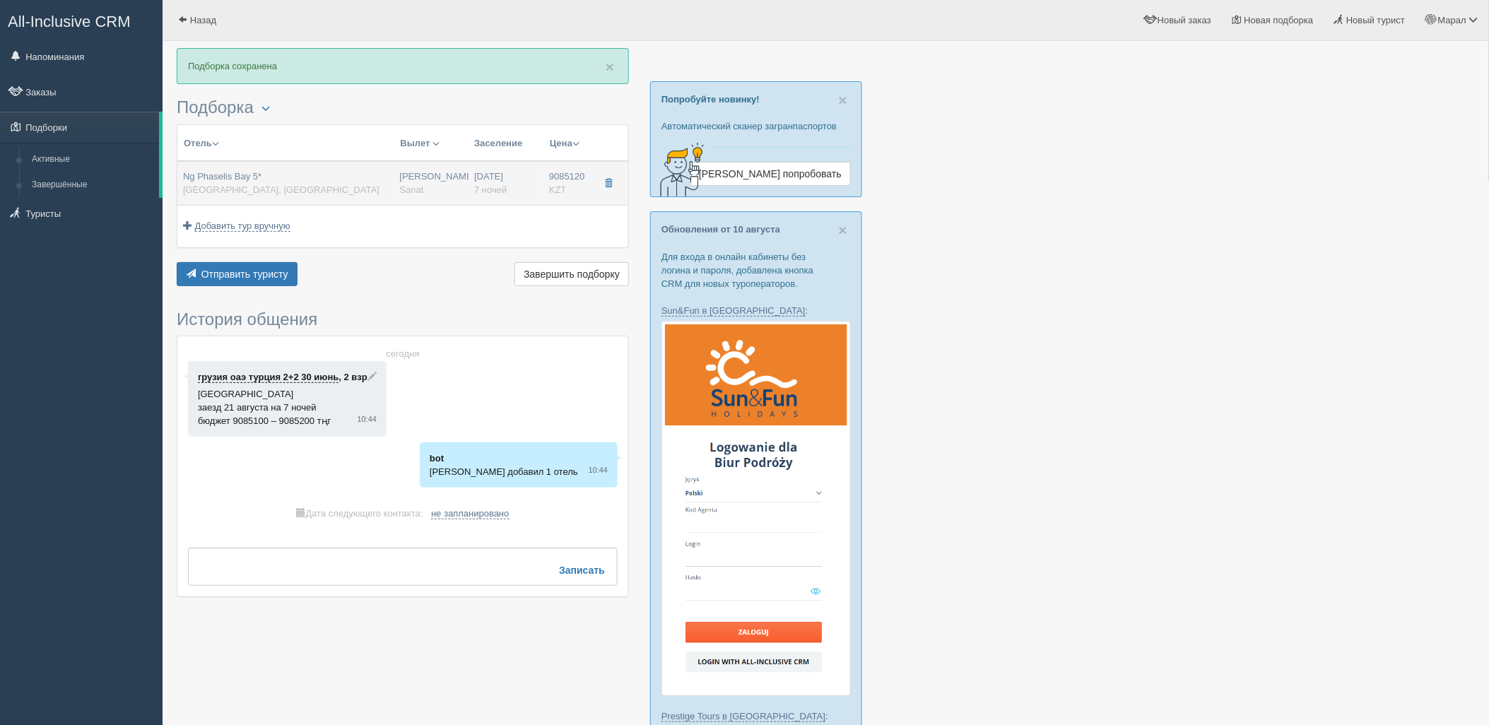
type input "9085120.00"
type input "4546388.00"
type input "[PERSON_NAME]"
type input "Анталия AYT"
type input "07:05"
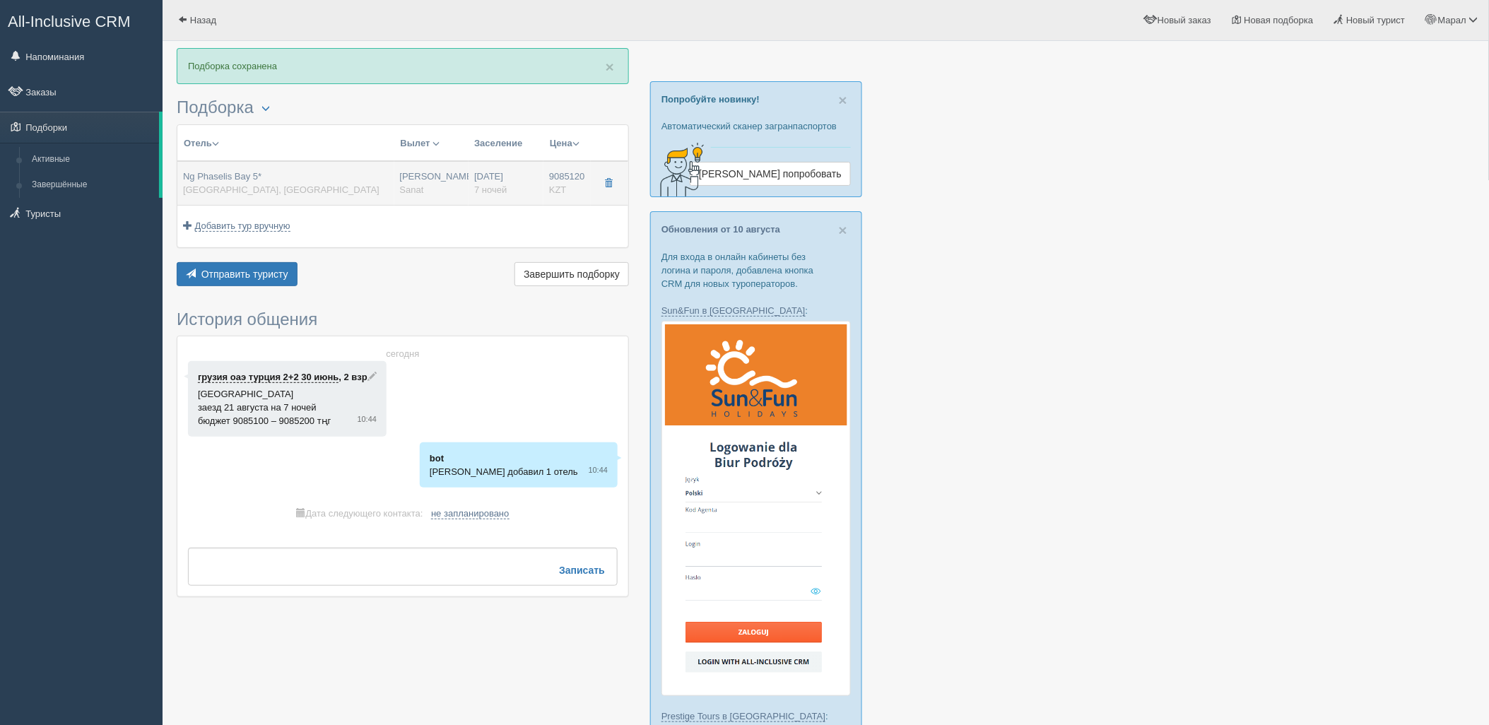
type input "10:25"
type input "Air Astana"
type input "11:25"
type input "18:15"
type input "7"
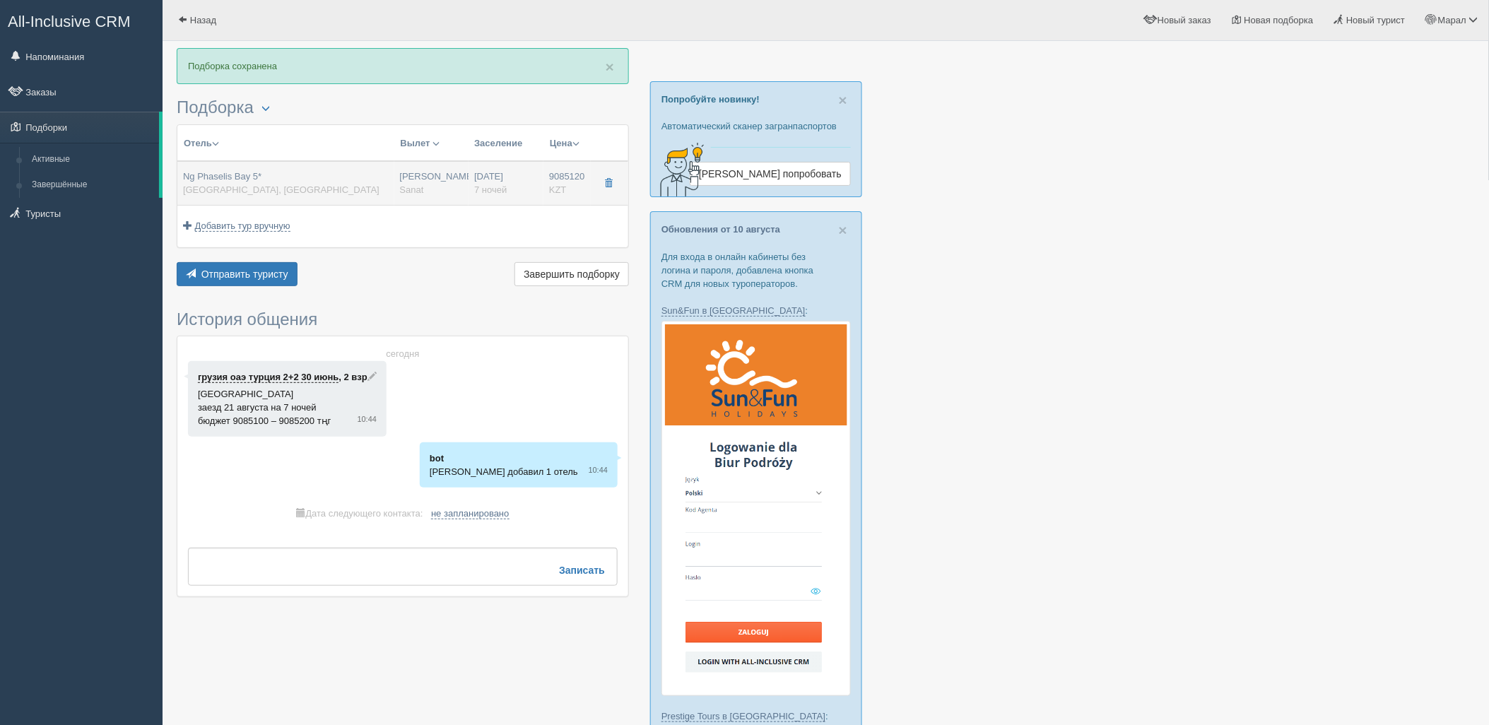
type input "deluxe forest view"
type input "UAI - Ультра Все Включено"
type input "Sanat"
type input "https://tourvisor.ru/countries#!/hotel=ng-phaselis-bay"
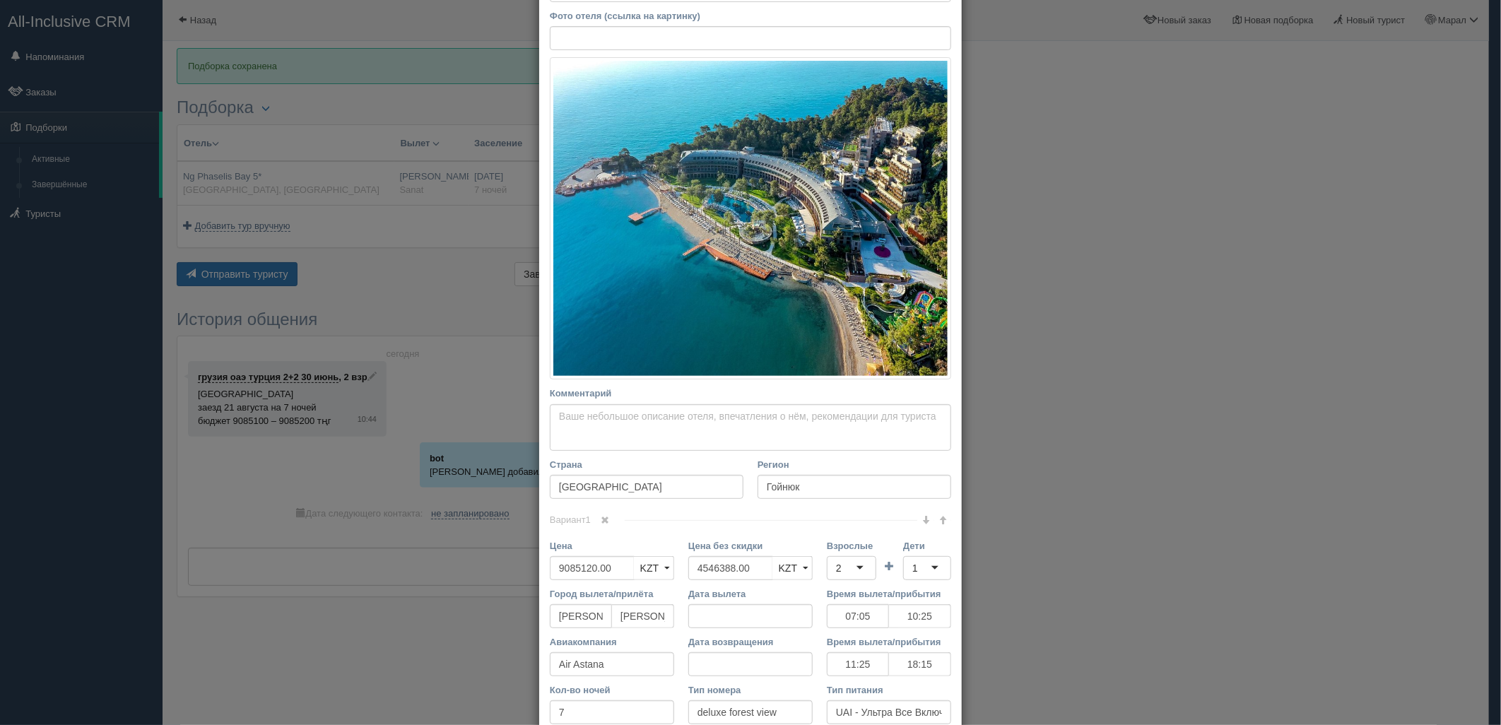
scroll to position [165, 0]
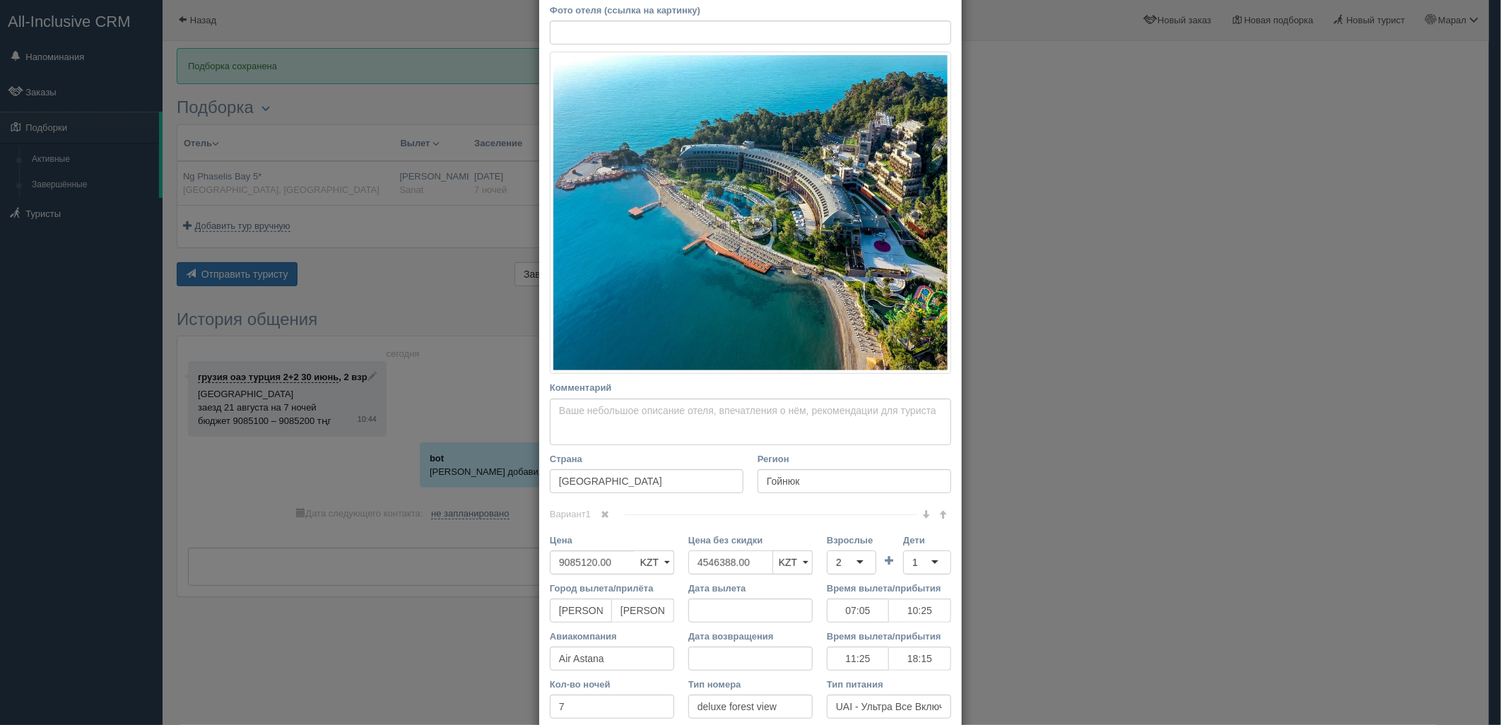
click at [670, 565] on div "Цена 9085120.00 KZT USD EUR KZT KZT USD EUR Цена без скидки 4546388.00 KZT USD …" at bounding box center [751, 558] width 416 height 48
click at [938, 555] on div "1" at bounding box center [927, 563] width 48 height 24
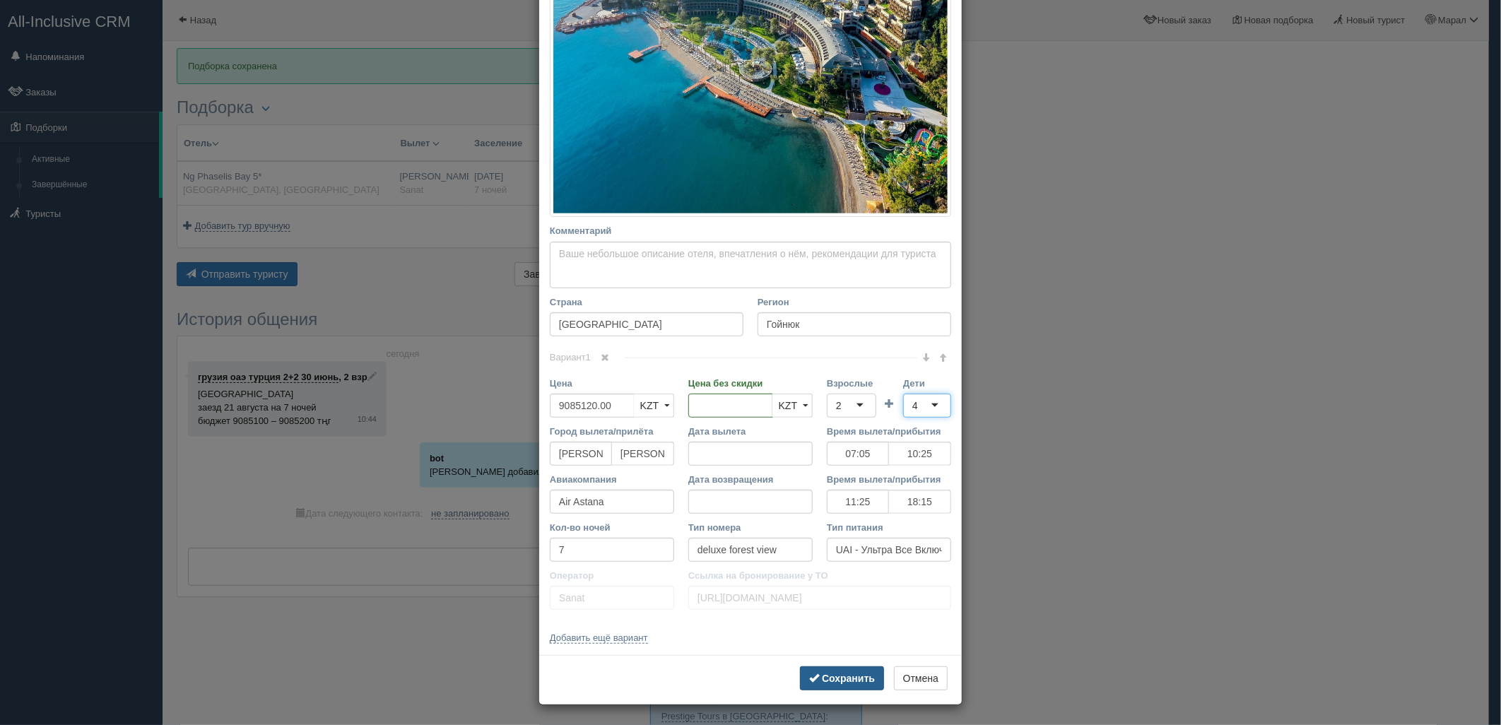
scroll to position [323, 0]
drag, startPoint x: 844, startPoint y: 677, endPoint x: 847, endPoint y: 664, distance: 12.9
click at [844, 677] on b "Сохранить" at bounding box center [848, 677] width 53 height 11
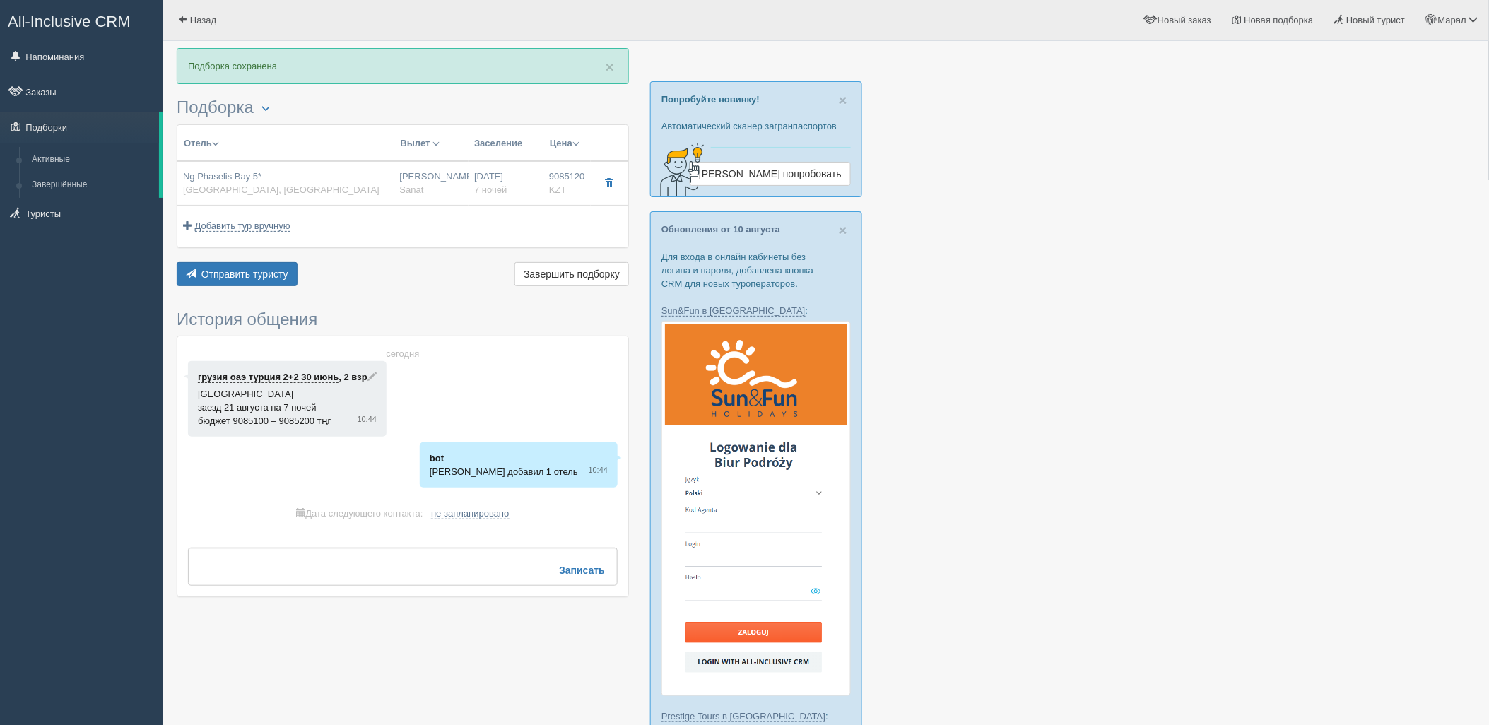
click at [266, 287] on div "Отправить туристу Отправить Завершить подборку Активировать подборку Добавить и…" at bounding box center [403, 276] width 452 height 28
click at [269, 283] on button "Отправить туристу Отправить" at bounding box center [237, 274] width 121 height 24
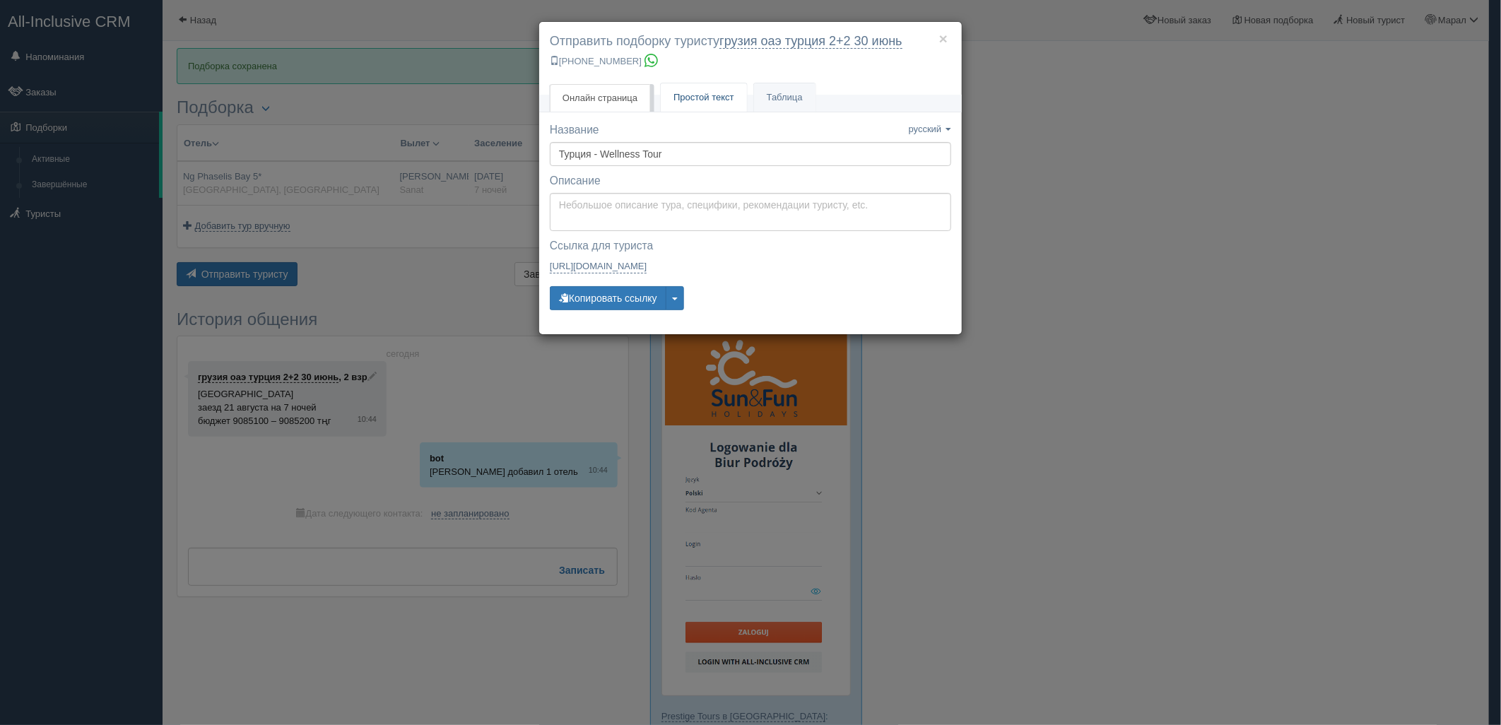
click at [714, 93] on span "Простой текст" at bounding box center [703, 97] width 61 height 11
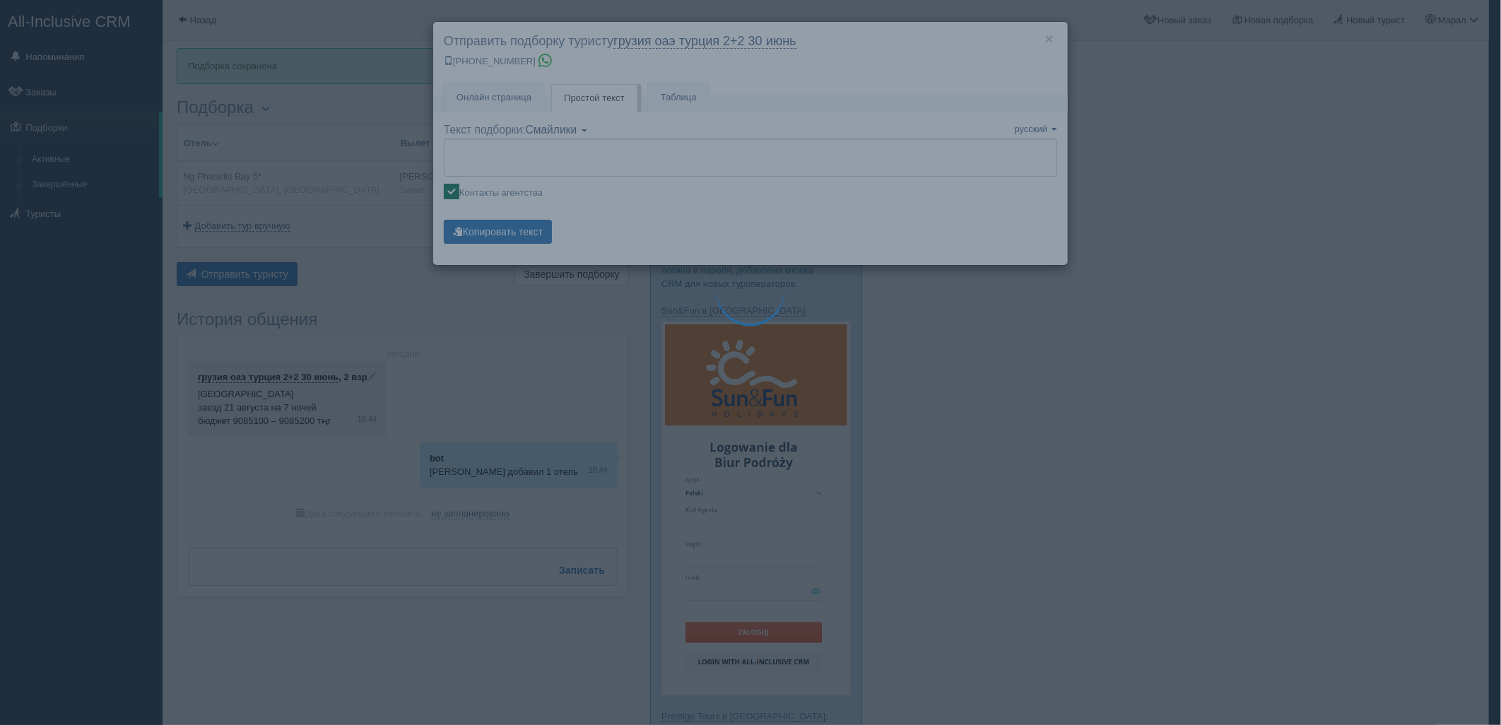
type textarea "🌞 Добрый день! Предлагаем Вам рассмотреть следующие варианты: 🌎 Турция, Гойнюк …"
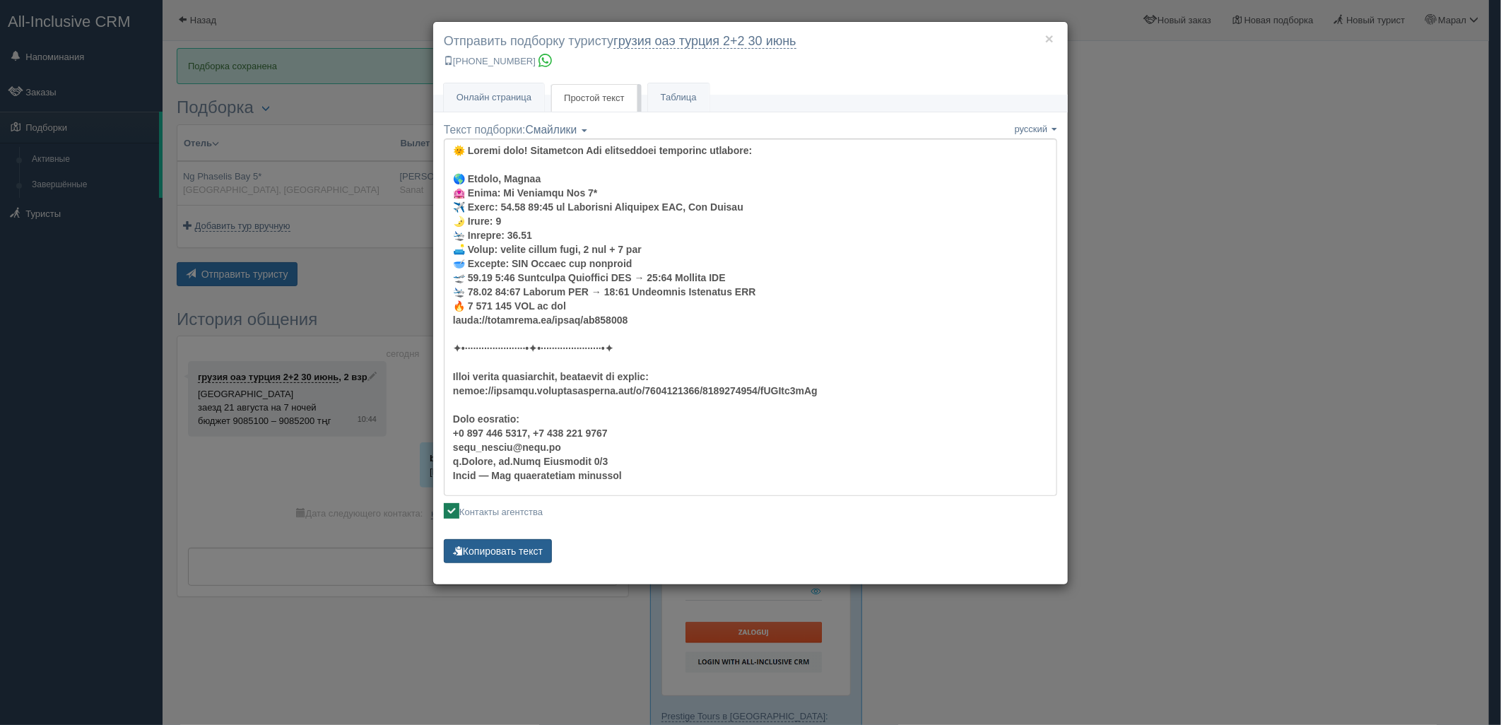
click at [526, 548] on button "Копировать текст" at bounding box center [498, 551] width 108 height 24
click at [524, 546] on button "Копировать текст" at bounding box center [498, 551] width 108 height 24
